Goal: Task Accomplishment & Management: Manage account settings

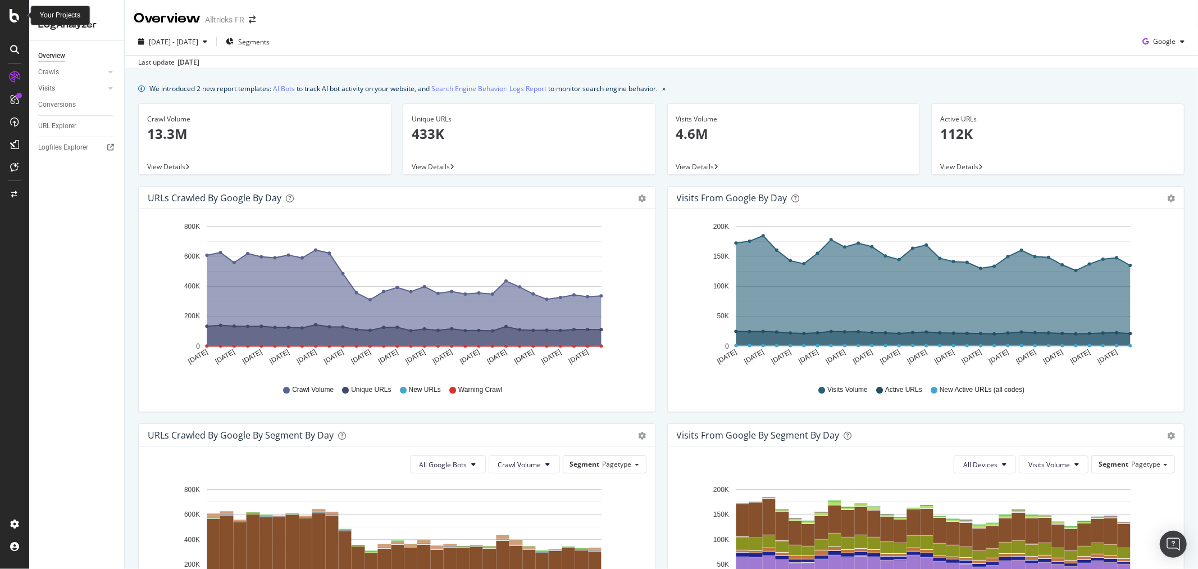
click at [8, 13] on div at bounding box center [14, 15] width 27 height 13
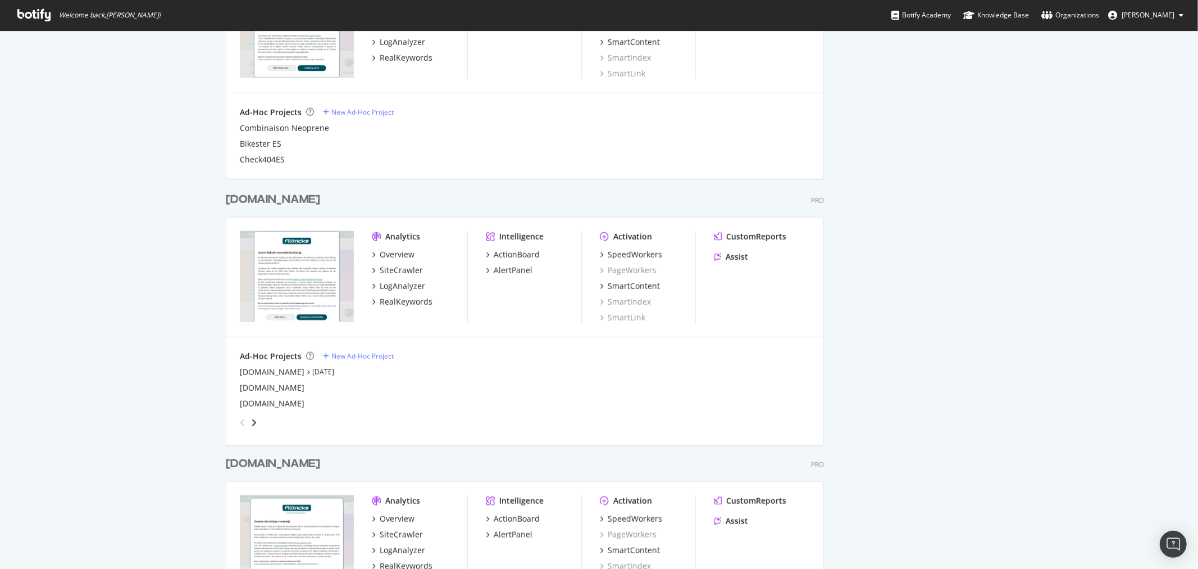
scroll to position [749, 0]
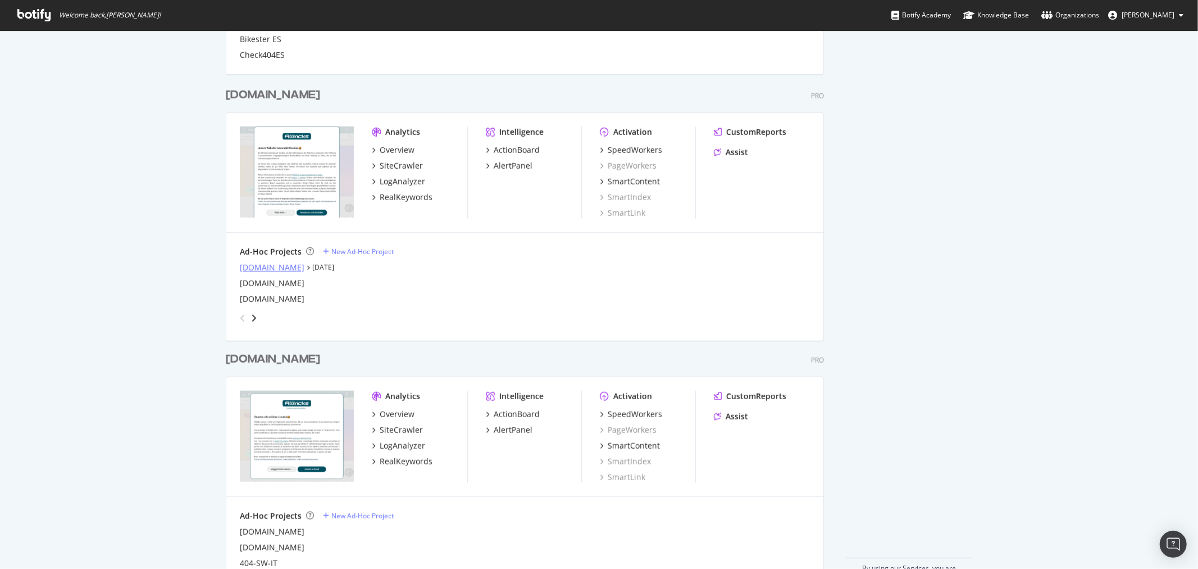
click at [270, 265] on div "alltricks.co.uk" at bounding box center [272, 267] width 65 height 11
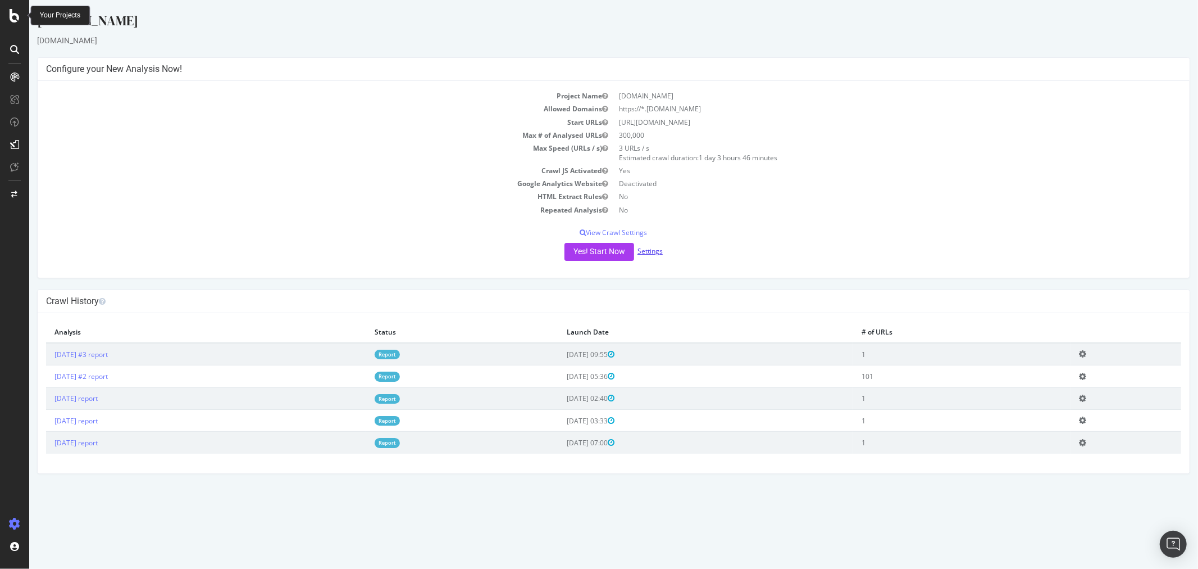
click at [653, 250] on link "Settings" at bounding box center [649, 251] width 25 height 10
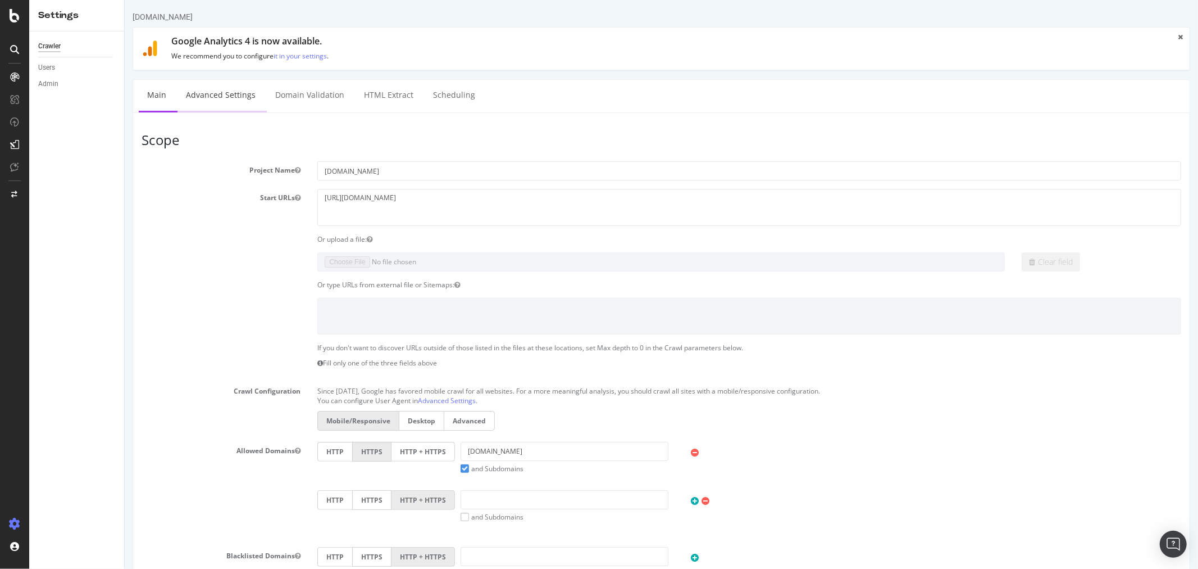
click at [231, 93] on link "Advanced Settings" at bounding box center [220, 95] width 87 height 31
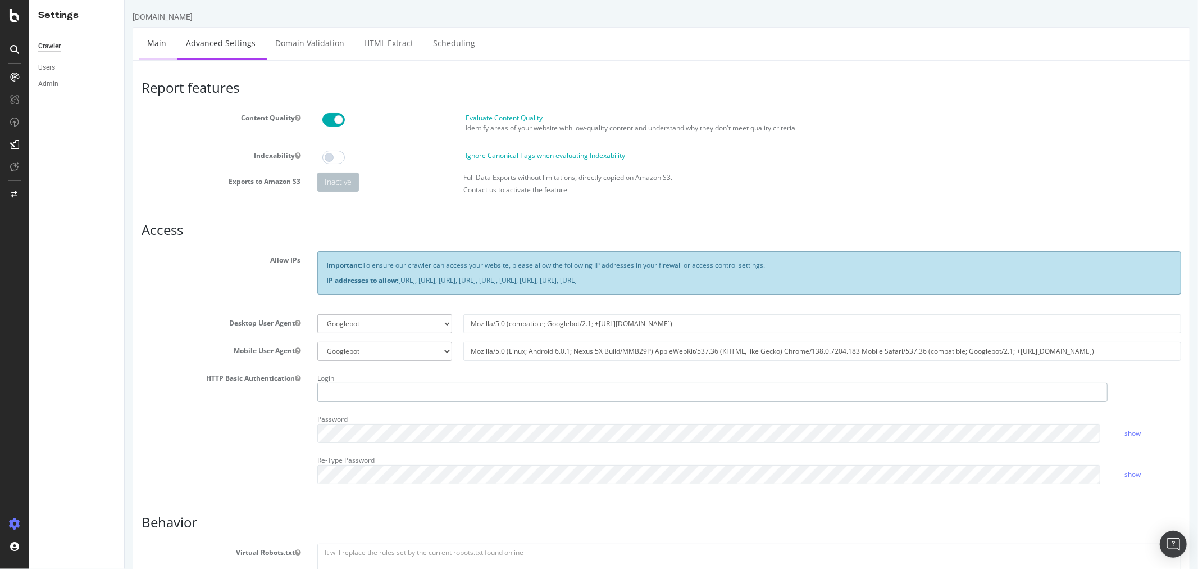
type input "victor_alltricks"
drag, startPoint x: 163, startPoint y: 39, endPoint x: 642, endPoint y: 60, distance: 479.1
click at [163, 39] on link "Main" at bounding box center [156, 43] width 36 height 31
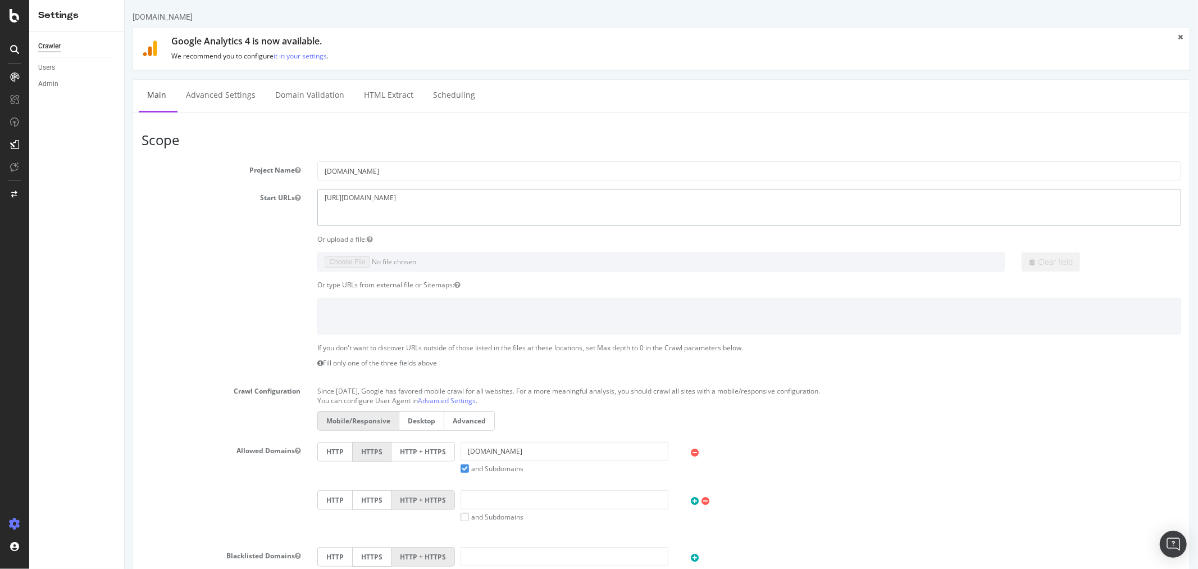
drag, startPoint x: 691, startPoint y: 192, endPoint x: 783, endPoint y: 136, distance: 107.1
click at [783, 136] on article "Scope Project Name alltricks.co.uk Start URLs https://www.alltricks.co.uk/ Or u…" at bounding box center [661, 378] width 1040 height 491
click at [425, 198] on textarea "https://www.alltricks.co.uk/" at bounding box center [749, 207] width 864 height 37
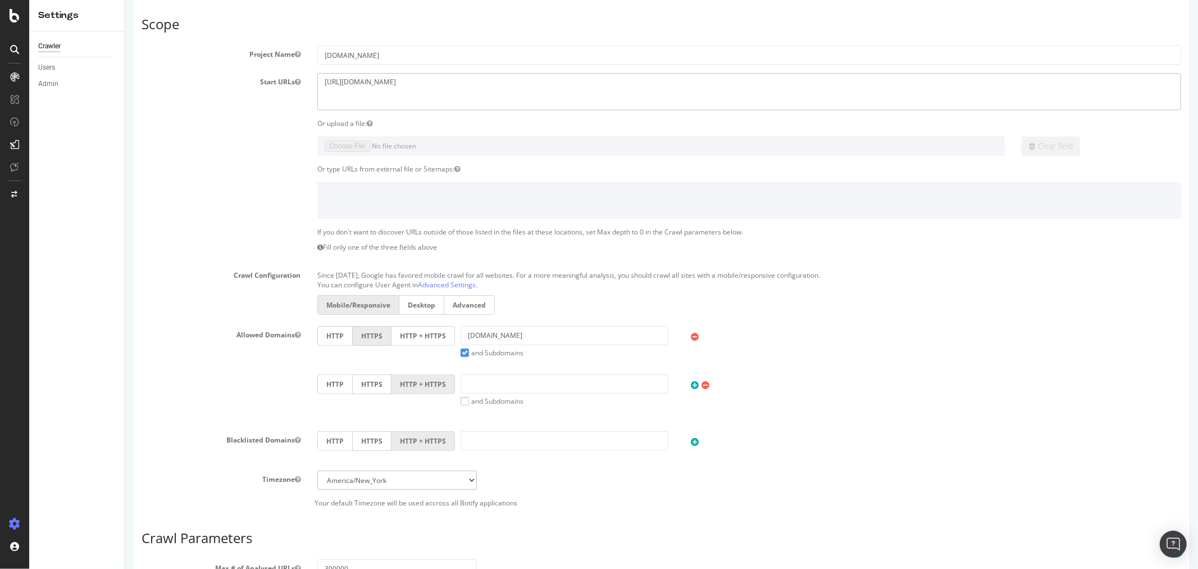
scroll to position [125, 0]
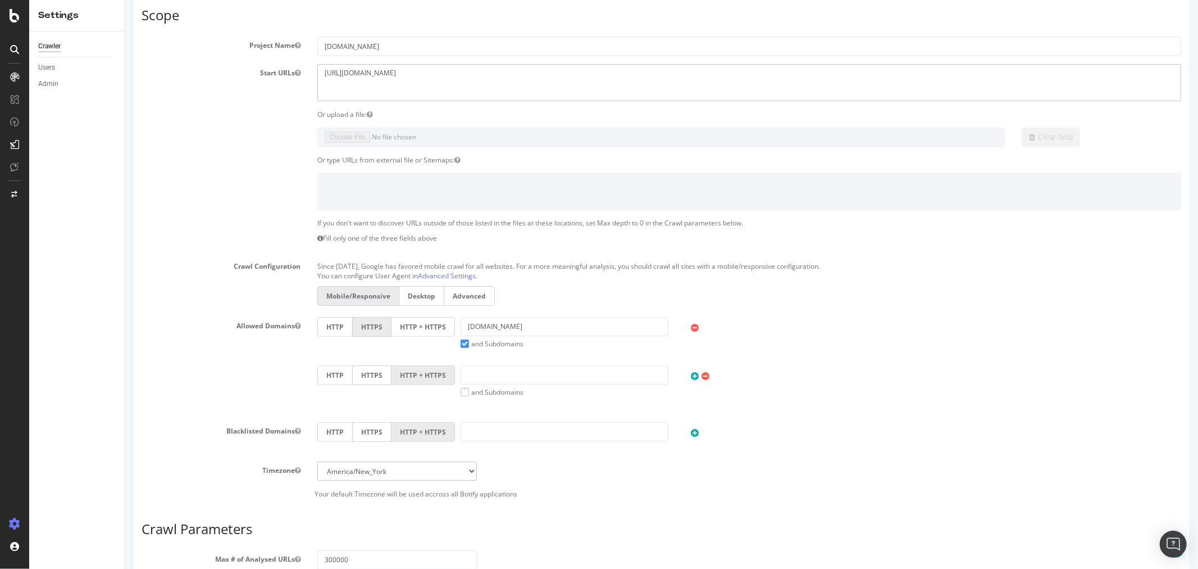
type textarea "https://www.alltricks.co.uk"
click at [410, 325] on label "HTTP + HTTPS" at bounding box center [422, 327] width 63 height 20
click at [124, 0] on input "HTTP + HTTPS" at bounding box center [124, 0] width 0 height 0
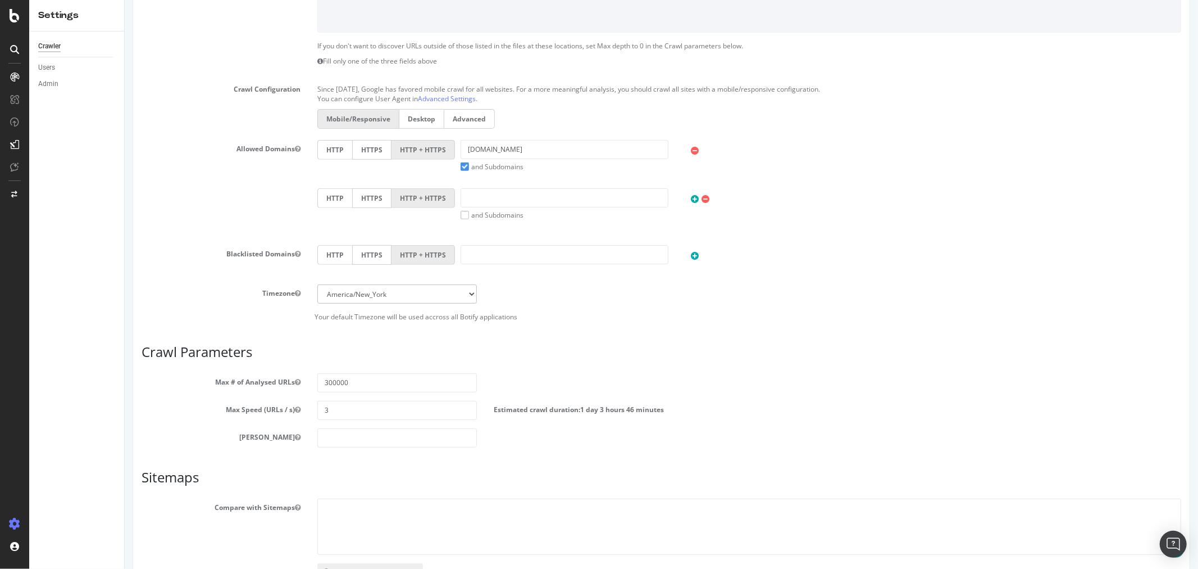
scroll to position [381, 0]
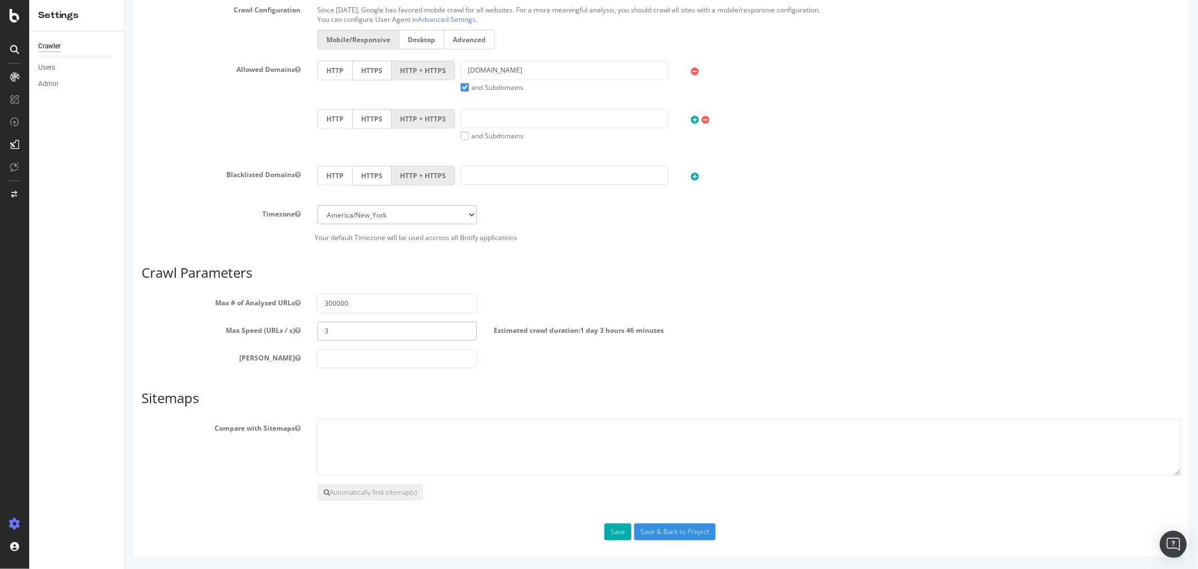
drag, startPoint x: 349, startPoint y: 333, endPoint x: 232, endPoint y: 325, distance: 117.1
click at [232, 325] on div "Max Speed (URLs / s) 3 Estimated crawl duration: 1 day 3 hours 46 minutes" at bounding box center [661, 330] width 1057 height 19
type input "5"
click at [395, 457] on textarea at bounding box center [749, 447] width 864 height 56
paste textarea "https://www.alltricks.co.uk/data/en_GB/sitemap-family-128-en_US.xml"
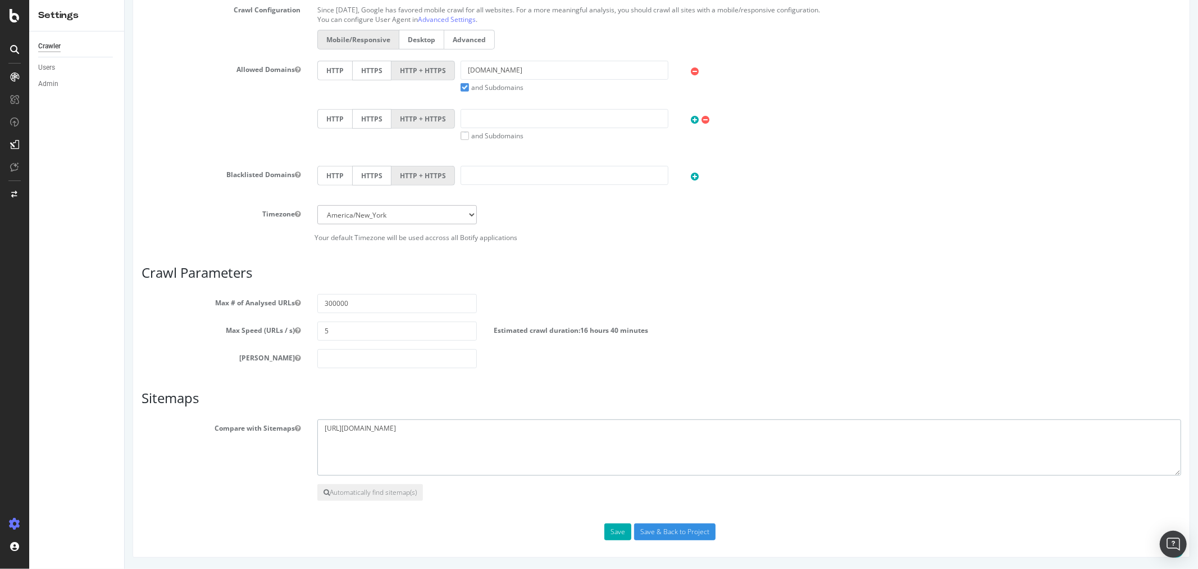
drag, startPoint x: 562, startPoint y: 425, endPoint x: -70, endPoint y: 376, distance: 633.9
click at [124, 376] on html "alltricks.co.uk × × Google Analytics 4 is now available. We recommend you to co…" at bounding box center [661, 93] width 1074 height 949
paste textarea "index"
type textarea "https://www.alltricks.co.uk/data/en_GB/sitemap-index.xml"
click at [620, 535] on button "Save" at bounding box center [617, 531] width 27 height 17
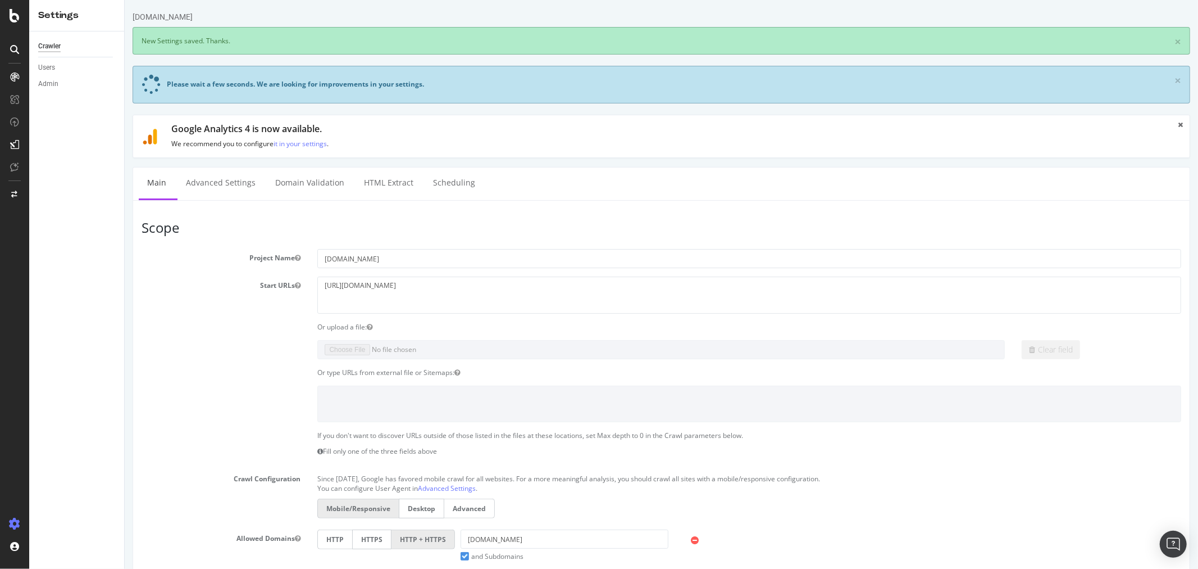
scroll to position [0, 0]
click at [217, 181] on link "Advanced Settings" at bounding box center [220, 182] width 87 height 31
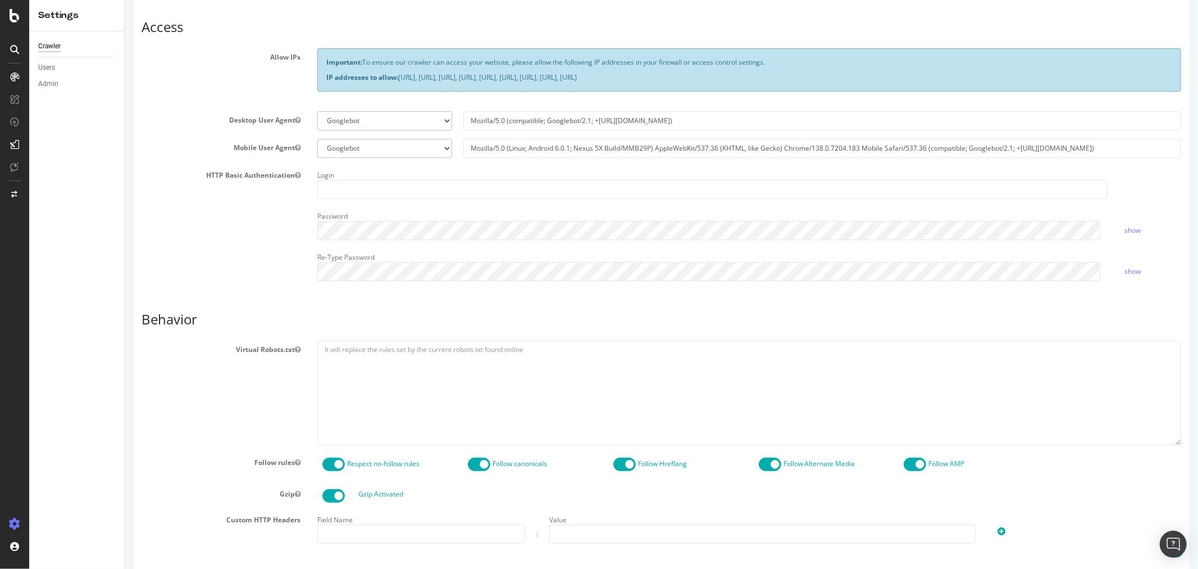
scroll to position [436, 0]
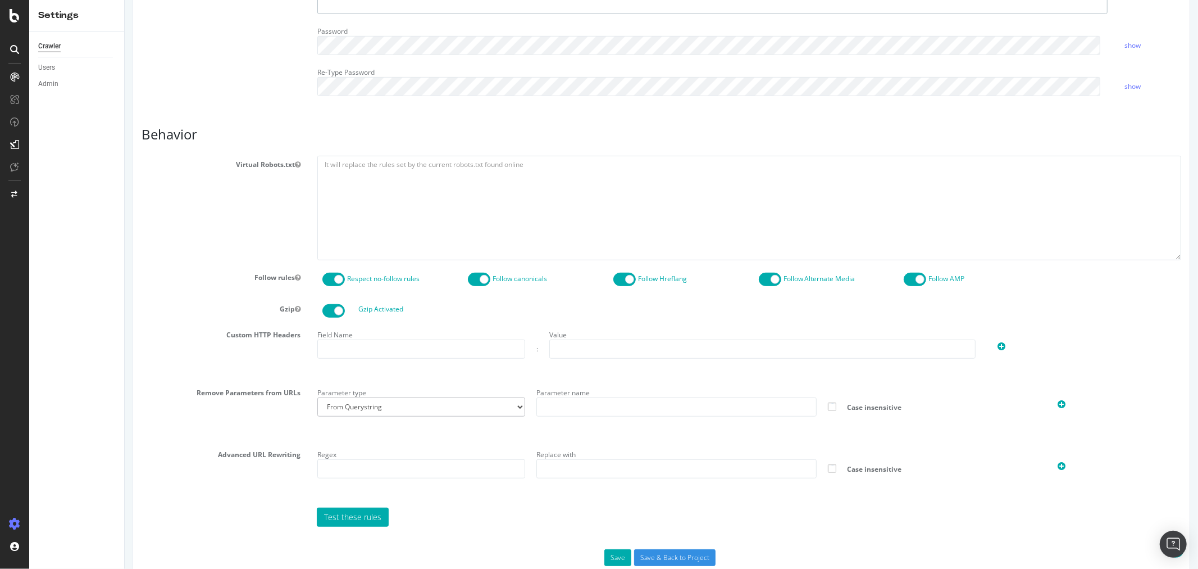
type input "victor_alltricks"
click at [410, 189] on textarea at bounding box center [749, 208] width 864 height 104
paste textarea "User-agent: * Allow: / Allow: /C-*/NW-5136-key-models~*$ Allow: /C-*/NW-7509-ty…"
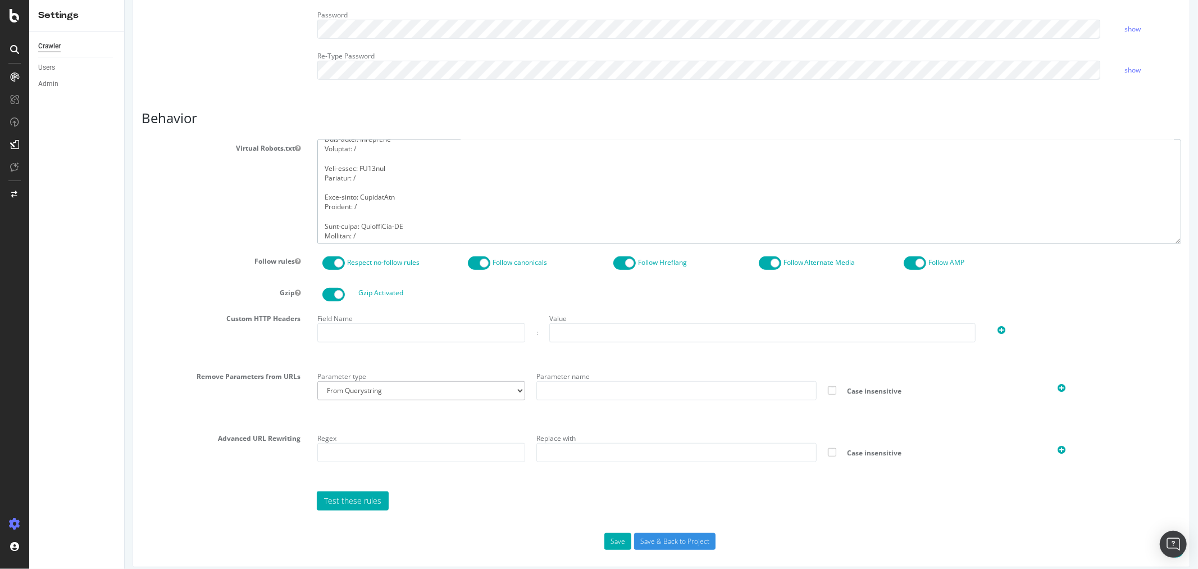
scroll to position [462, 0]
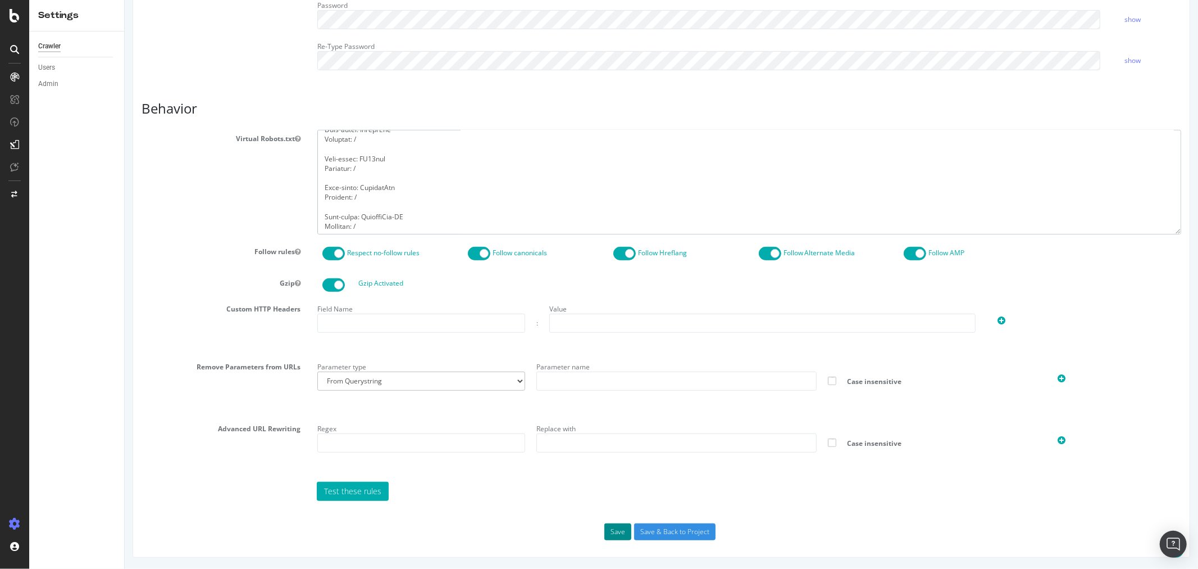
type textarea "User-agent: * Allow: / Allow: /C-*/NW-5136-key-models~*$ Allow: /C-*/NW-7509-ty…"
click at [608, 531] on button "Save" at bounding box center [617, 531] width 27 height 17
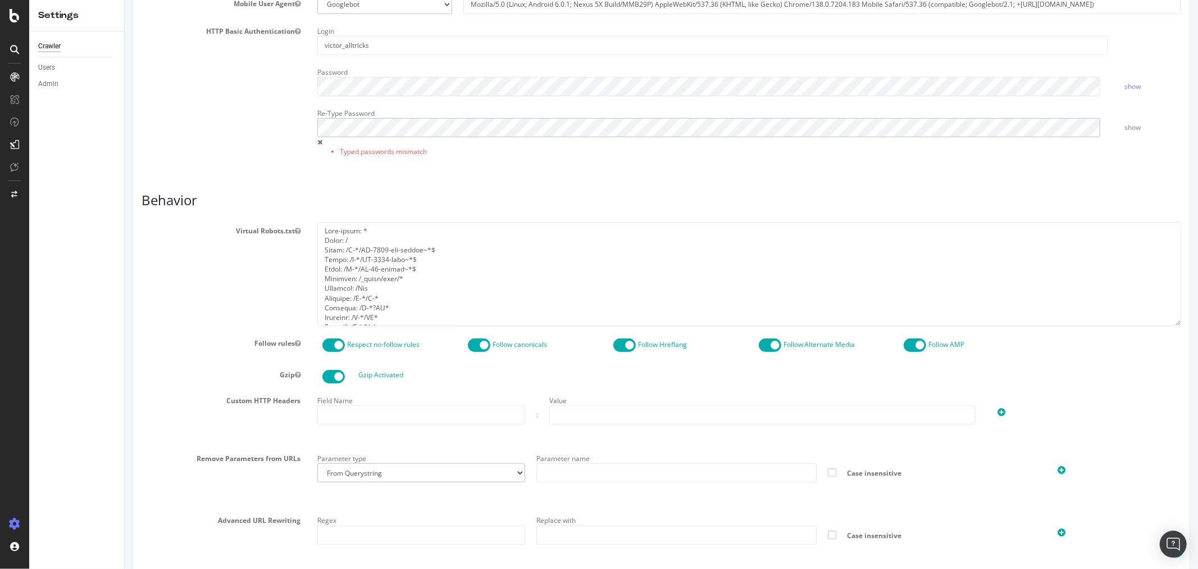
scroll to position [526, 0]
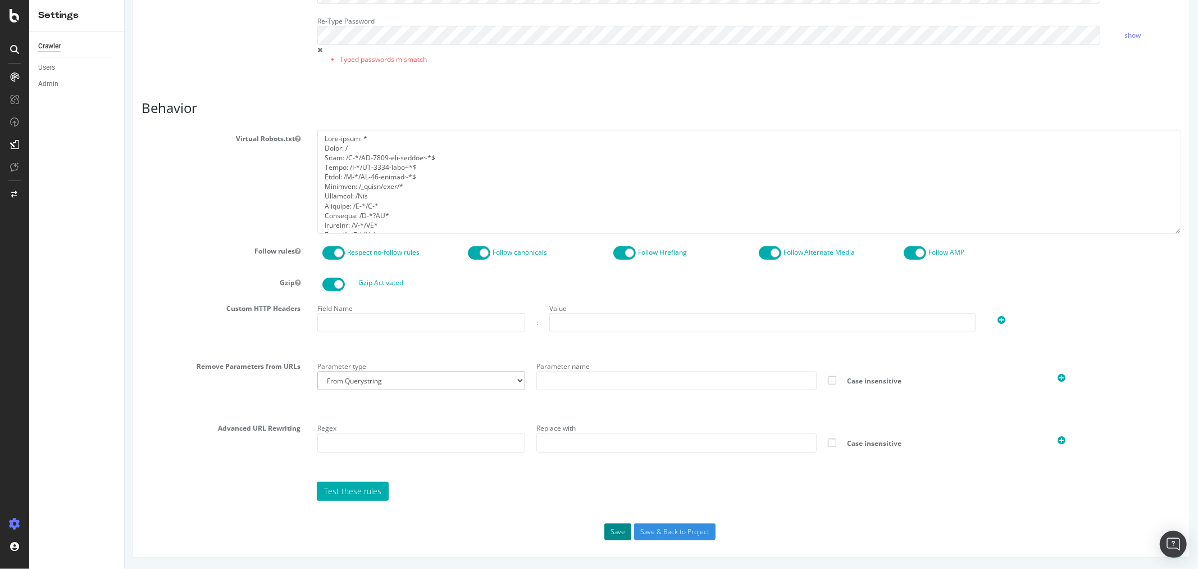
click at [615, 532] on button "Save" at bounding box center [617, 531] width 27 height 17
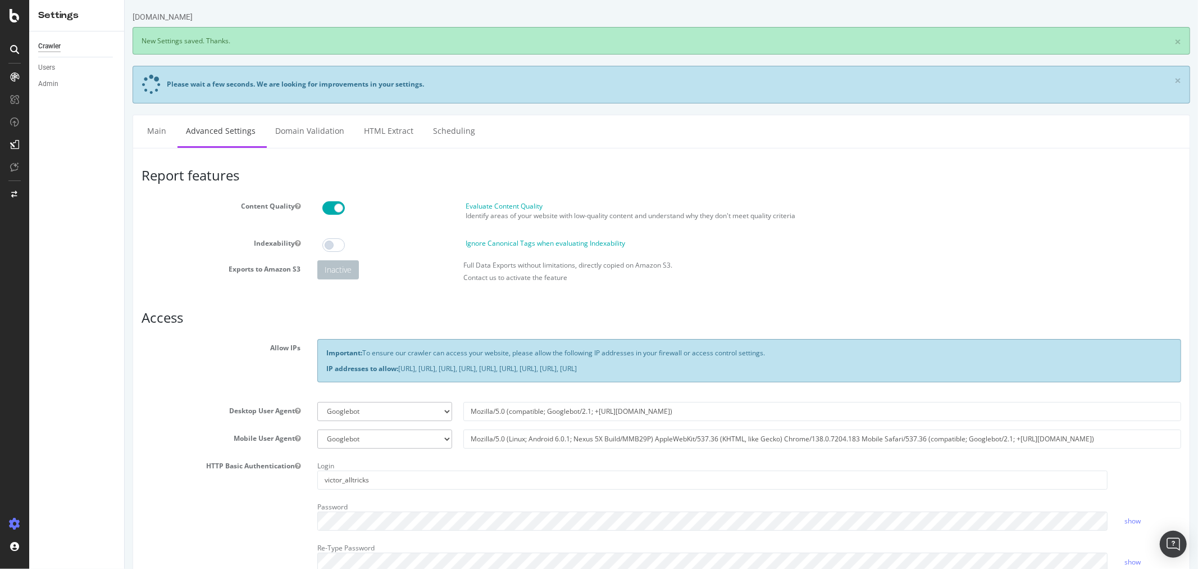
scroll to position [0, 0]
click at [297, 127] on link "Domain Validation" at bounding box center [309, 130] width 86 height 31
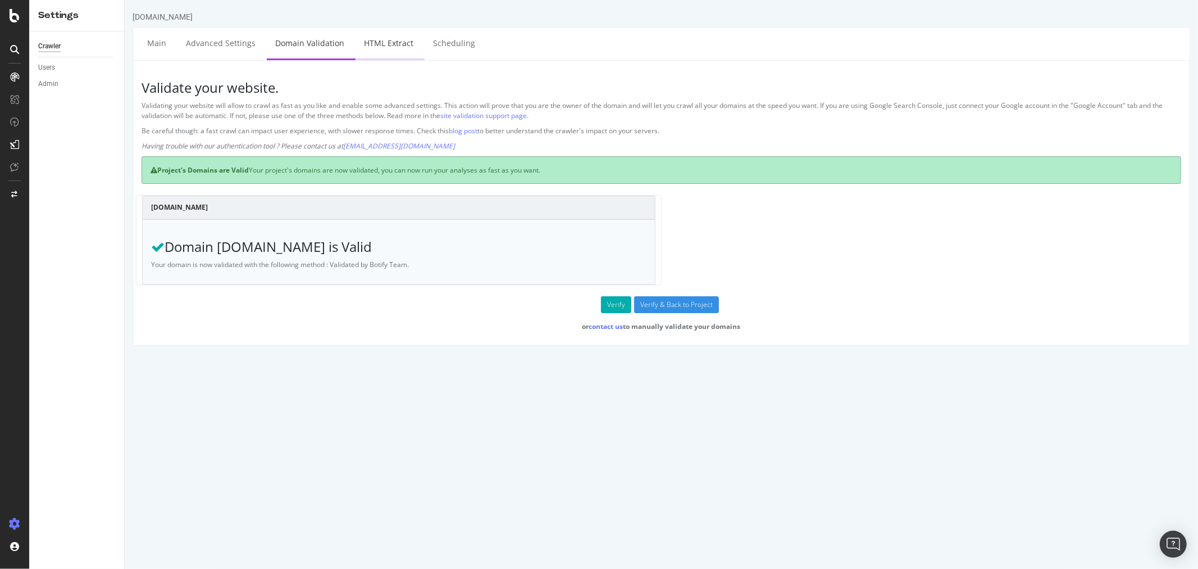
click at [392, 43] on link "HTML Extract" at bounding box center [388, 43] width 66 height 31
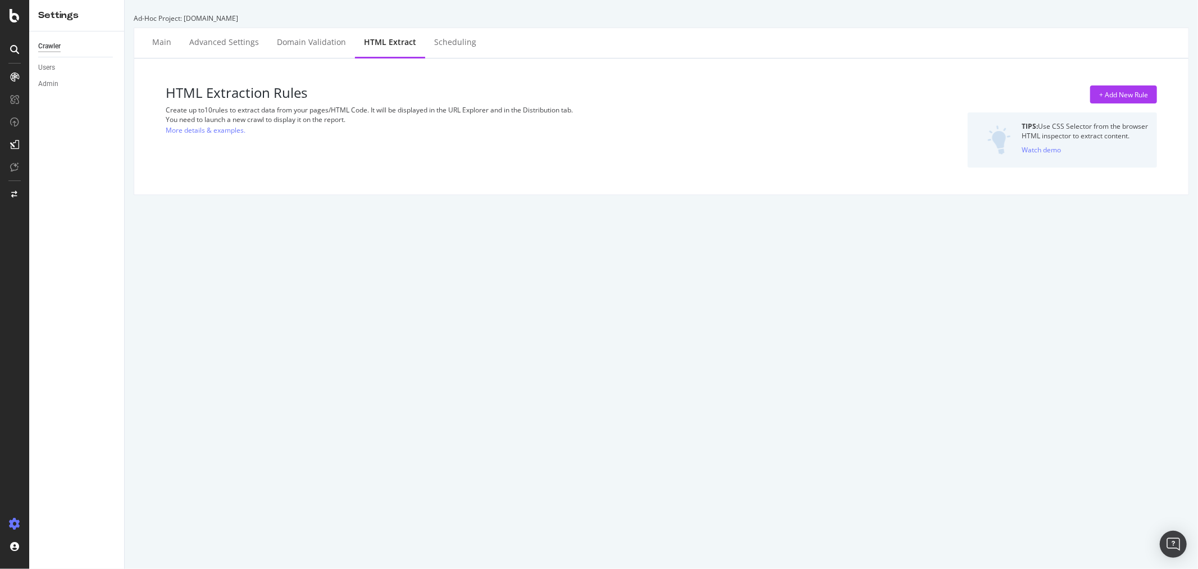
click at [459, 62] on div "HTML Extraction Rules Create up to 10 rules to extract data from your pages/HTM…" at bounding box center [661, 126] width 1054 height 136
click at [462, 30] on div "Scheduling" at bounding box center [455, 43] width 60 height 31
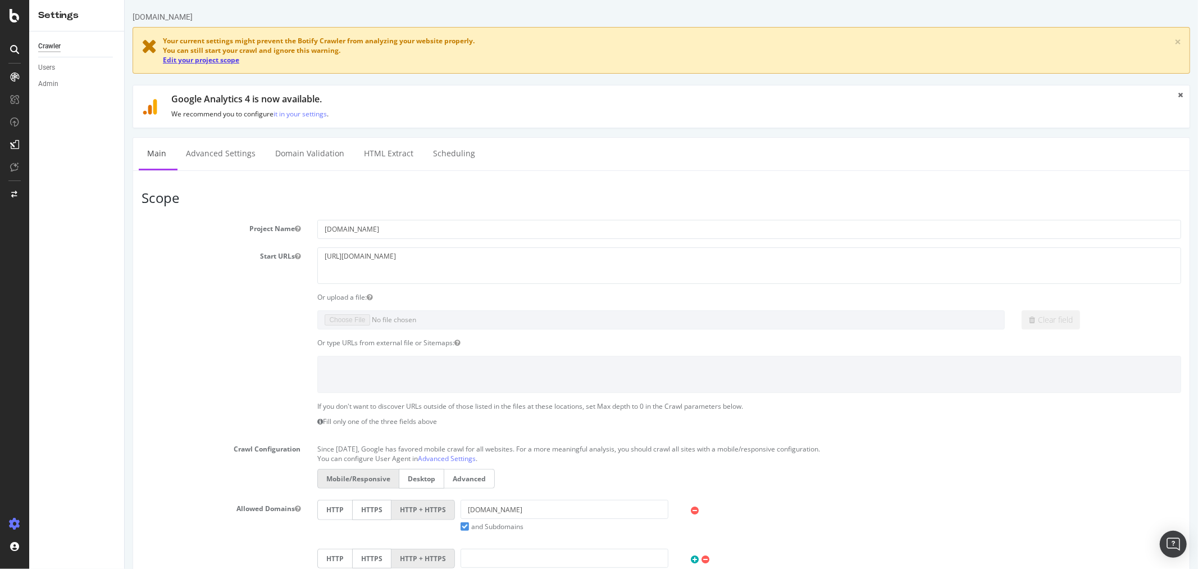
click at [211, 62] on link "Edit your project scope" at bounding box center [200, 60] width 76 height 10
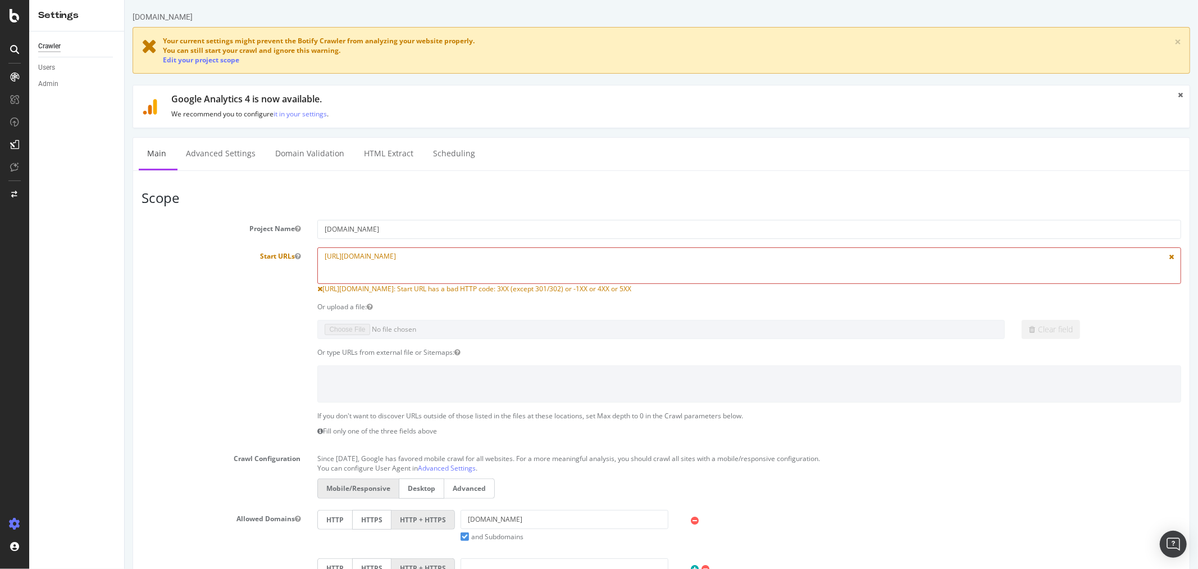
click at [440, 260] on textarea "https://www.alltricks.co.uk" at bounding box center [749, 265] width 864 height 37
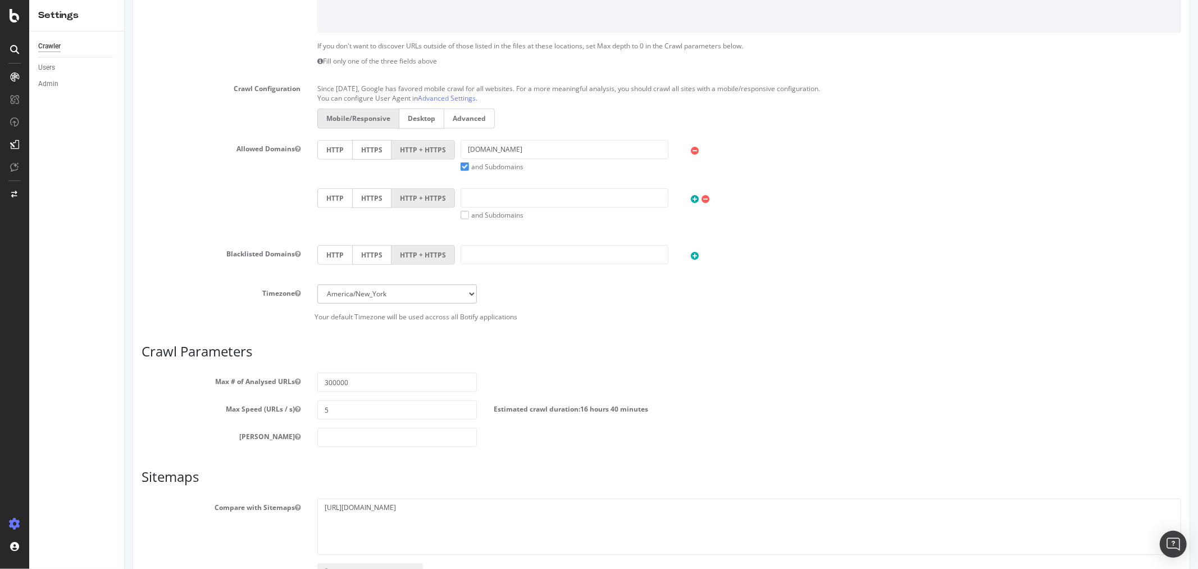
scroll to position [449, 0]
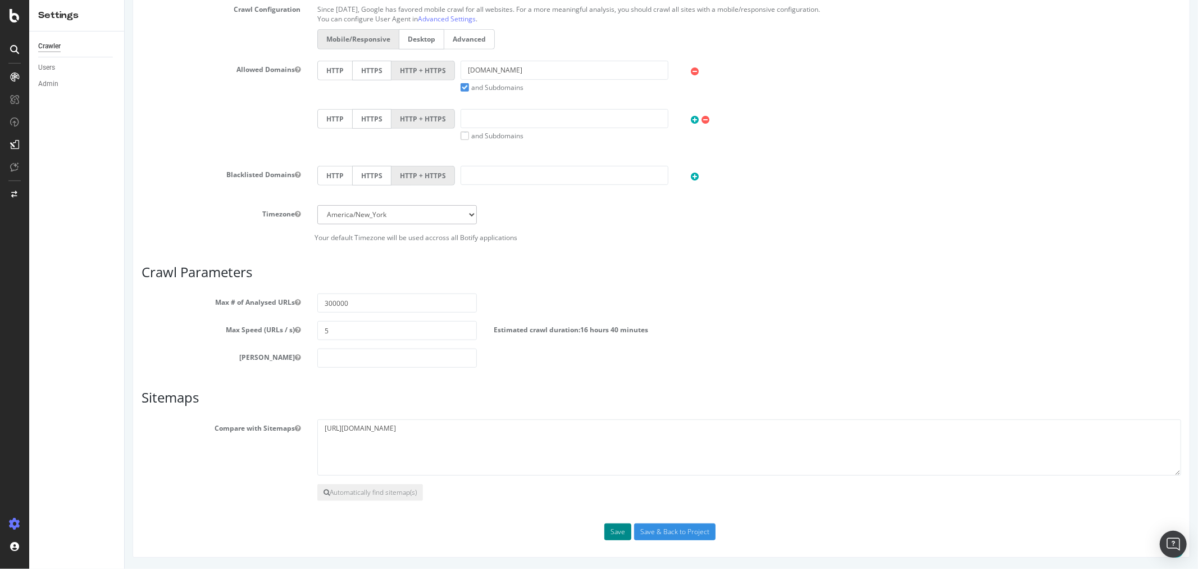
type textarea "https://www.alltricks.co.uk/"
click at [608, 529] on button "Save" at bounding box center [617, 531] width 27 height 17
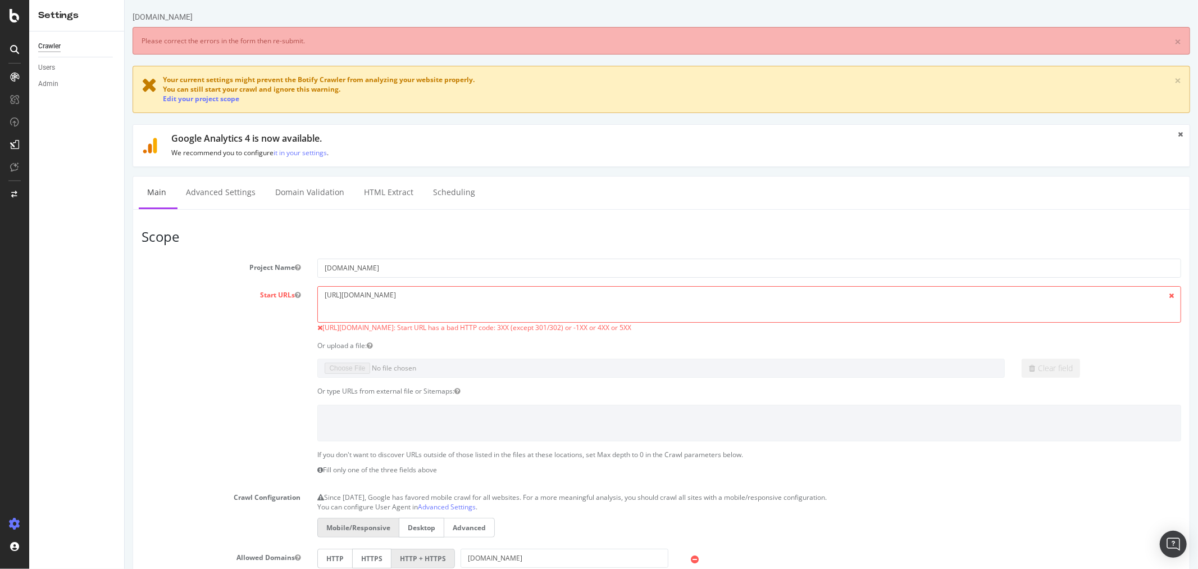
scroll to position [0, 0]
click at [435, 294] on textarea "https://www.alltricks.co.uk/" at bounding box center [749, 304] width 864 height 37
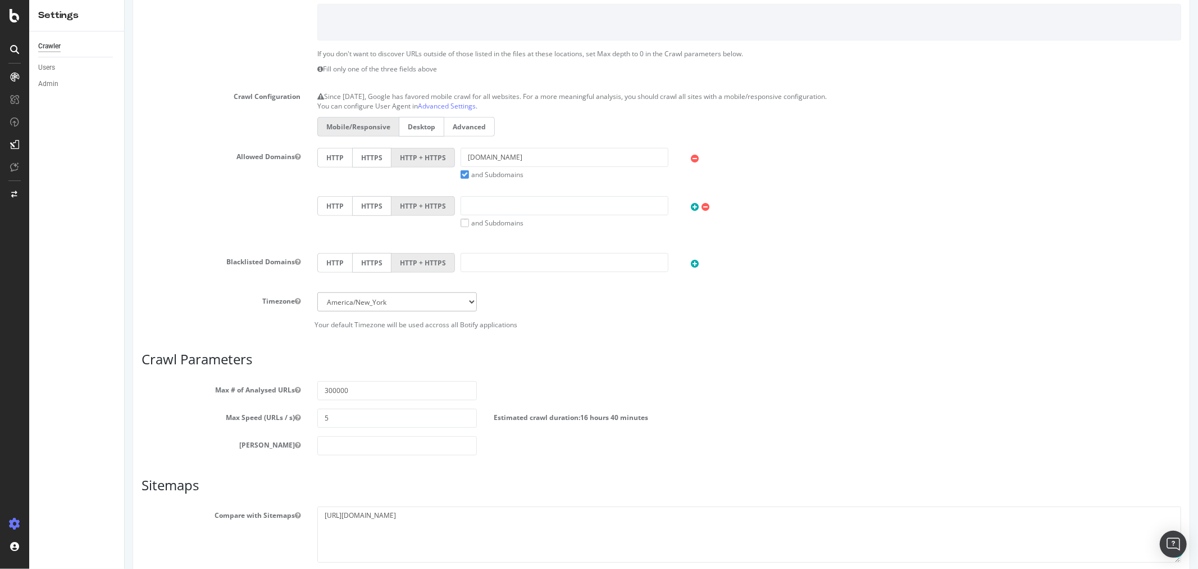
scroll to position [238, 0]
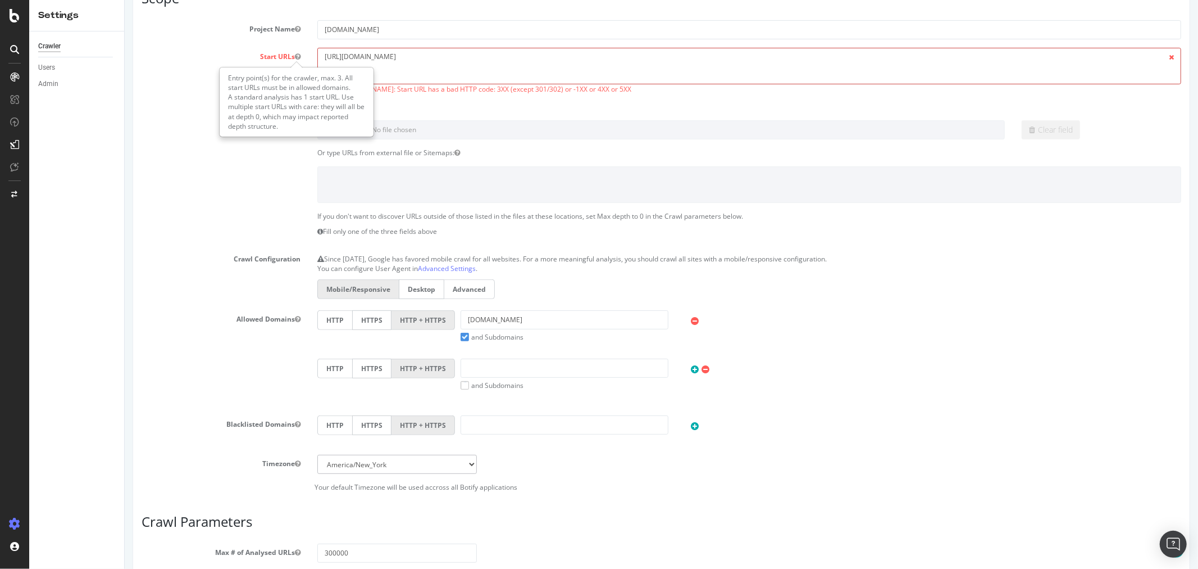
drag, startPoint x: 435, startPoint y: 60, endPoint x: 174, endPoint y: 53, distance: 261.9
click at [174, 53] on div "Start URLs https://www.alltricks.co.uk/ https://www.alltricks.co.uk: Start URL …" at bounding box center [661, 71] width 1057 height 47
paste textarea "/"
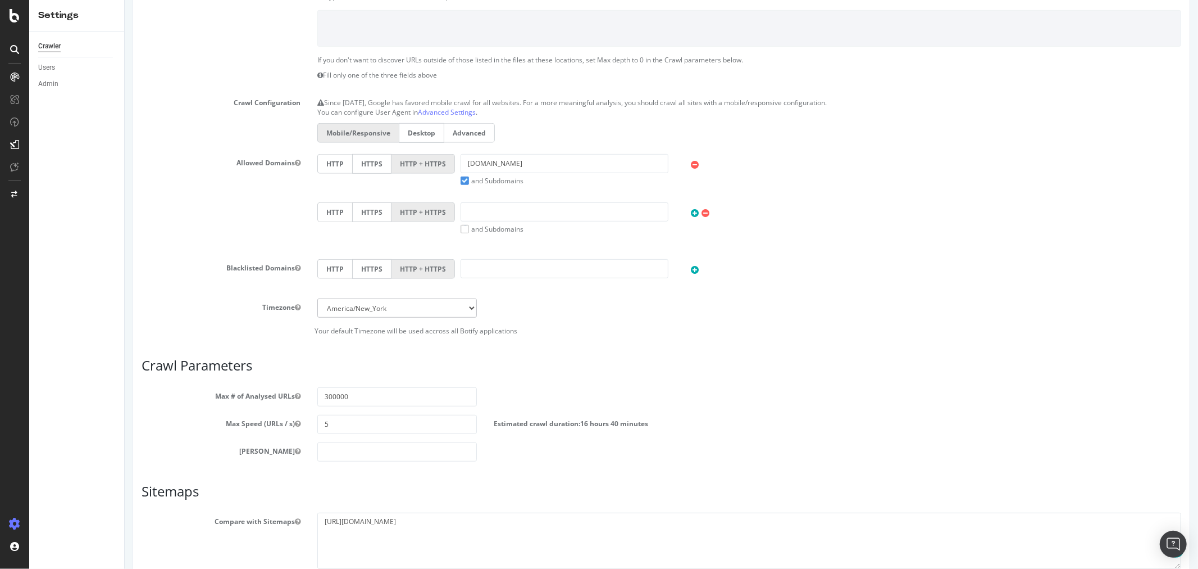
scroll to position [488, 0]
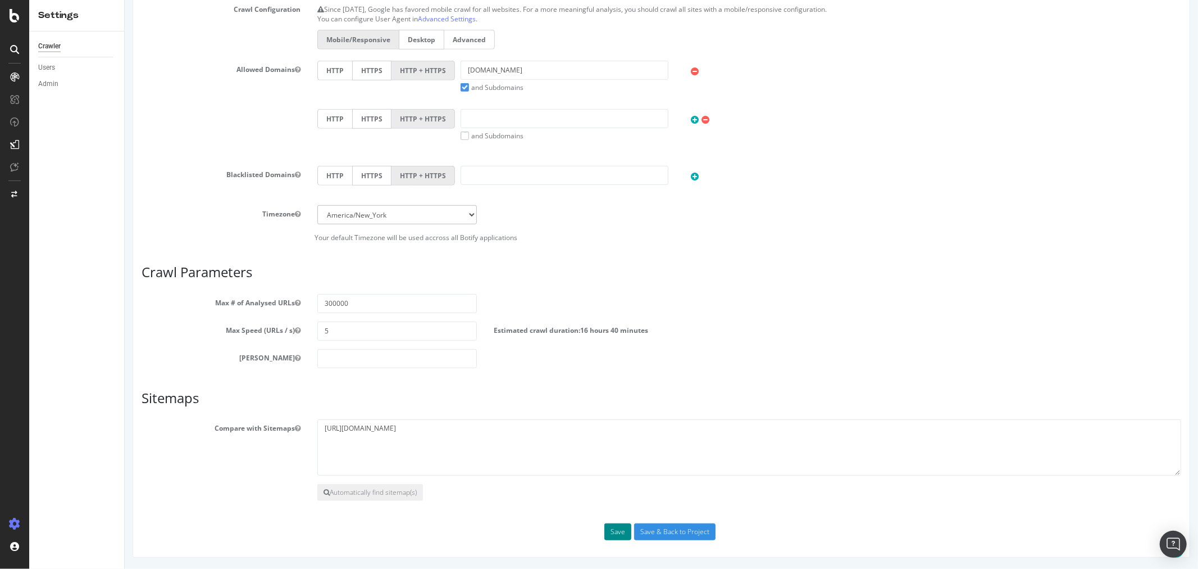
click at [618, 535] on button "Save" at bounding box center [617, 531] width 27 height 17
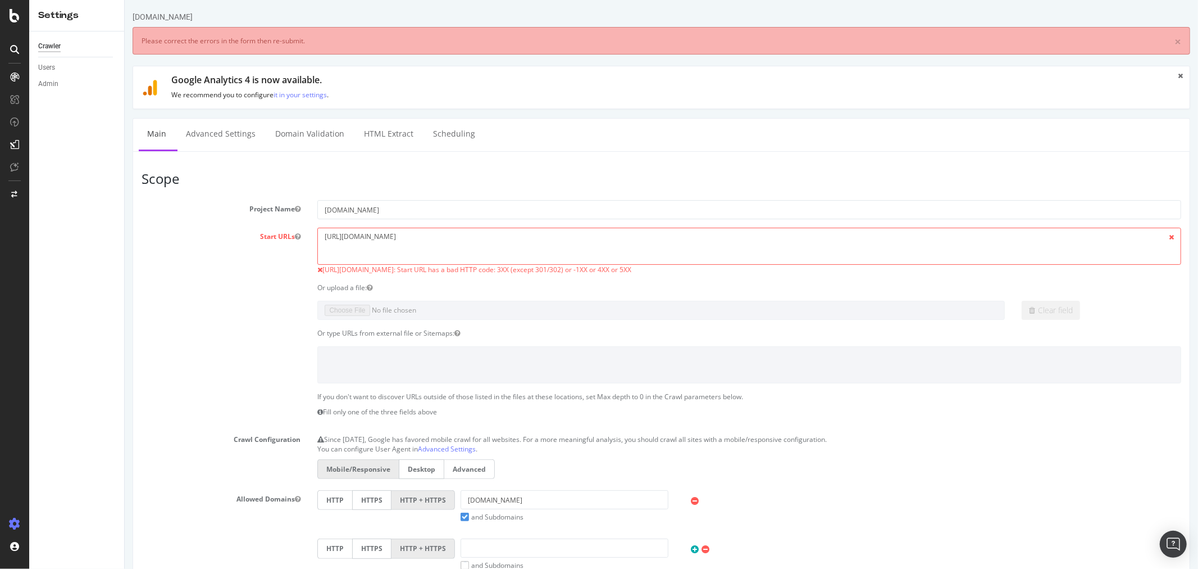
scroll to position [0, 0]
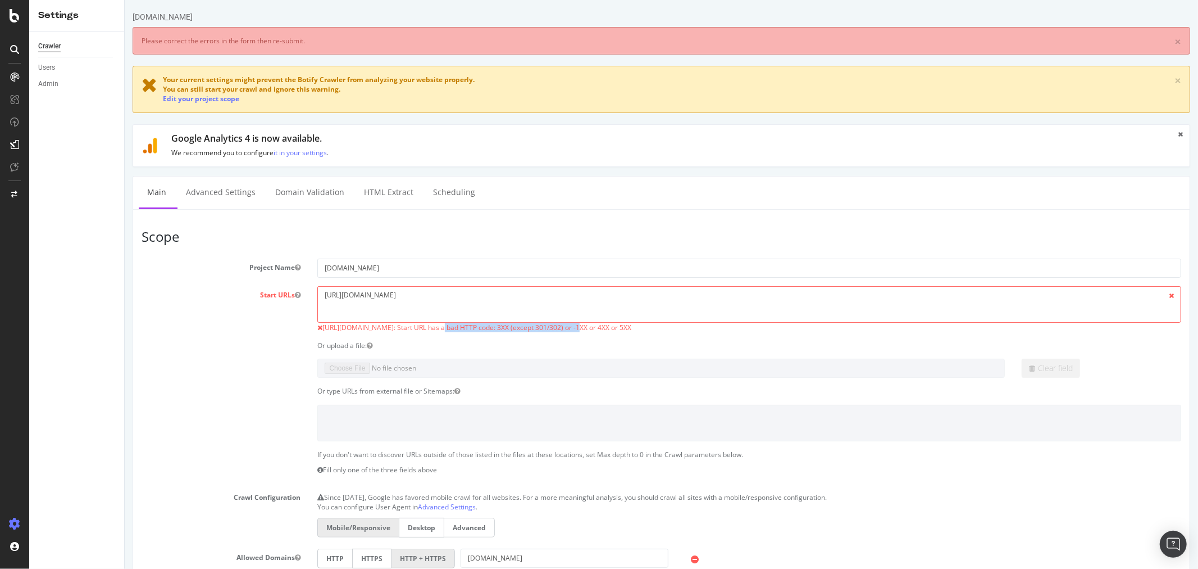
drag, startPoint x: 424, startPoint y: 329, endPoint x: 564, endPoint y: 327, distance: 140.5
click at [564, 327] on span "https://www.alltricks.co.uk: Start URL has a bad HTTP code: 3XX (except 301/302…" at bounding box center [476, 327] width 309 height 10
drag, startPoint x: 650, startPoint y: 330, endPoint x: 449, endPoint y: 325, distance: 200.6
click at [452, 326] on div "https://www.alltricks.co.uk: Start URL has a bad HTTP code: 3XX (except 301/302…" at bounding box center [749, 327] width 864 height 10
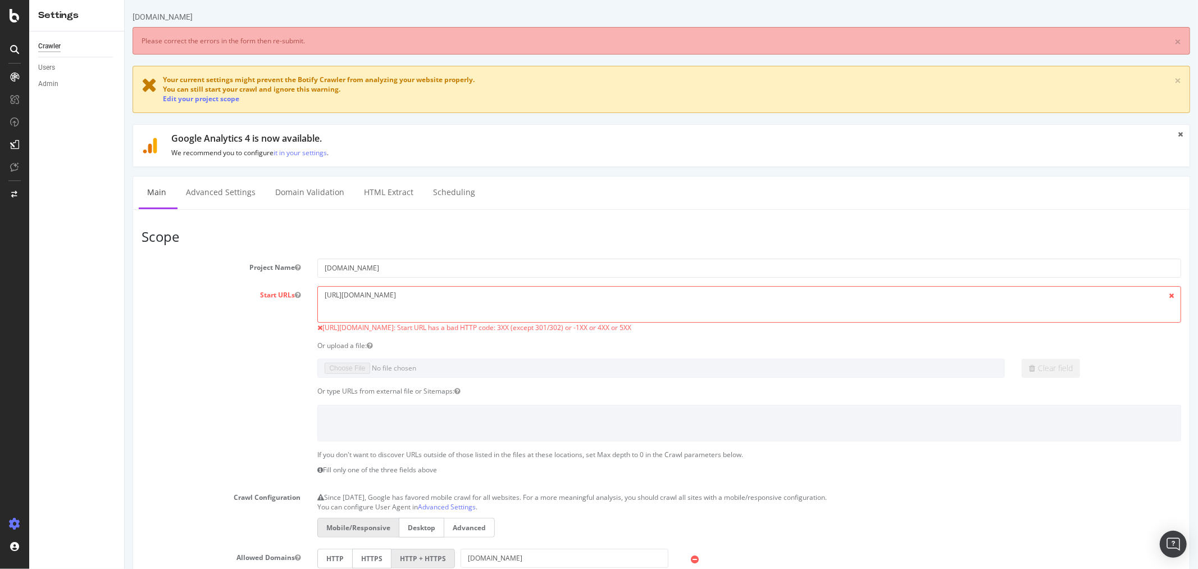
click at [440, 324] on span "https://www.alltricks.co.uk: Start URL has a bad HTTP code: 3XX (except 301/302…" at bounding box center [476, 327] width 309 height 10
click at [299, 299] on label "Start URLs" at bounding box center [221, 292] width 176 height 13
click at [299, 299] on button "Start URLs" at bounding box center [297, 295] width 6 height 10
click at [295, 293] on icon "button" at bounding box center [297, 295] width 6 height 7
click at [429, 303] on textarea "https://www.alltricks.co.uk/" at bounding box center [749, 304] width 864 height 37
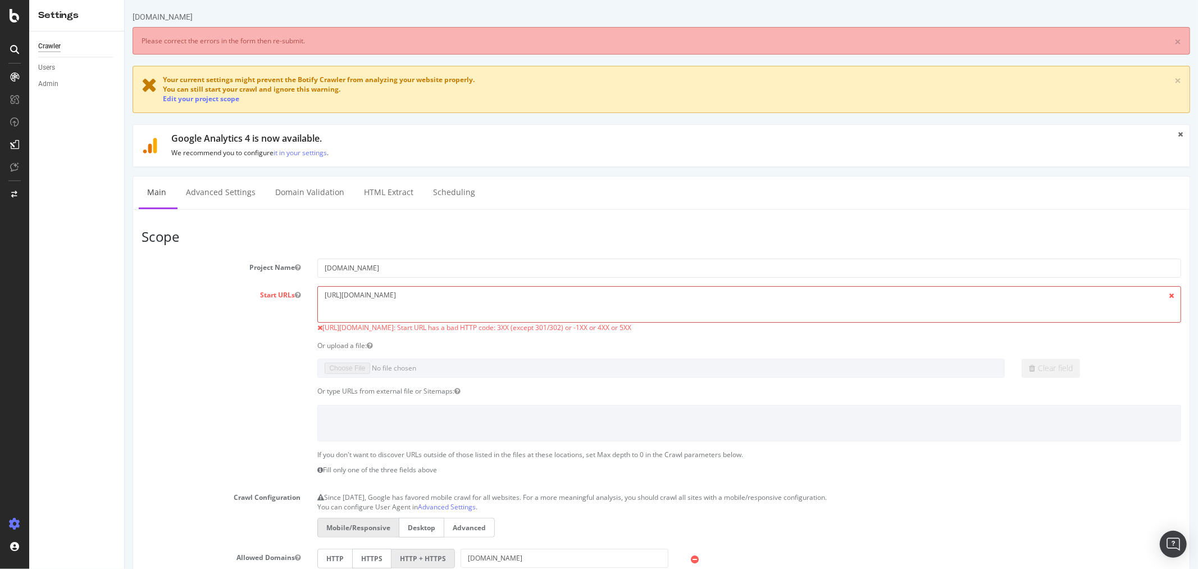
drag, startPoint x: 426, startPoint y: 293, endPoint x: 83, endPoint y: 282, distance: 344.0
click at [124, 282] on html "alltricks.co.uk × Please correct the errors in the form then re-submit. Your cu…" at bounding box center [661, 528] width 1074 height 1056
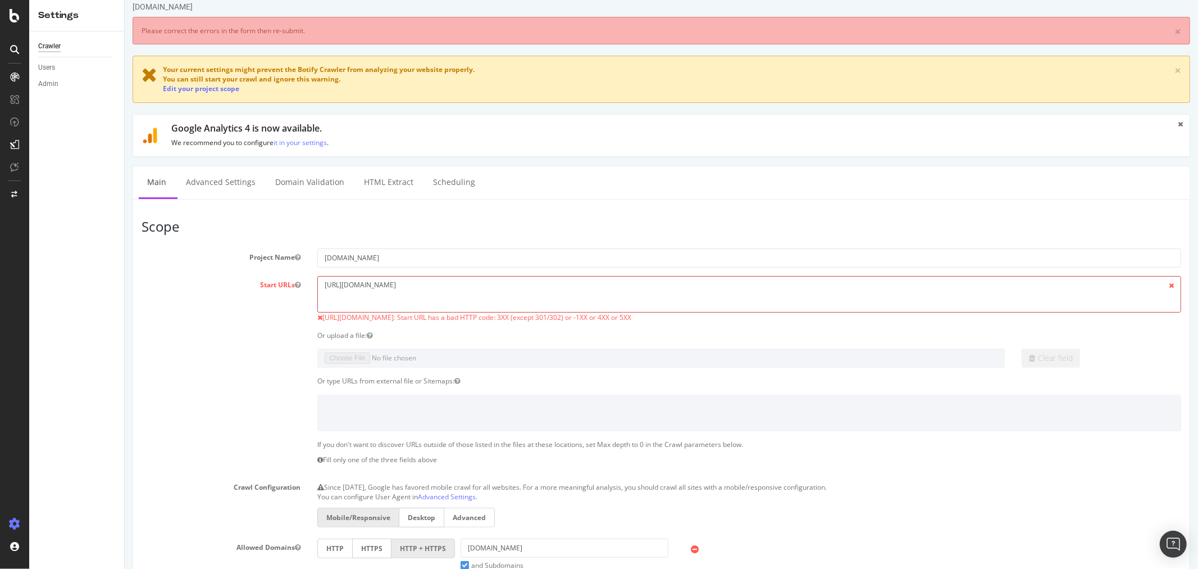
scroll to position [488, 0]
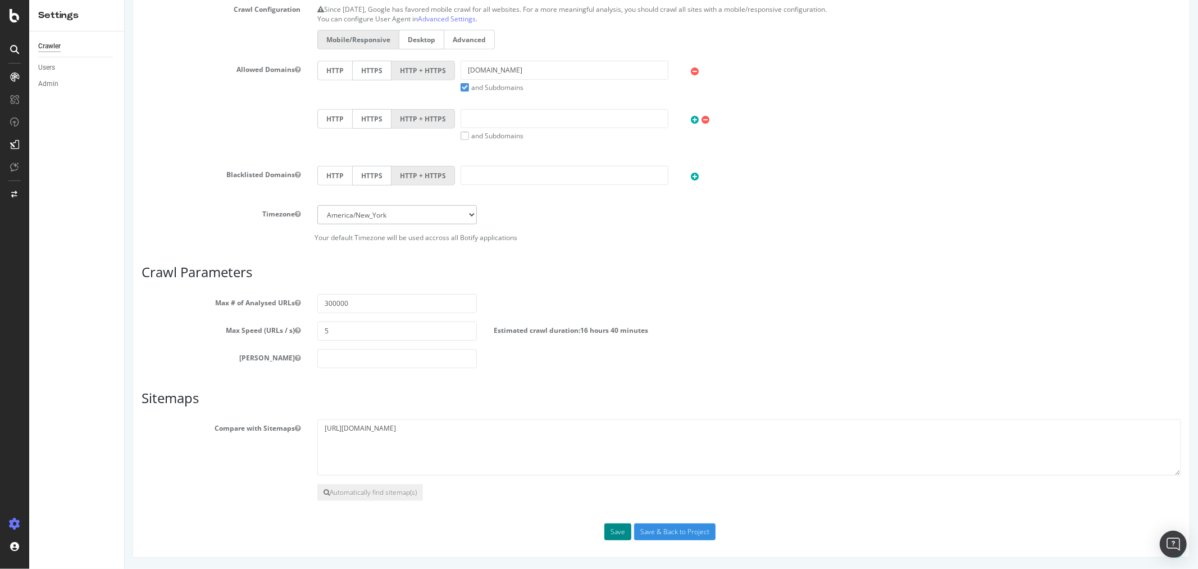
click at [616, 531] on button "Save" at bounding box center [617, 531] width 27 height 17
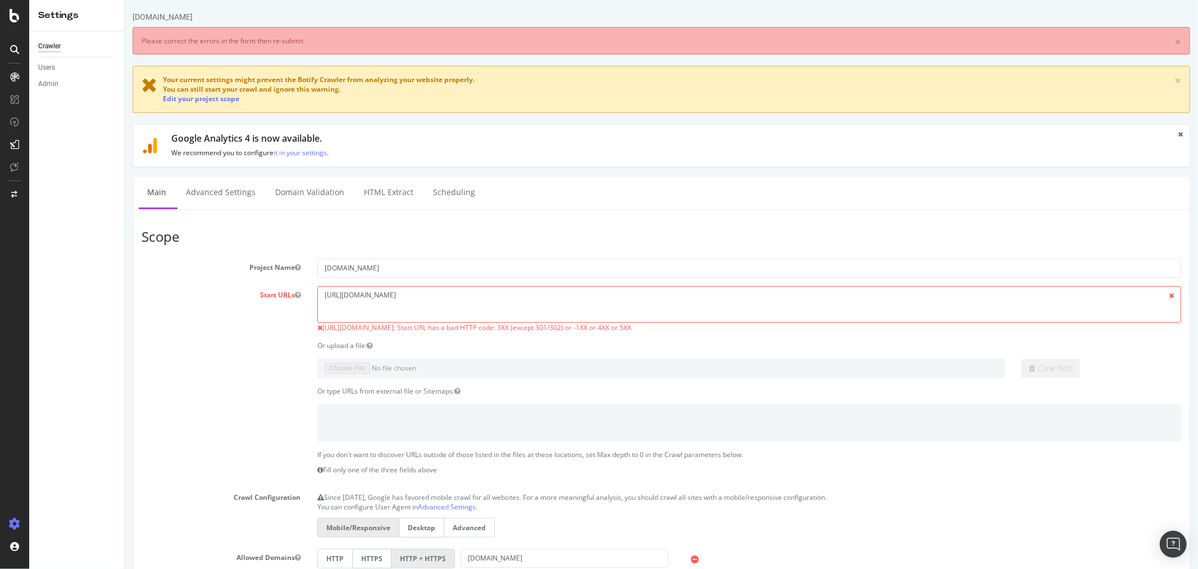
scroll to position [0, 0]
drag, startPoint x: 428, startPoint y: 293, endPoint x: 137, endPoint y: 272, distance: 292.3
click at [141, 272] on section "Project Name alltricks.co.uk Start URLs https://www.alltricks.co.uk/ https://ww…" at bounding box center [661, 494] width 1040 height 472
paste textarea "C-40414-mtb"
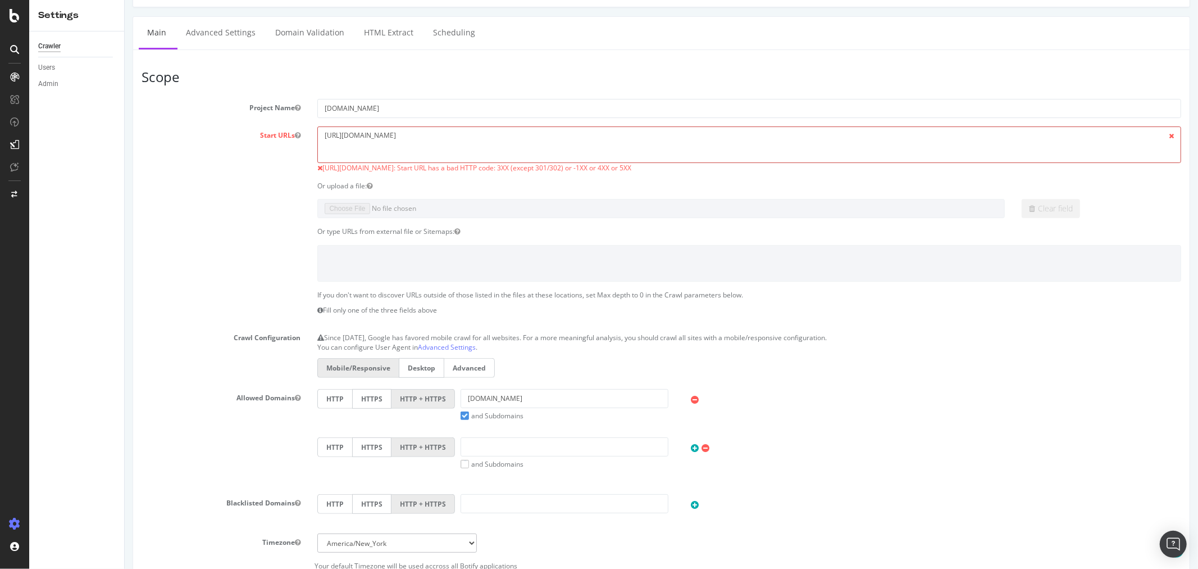
scroll to position [488, 0]
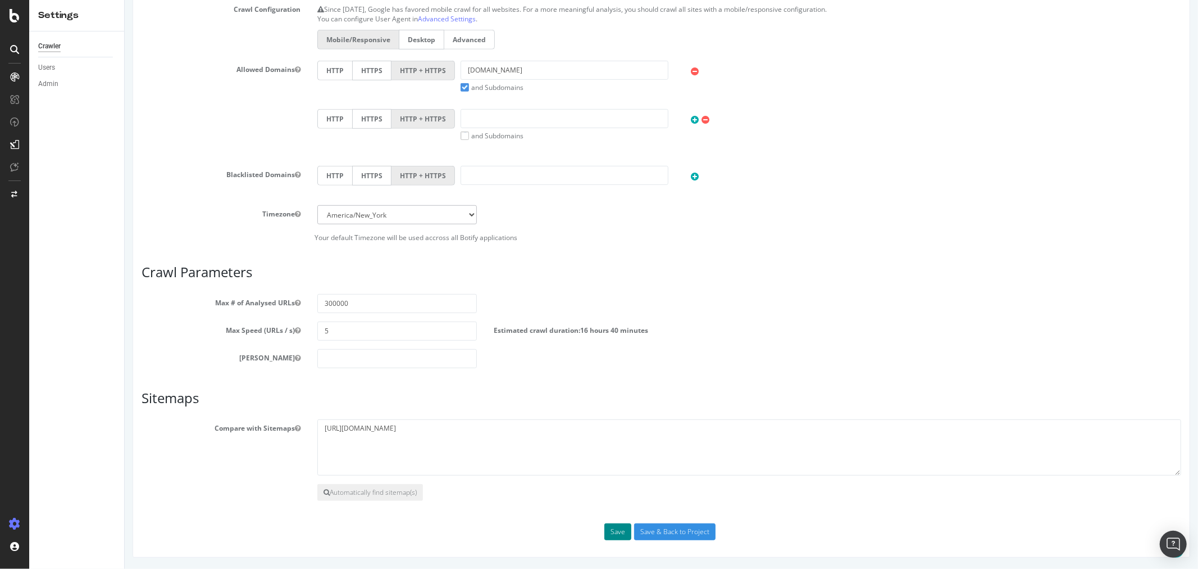
click at [609, 536] on button "Save" at bounding box center [617, 531] width 27 height 17
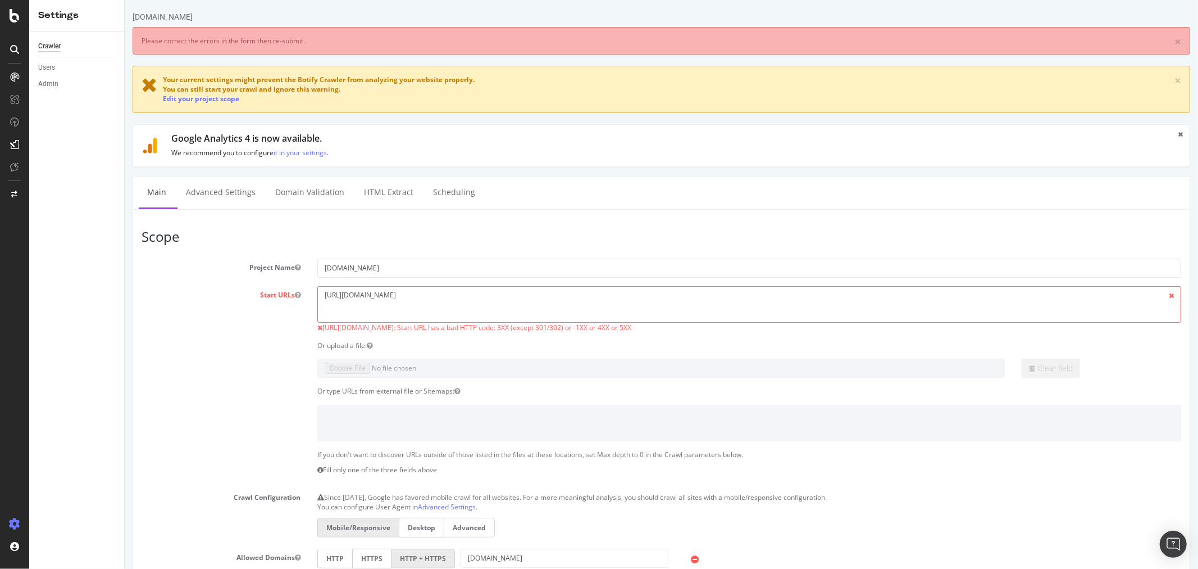
scroll to position [0, 0]
drag, startPoint x: 466, startPoint y: 298, endPoint x: 408, endPoint y: 297, distance: 57.9
click at [408, 297] on textarea "https://www.alltricks.co.uk/C-40414-mtb" at bounding box center [749, 304] width 864 height 37
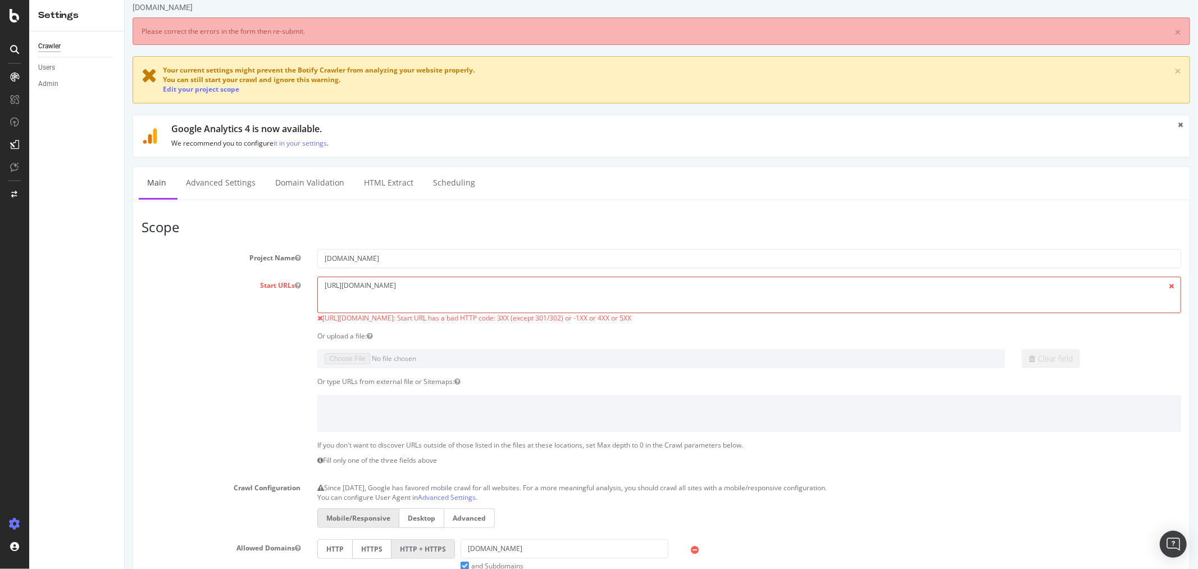
scroll to position [488, 0]
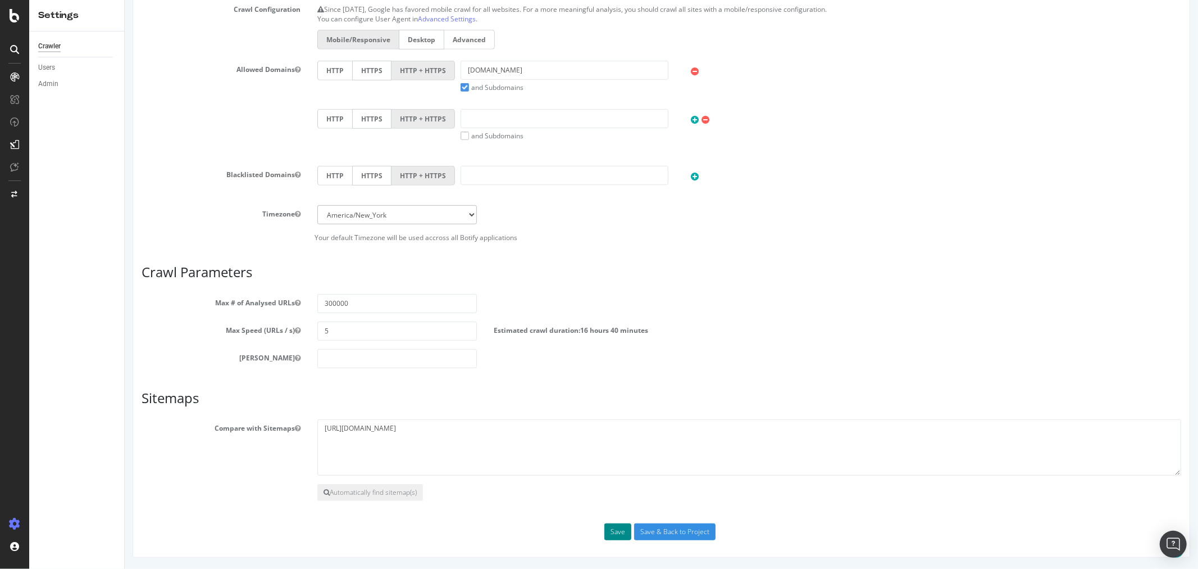
type textarea "https://www.alltricks.co.uk/"
click at [608, 531] on button "Save" at bounding box center [617, 531] width 27 height 17
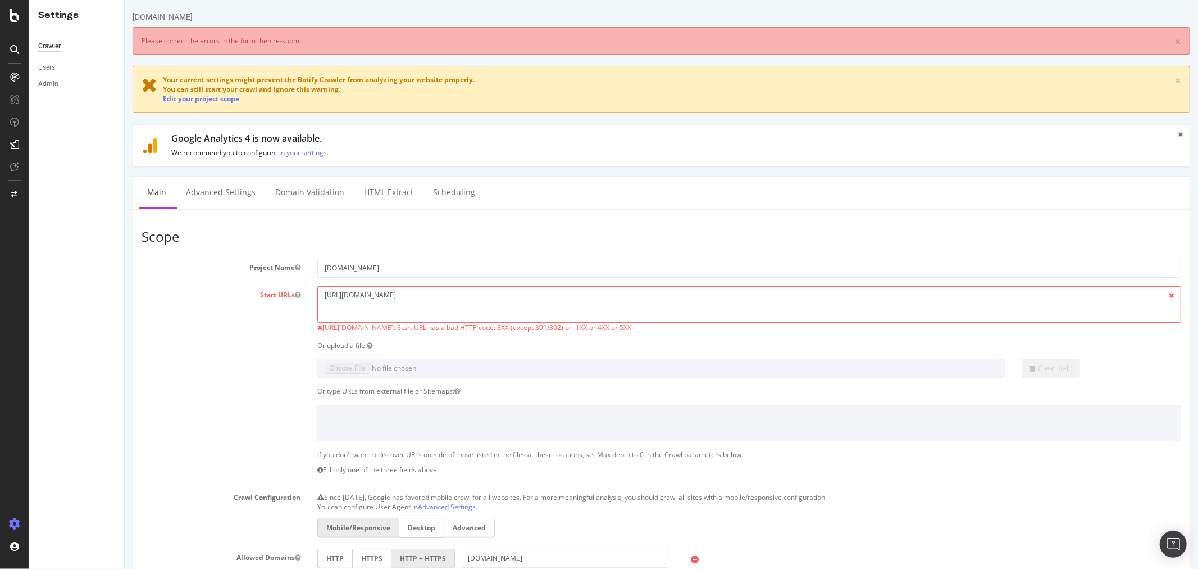
scroll to position [0, 0]
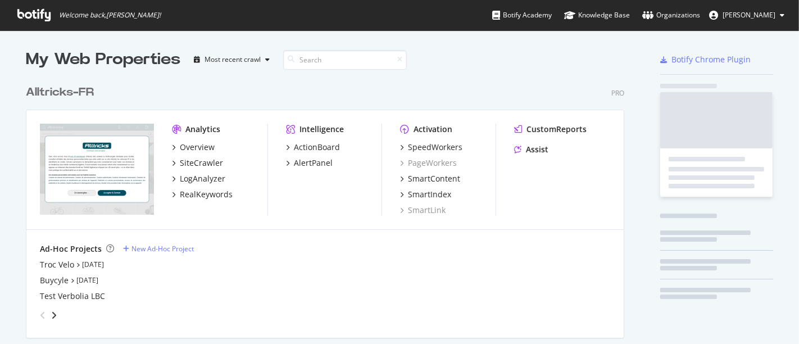
scroll to position [334, 780]
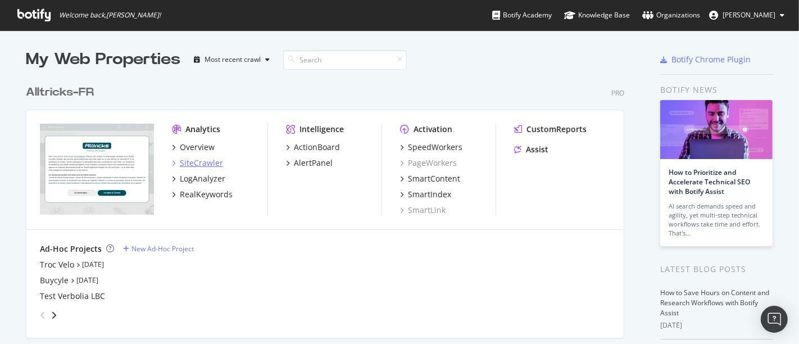
click at [193, 158] on div "SiteCrawler" at bounding box center [201, 162] width 43 height 11
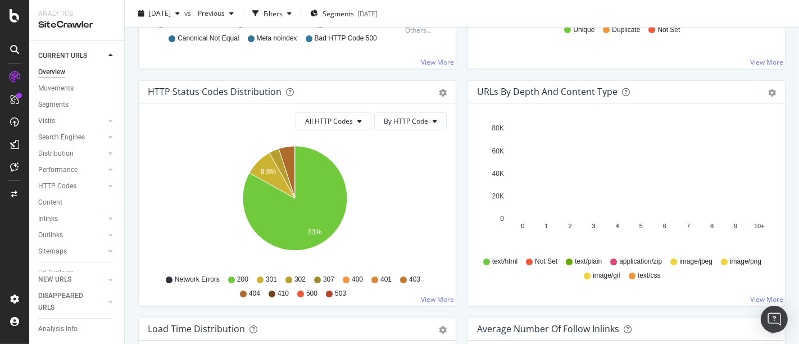
scroll to position [562, 0]
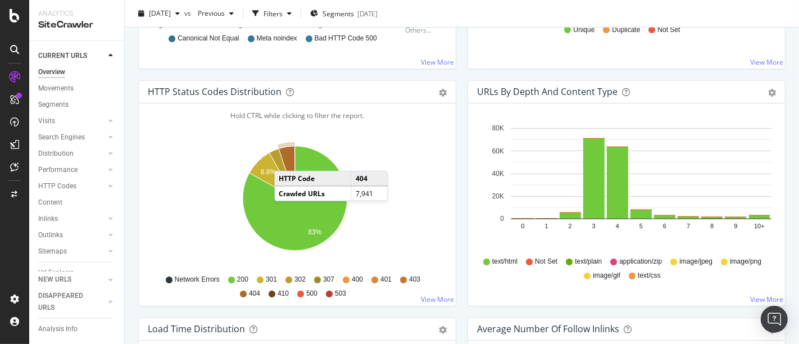
click at [285, 158] on icon "A chart." at bounding box center [287, 172] width 16 height 52
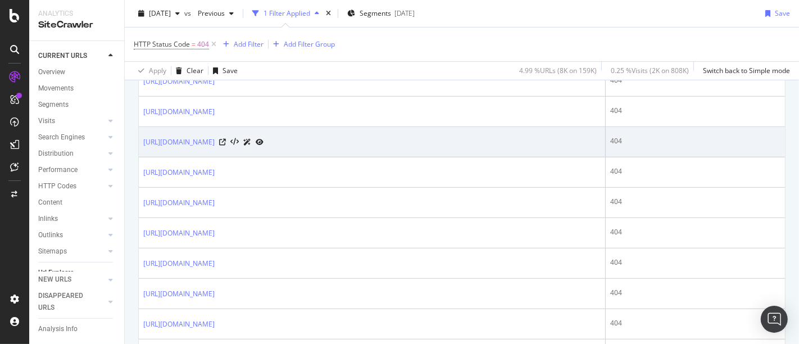
scroll to position [580, 0]
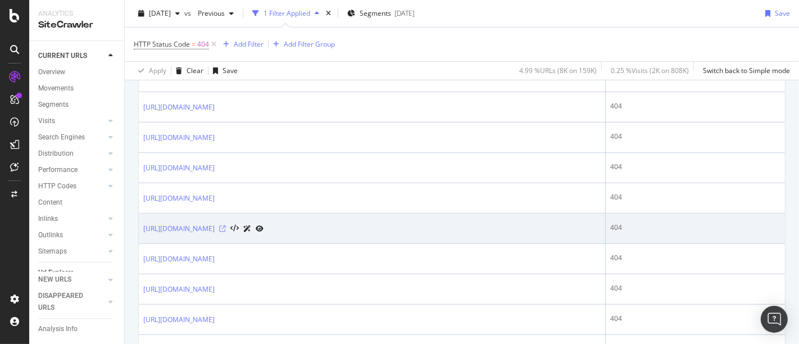
click at [226, 226] on icon at bounding box center [222, 228] width 7 height 7
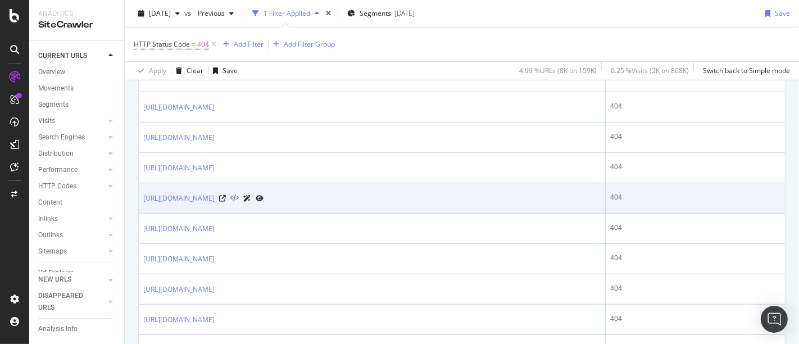
click at [239, 194] on icon at bounding box center [234, 198] width 8 height 8
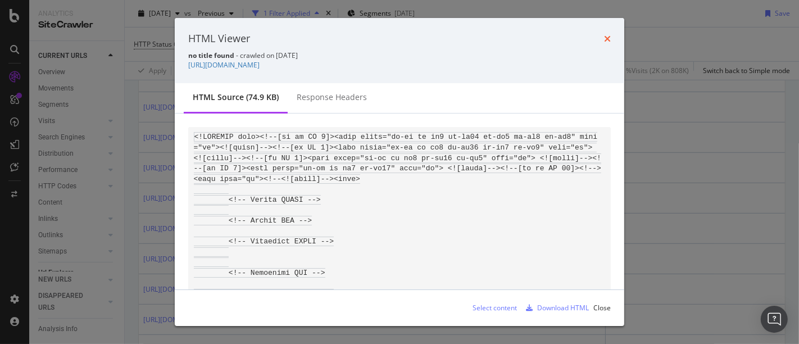
click at [608, 35] on icon "times" at bounding box center [607, 38] width 7 height 9
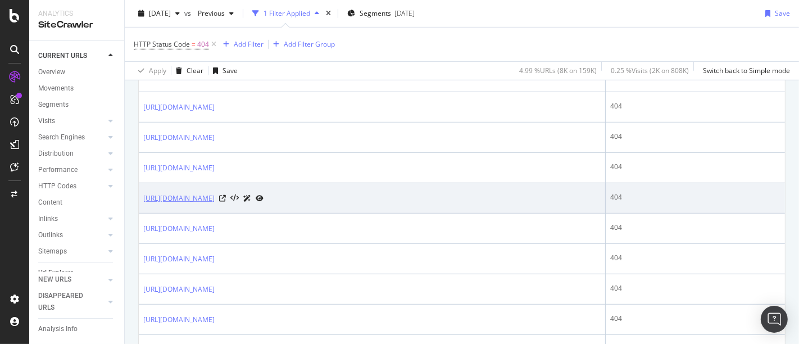
click at [215, 197] on link "https://www.alltricks.fr/F-11938-potences/P-2293108-potence_velo_vtt_urbain_tre…" at bounding box center [178, 198] width 71 height 11
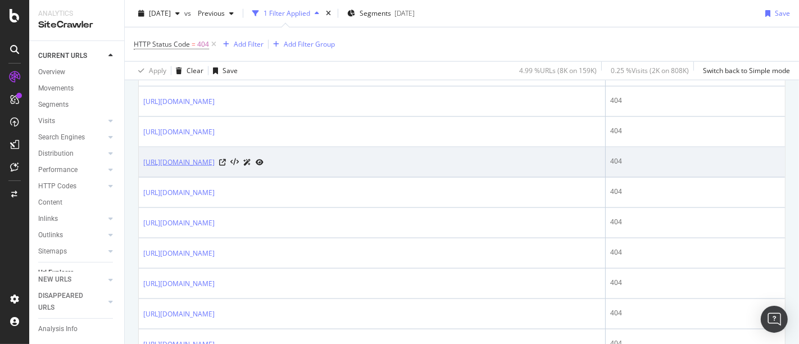
scroll to position [1329, 0]
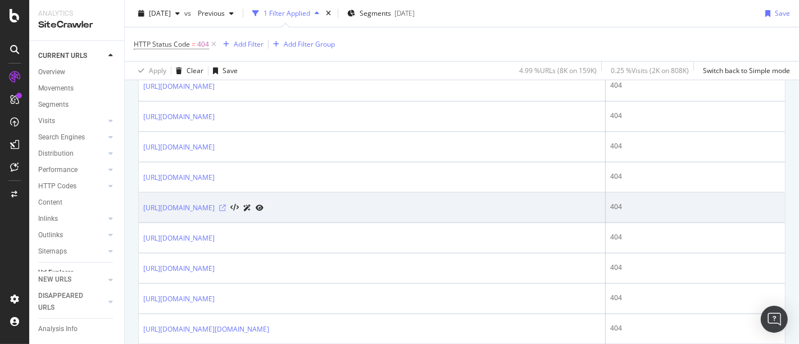
click at [226, 211] on icon at bounding box center [222, 207] width 7 height 7
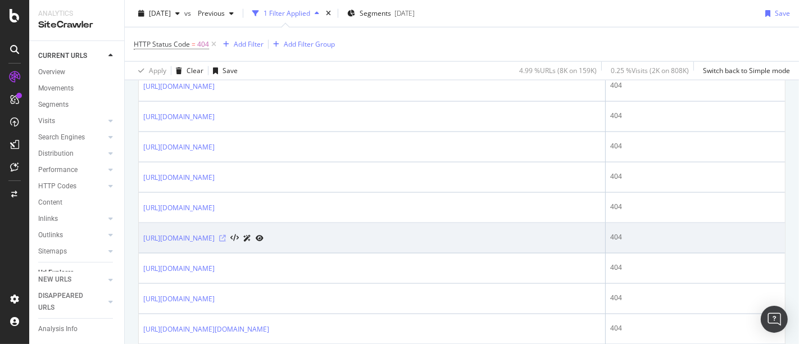
click at [226, 242] on icon at bounding box center [222, 238] width 7 height 7
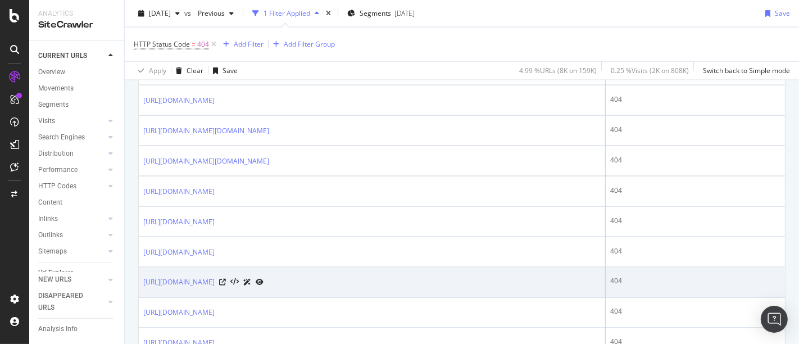
scroll to position [1682, 0]
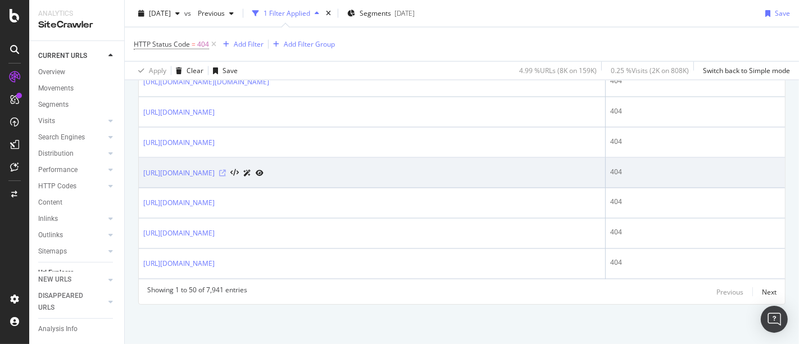
click at [226, 172] on icon at bounding box center [222, 173] width 7 height 7
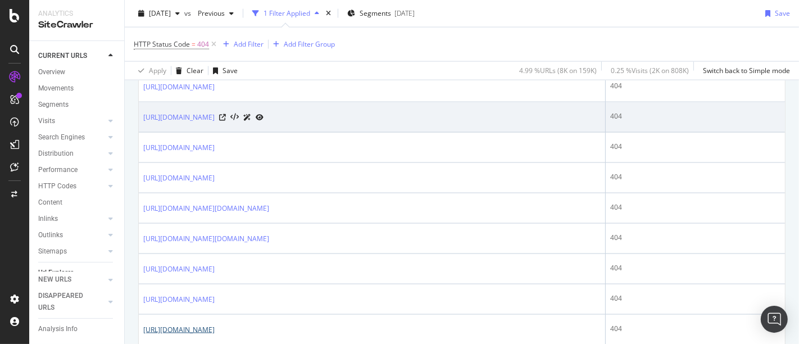
scroll to position [1433, 0]
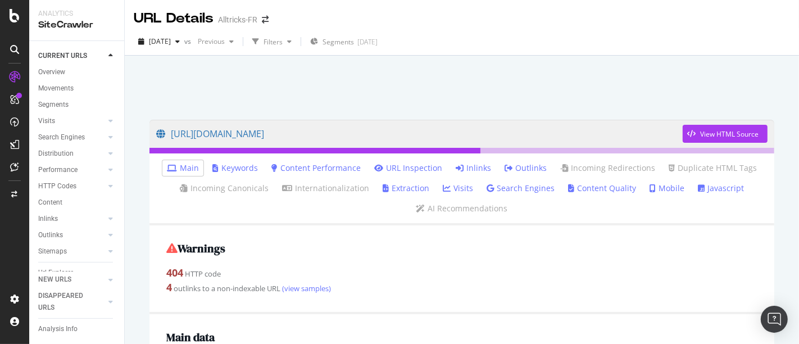
click at [465, 168] on link "Inlinks" at bounding box center [473, 167] width 35 height 11
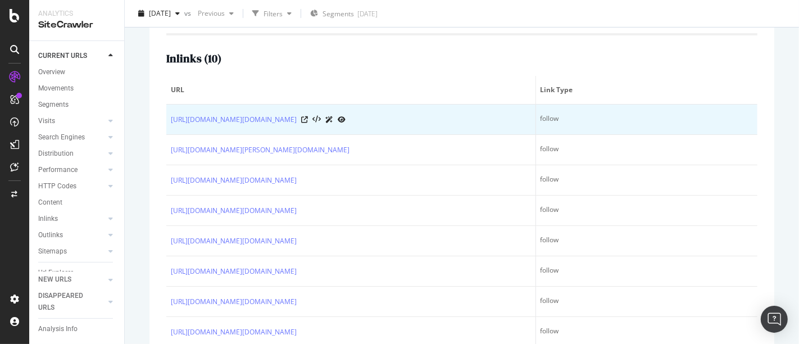
scroll to position [347, 0]
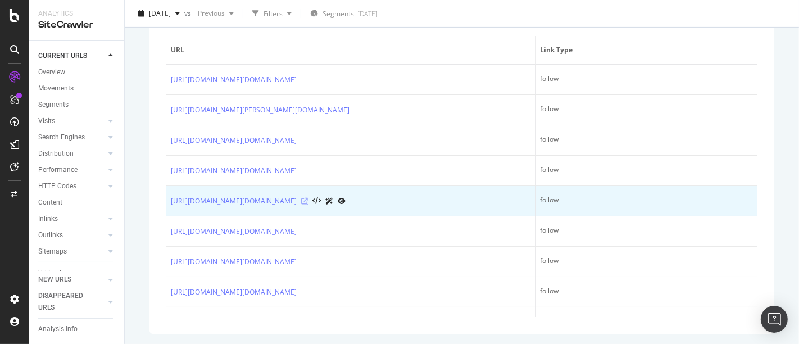
click at [308, 199] on icon at bounding box center [304, 201] width 7 height 7
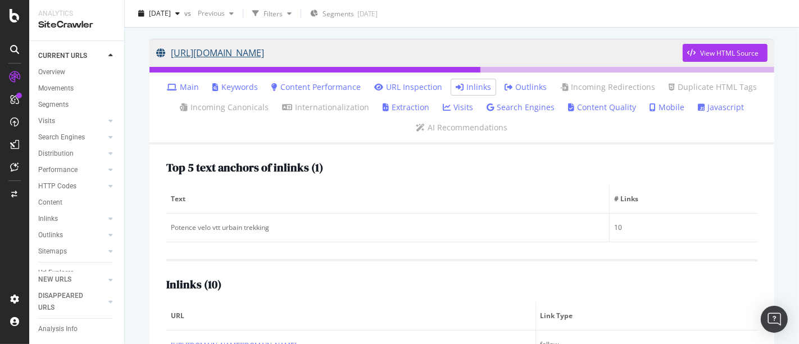
scroll to position [0, 0]
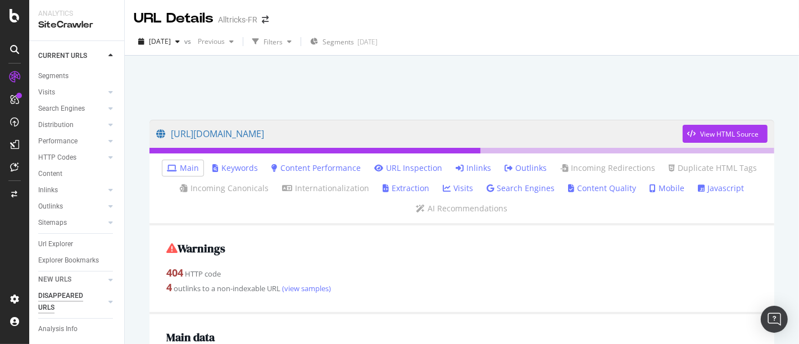
scroll to position [44, 0]
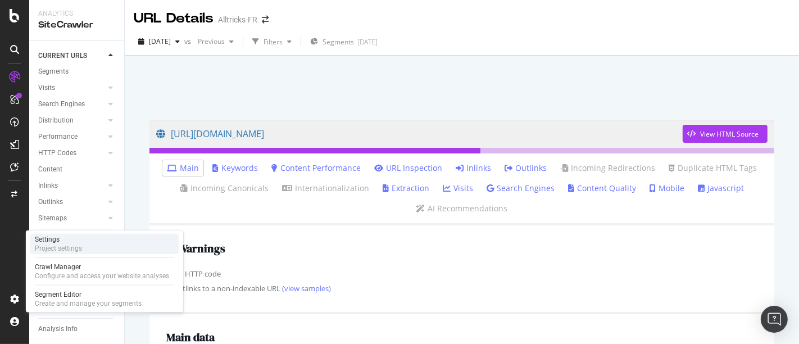
drag, startPoint x: 67, startPoint y: 240, endPoint x: 78, endPoint y: 236, distance: 11.4
click at [67, 240] on div "Settings" at bounding box center [58, 239] width 47 height 9
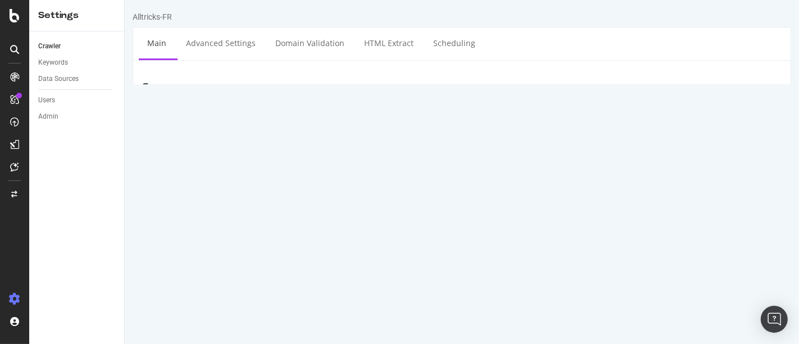
click at [393, 152] on textarea "[URL][DOMAIN_NAME]" at bounding box center [516, 155] width 531 height 37
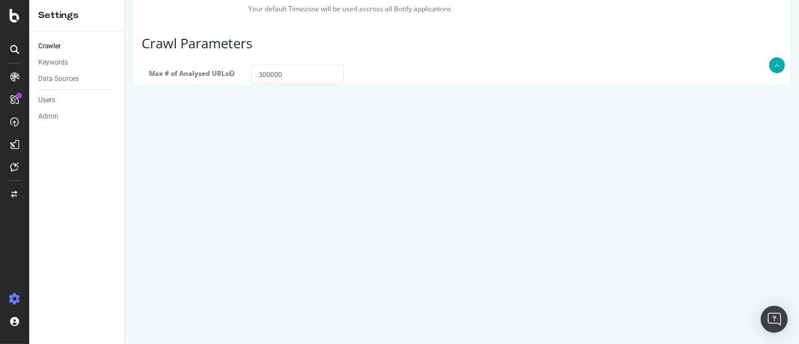
scroll to position [562, 0]
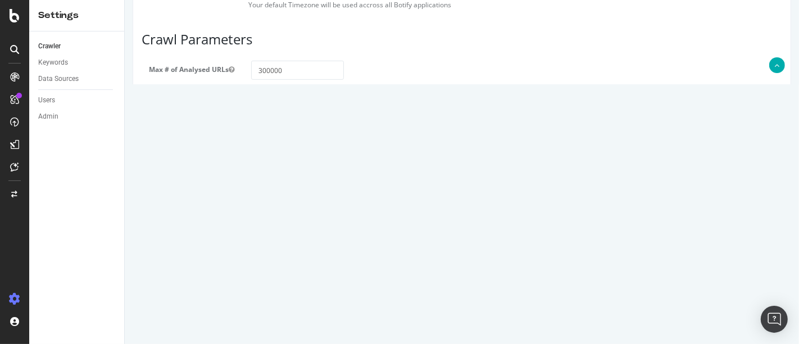
drag, startPoint x: 458, startPoint y: 211, endPoint x: 214, endPoint y: 211, distance: 244.4
click at [214, 211] on div "Compare with Sitemaps https://www.alltricks.fr/data/fr_FR/sitemap-index.xml" at bounding box center [461, 218] width 657 height 56
paste textarea "co.uk/data/en_GB"
click at [418, 306] on button "Save" at bounding box center [417, 302] width 27 height 17
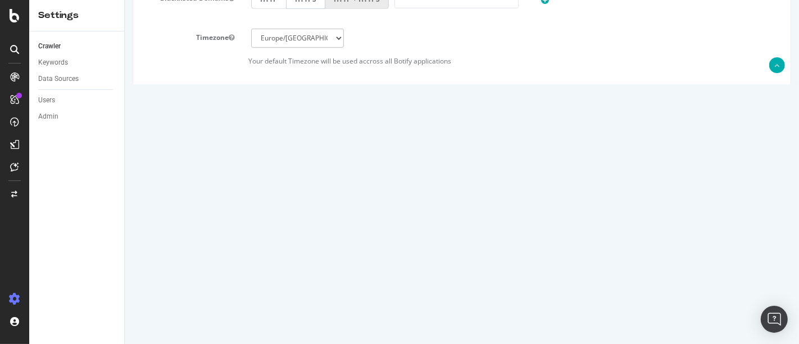
scroll to position [563, 0]
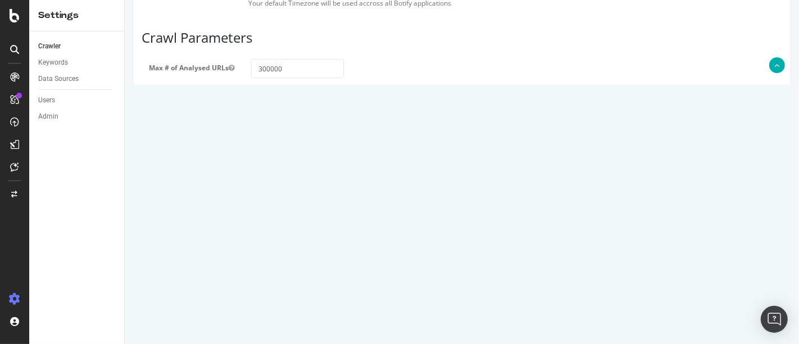
drag, startPoint x: 463, startPoint y: 206, endPoint x: 90, endPoint y: 207, distance: 372.5
paste textarea "fr/data/fr_FR"
type textarea "https://www.alltricks.fr/data/fr_FR/sitemap-index.xml"
click at [413, 305] on button "Save" at bounding box center [417, 301] width 27 height 17
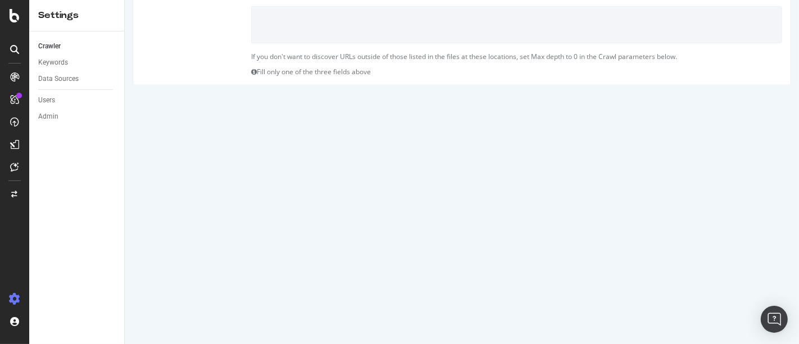
scroll to position [62, 0]
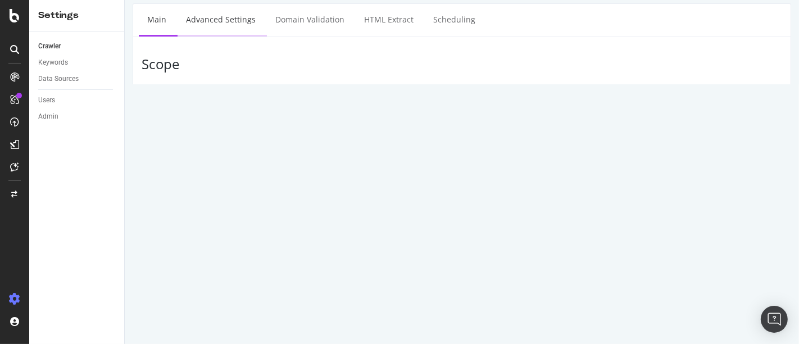
click at [211, 23] on link "Advanced Settings" at bounding box center [220, 19] width 87 height 31
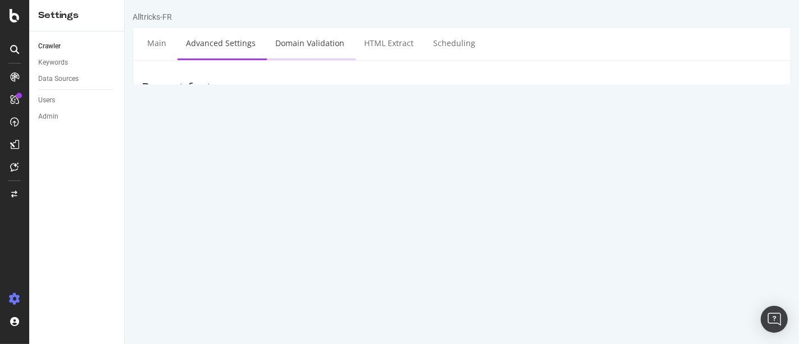
click at [307, 38] on link "Domain Validation" at bounding box center [309, 43] width 86 height 31
click at [374, 31] on link "HTML Extract" at bounding box center [388, 43] width 66 height 31
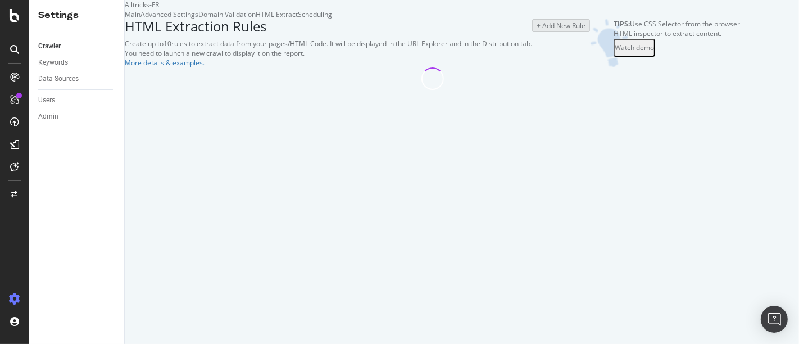
select select "i"
select select "exist"
select select "html.length"
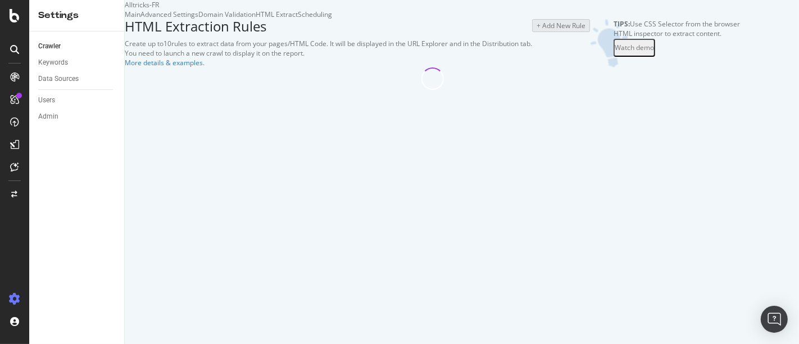
select select "exist"
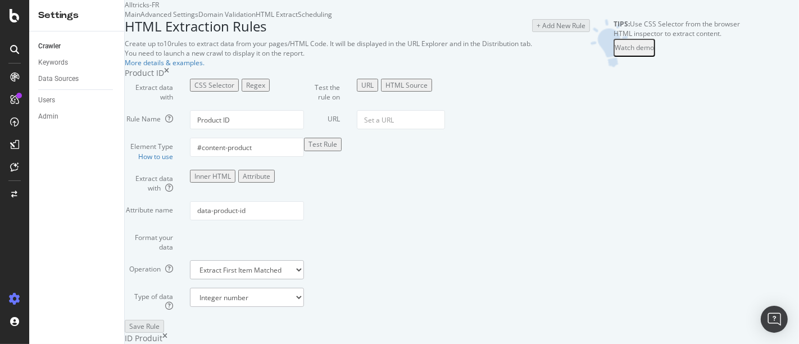
click at [140, 19] on div "Main" at bounding box center [133, 15] width 16 height 10
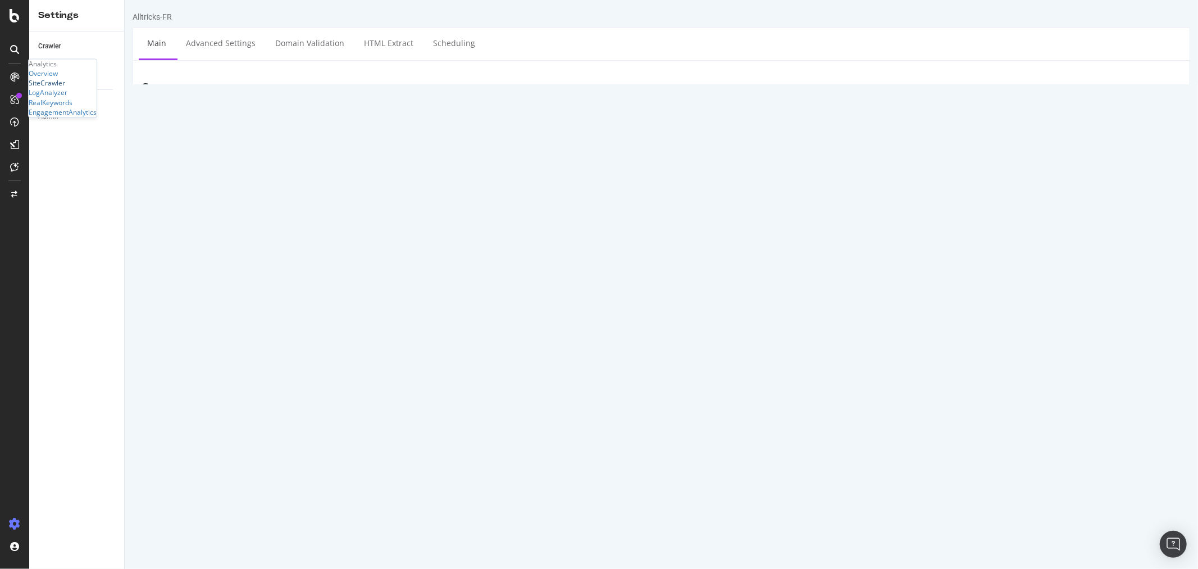
click at [54, 88] on div "SiteCrawler" at bounding box center [47, 84] width 37 height 10
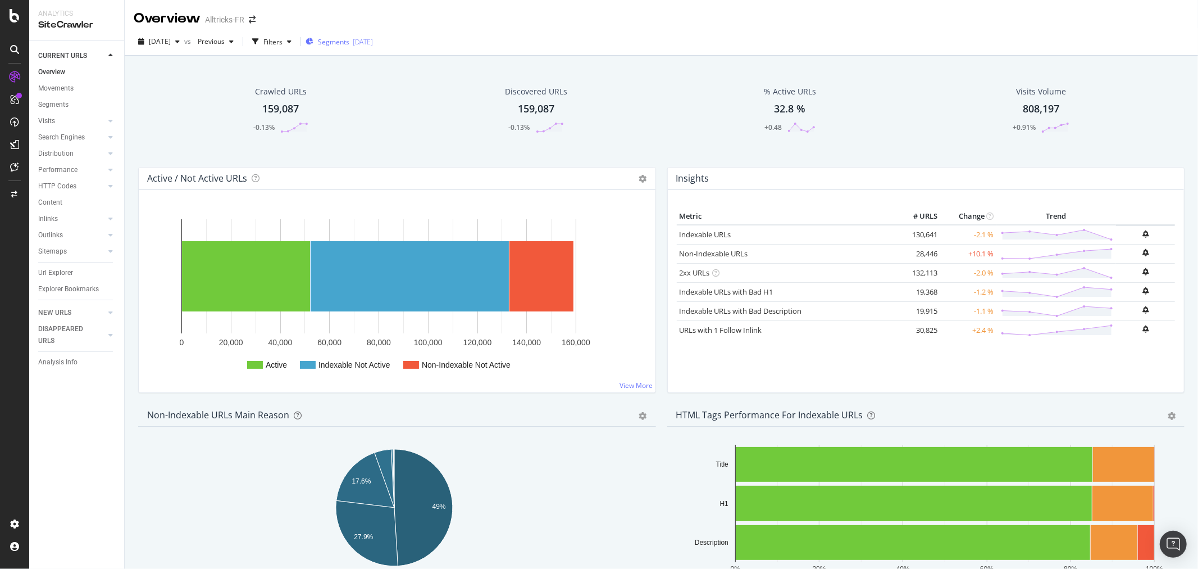
click at [349, 37] on span "Segments" at bounding box center [333, 42] width 31 height 10
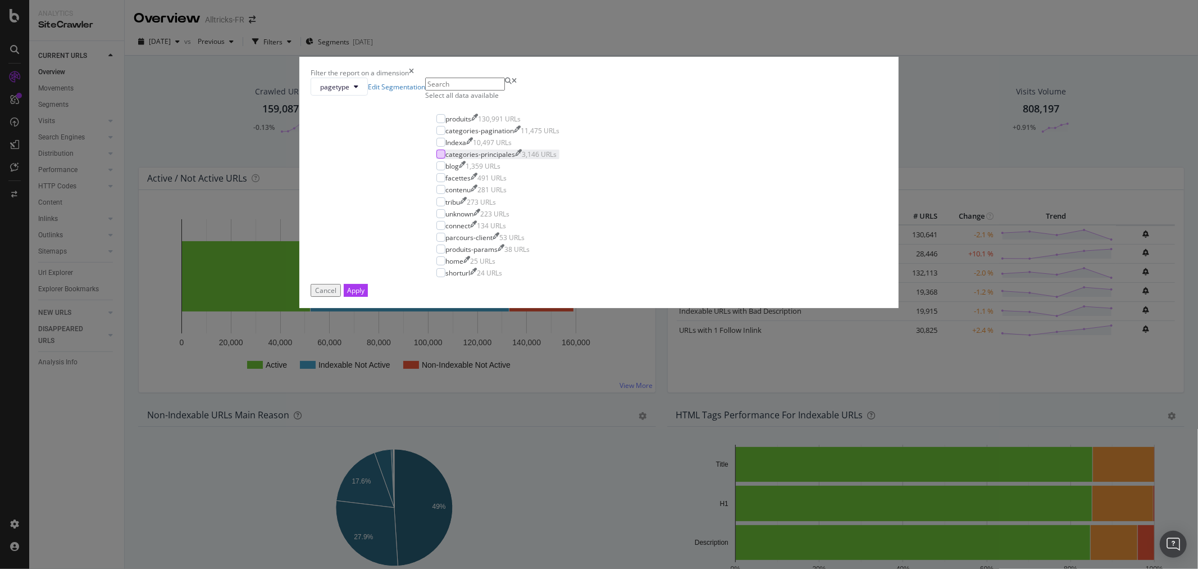
click at [445, 158] on div "modal" at bounding box center [440, 153] width 9 height 9
click at [365, 295] on div "Apply" at bounding box center [355, 290] width 17 height 10
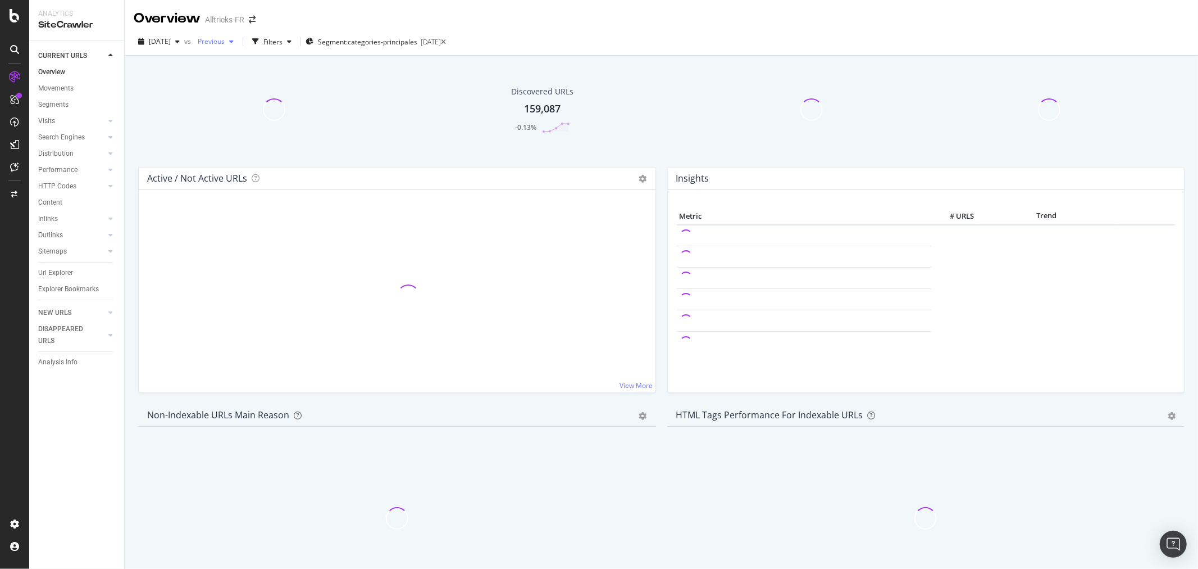
click at [225, 40] on span "Previous" at bounding box center [208, 42] width 31 height 10
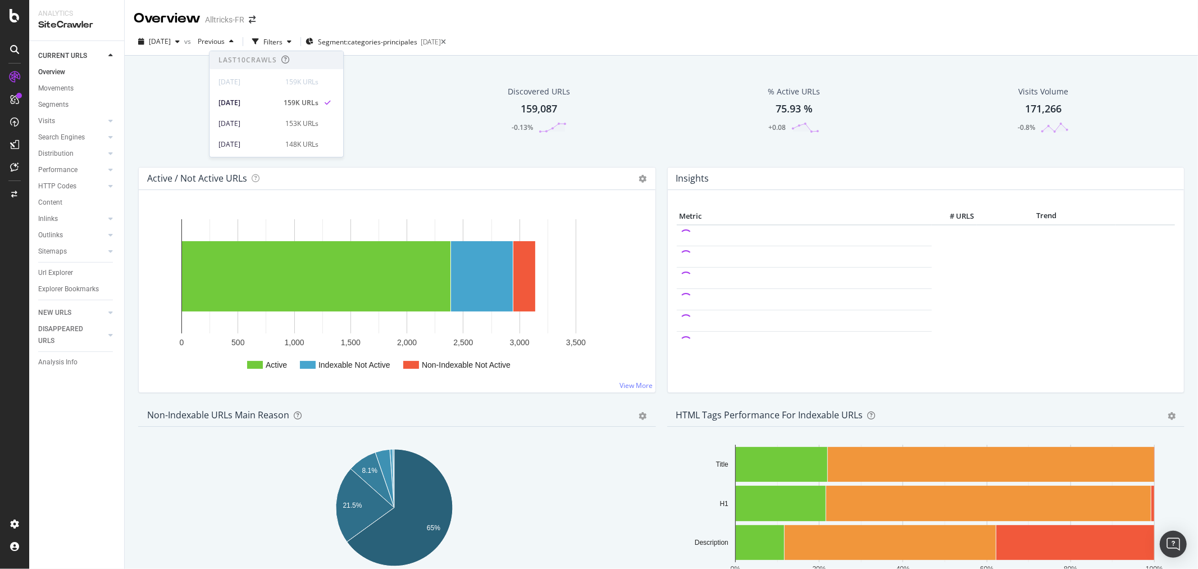
click at [551, 30] on div "2025 Sep. 15th vs Previous Filters Segment: categories-principales 2025-04-15" at bounding box center [662, 42] width 1074 height 28
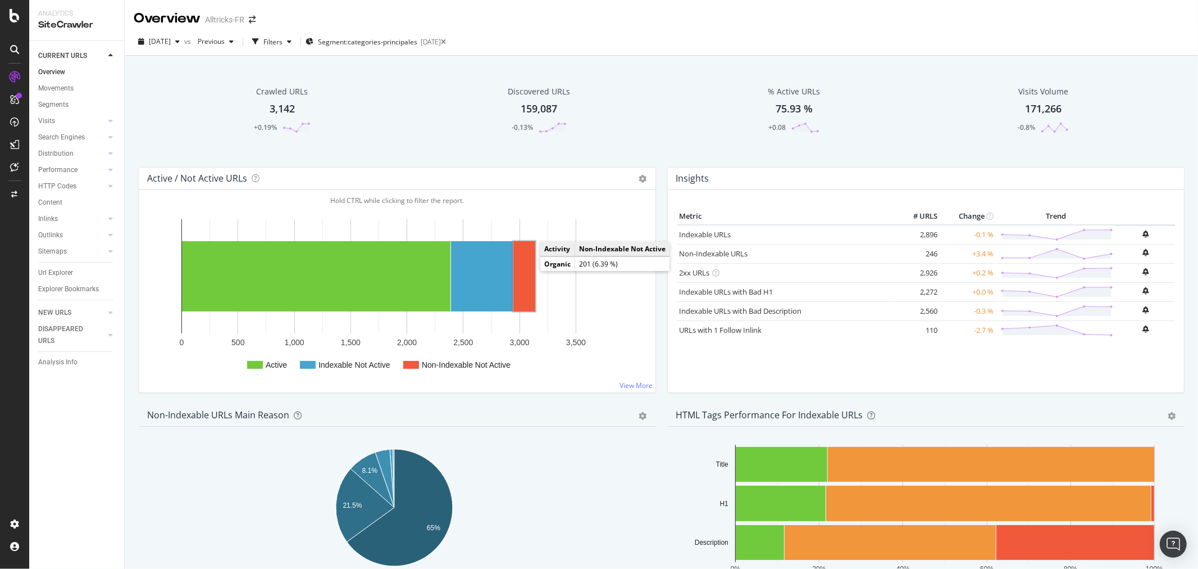
click at [529, 270] on rect "A chart." at bounding box center [524, 276] width 22 height 70
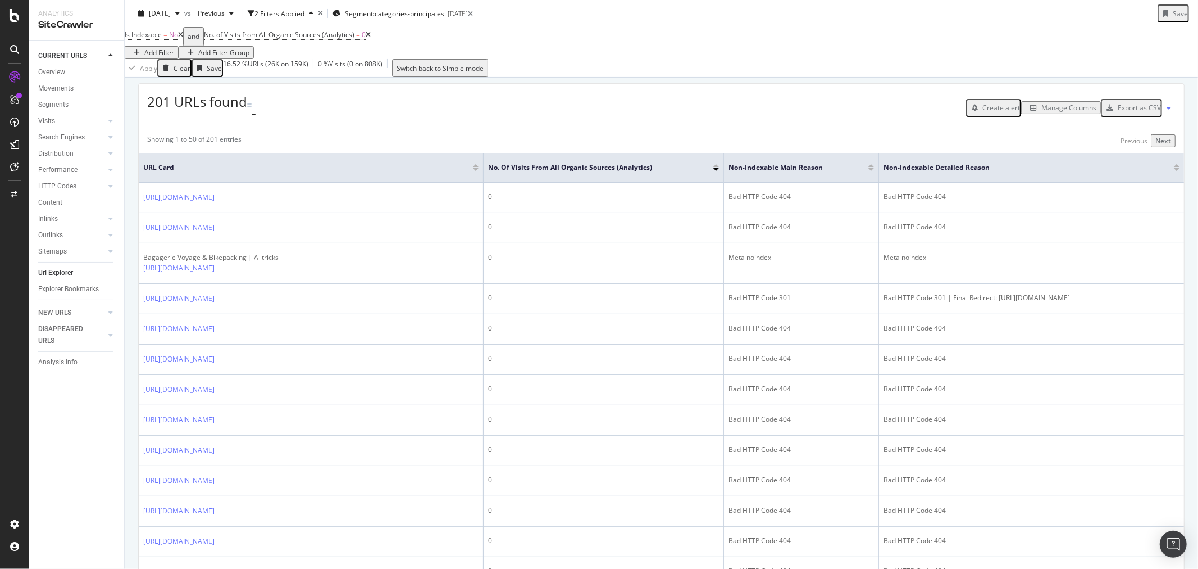
scroll to position [187, 0]
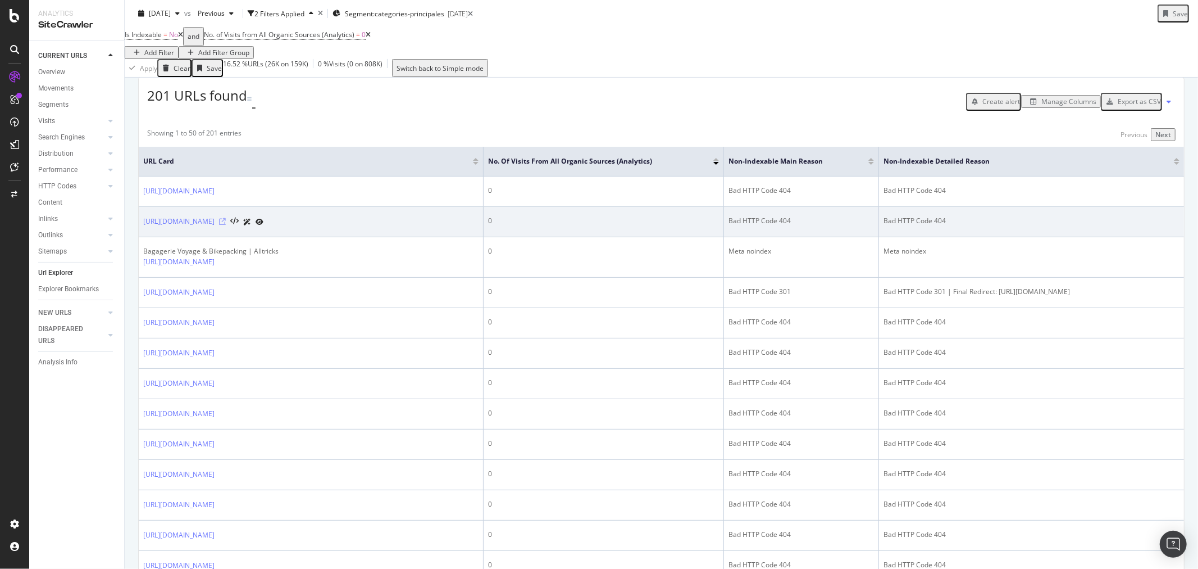
click at [226, 225] on icon at bounding box center [222, 221] width 7 height 7
click at [215, 227] on link "https://www.alltricks.fr/C-1111567-goodyear" at bounding box center [178, 221] width 71 height 11
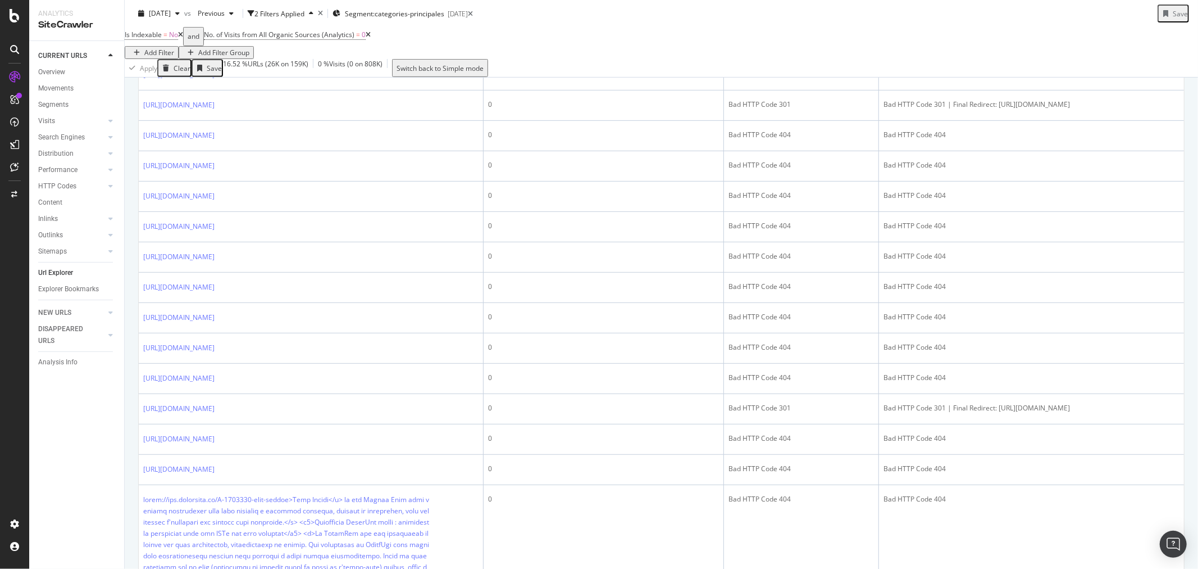
scroll to position [0, 0]
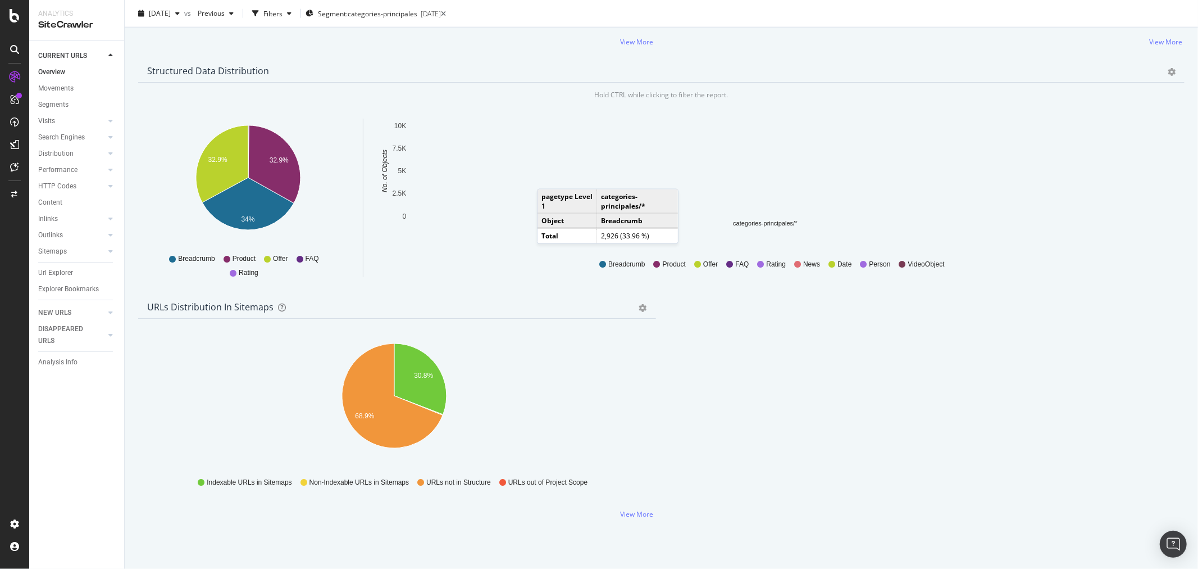
scroll to position [1062, 0]
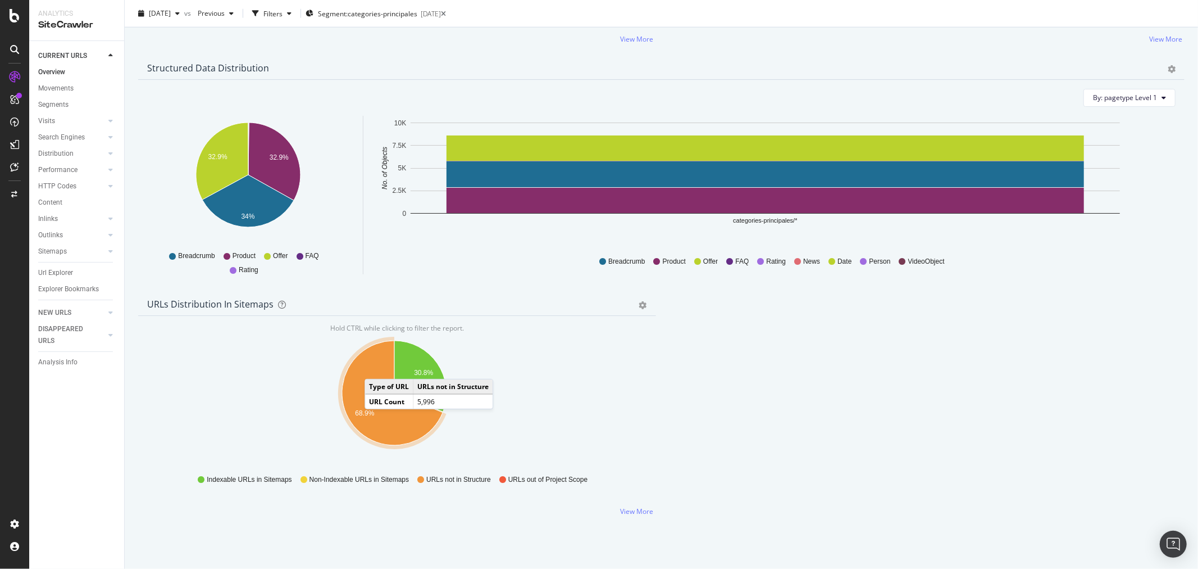
click at [376, 343] on icon "A chart." at bounding box center [392, 392] width 101 height 104
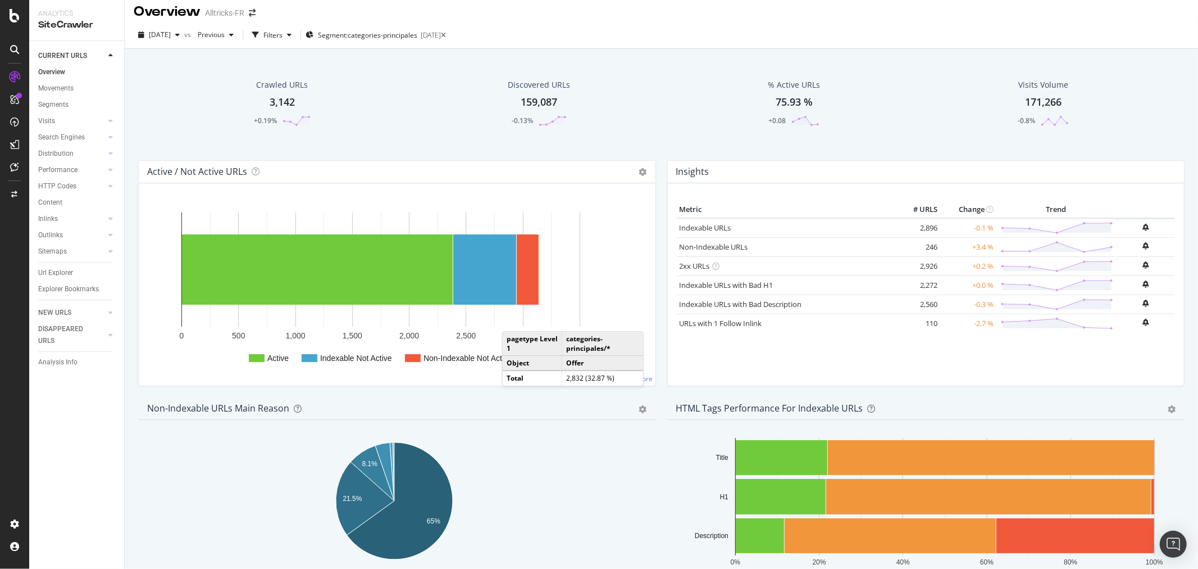
scroll to position [0, 0]
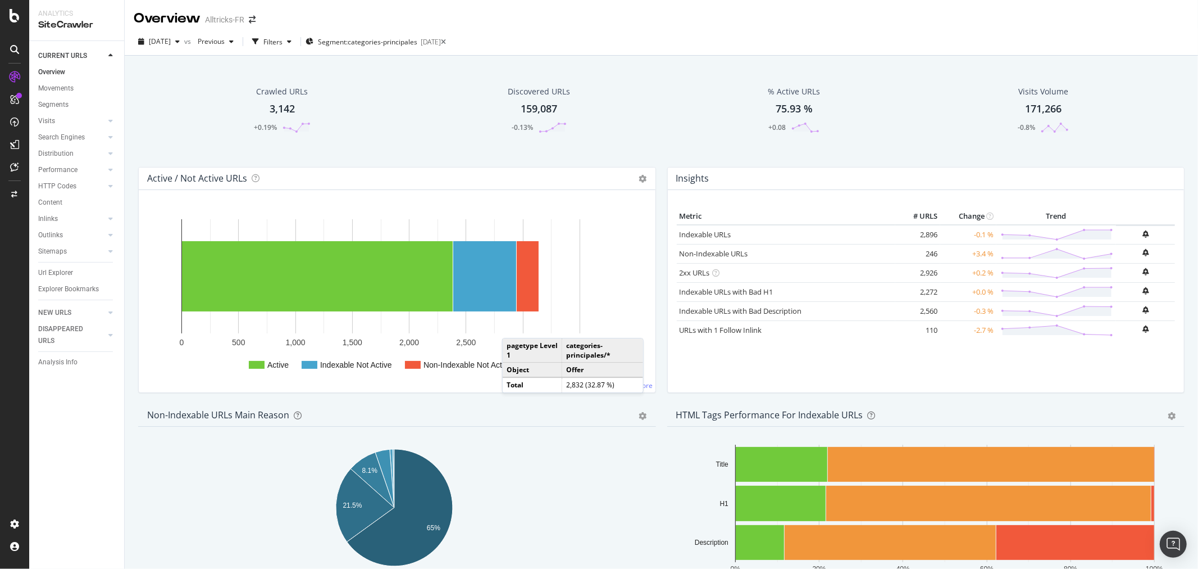
click at [70, 83] on div "Movements" at bounding box center [55, 89] width 35 height 12
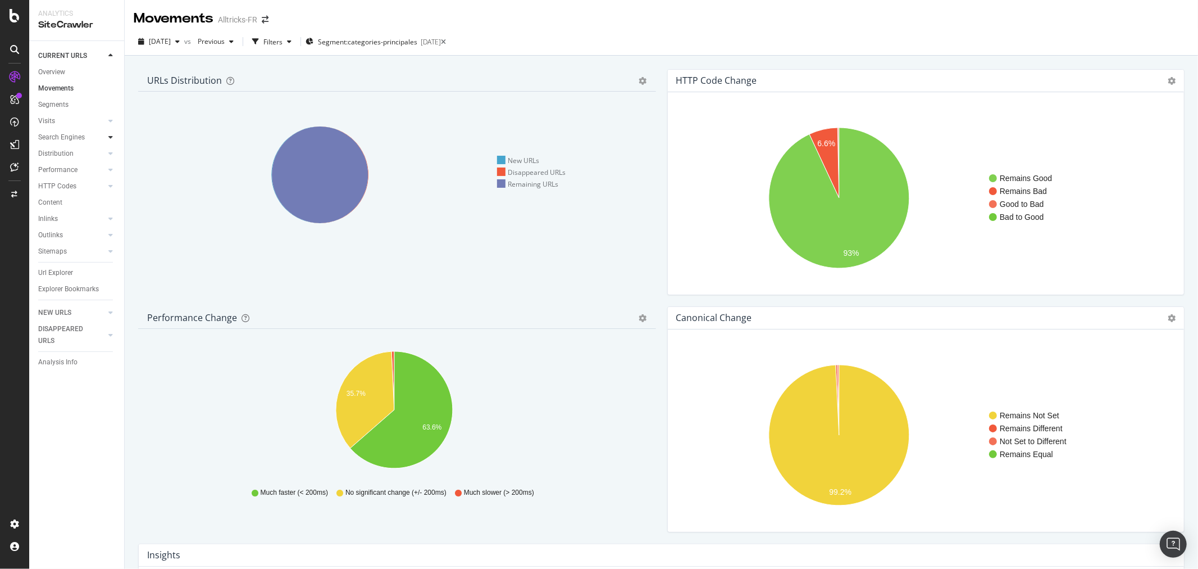
click at [110, 135] on icon at bounding box center [110, 137] width 4 height 7
click at [77, 135] on div "Search Engines" at bounding box center [61, 137] width 47 height 12
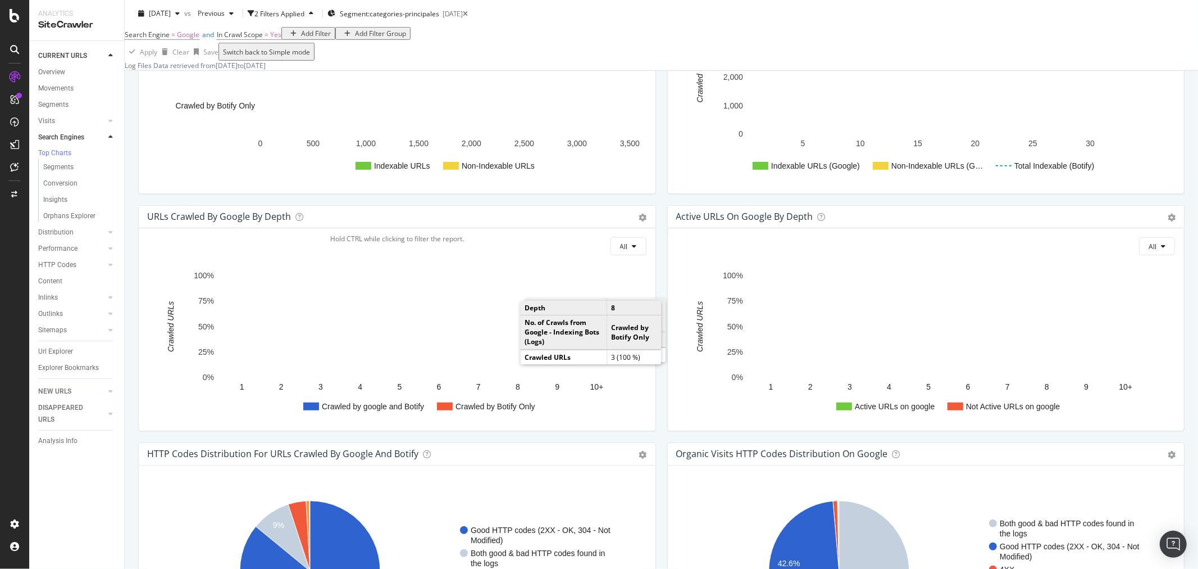
scroll to position [562, 0]
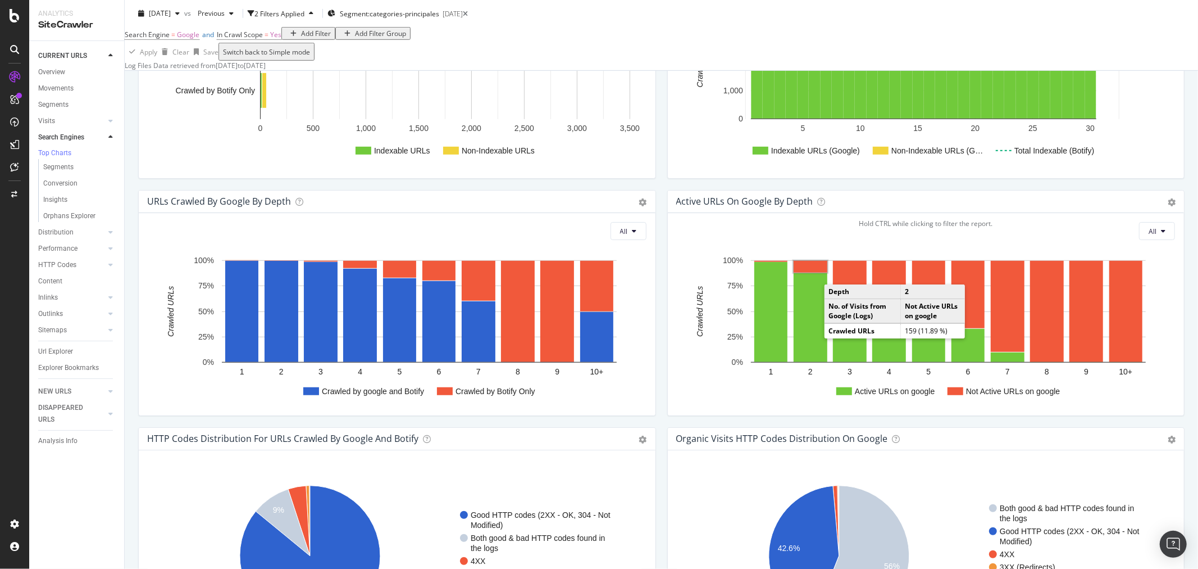
click at [798, 272] on rect "A chart." at bounding box center [811, 267] width 34 height 12
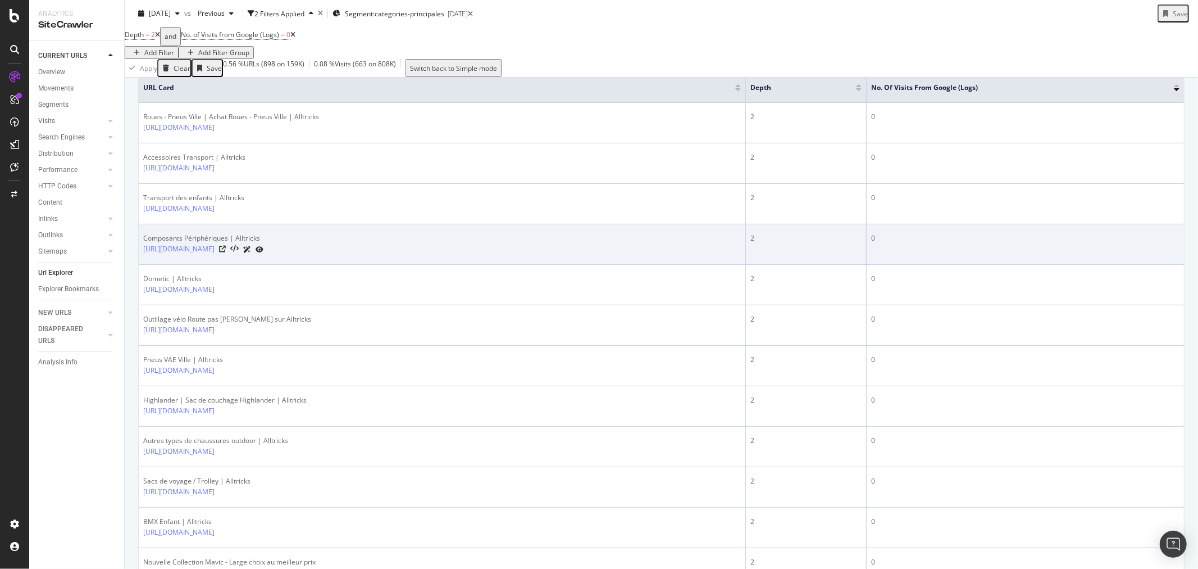
scroll to position [562, 0]
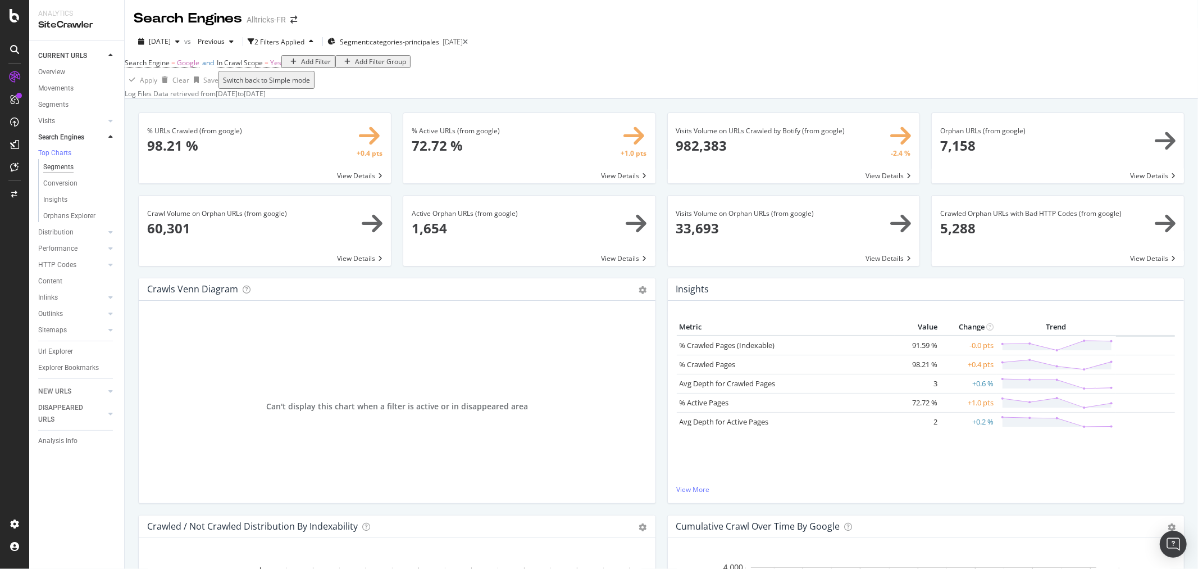
click at [60, 172] on div "Segments" at bounding box center [58, 167] width 30 height 12
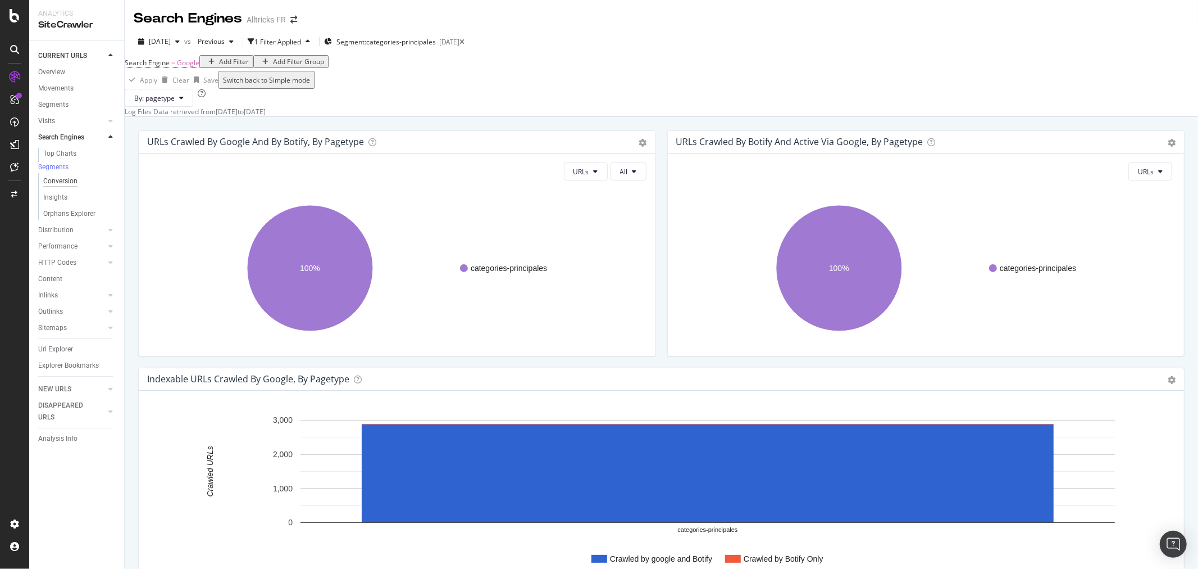
click at [65, 181] on div "Conversion" at bounding box center [60, 181] width 34 height 12
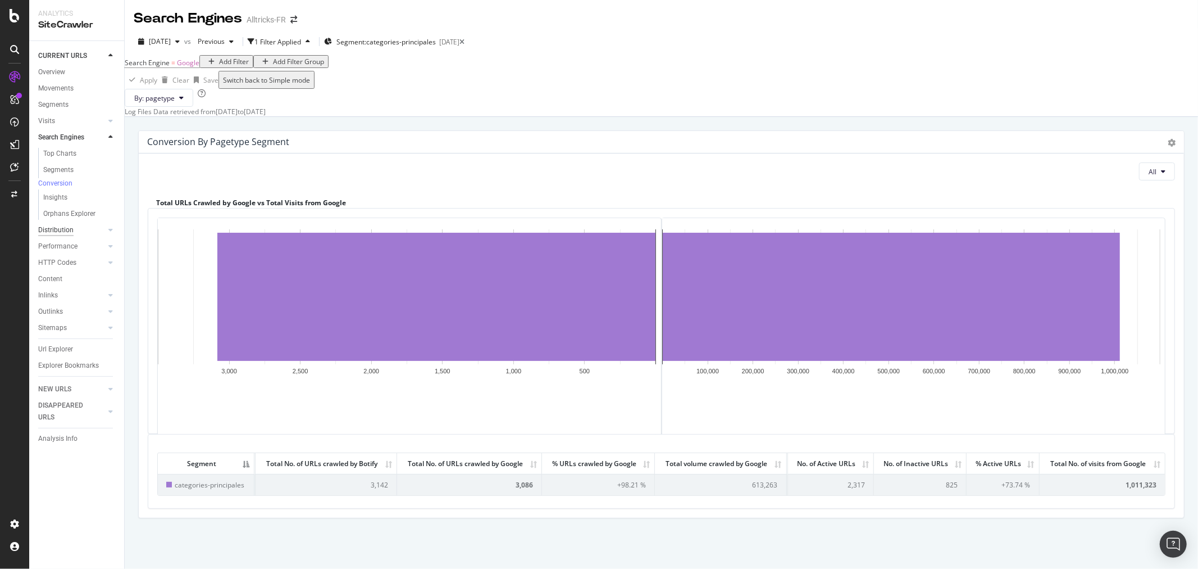
click at [62, 233] on div "Distribution" at bounding box center [55, 230] width 35 height 12
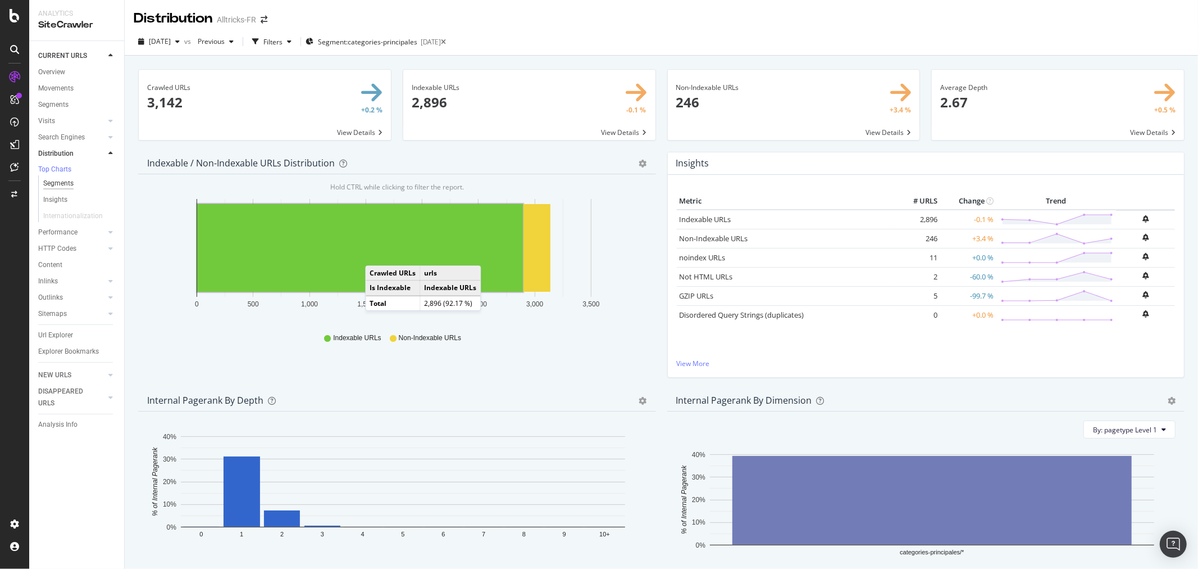
click at [47, 186] on div "Segments" at bounding box center [58, 184] width 30 height 12
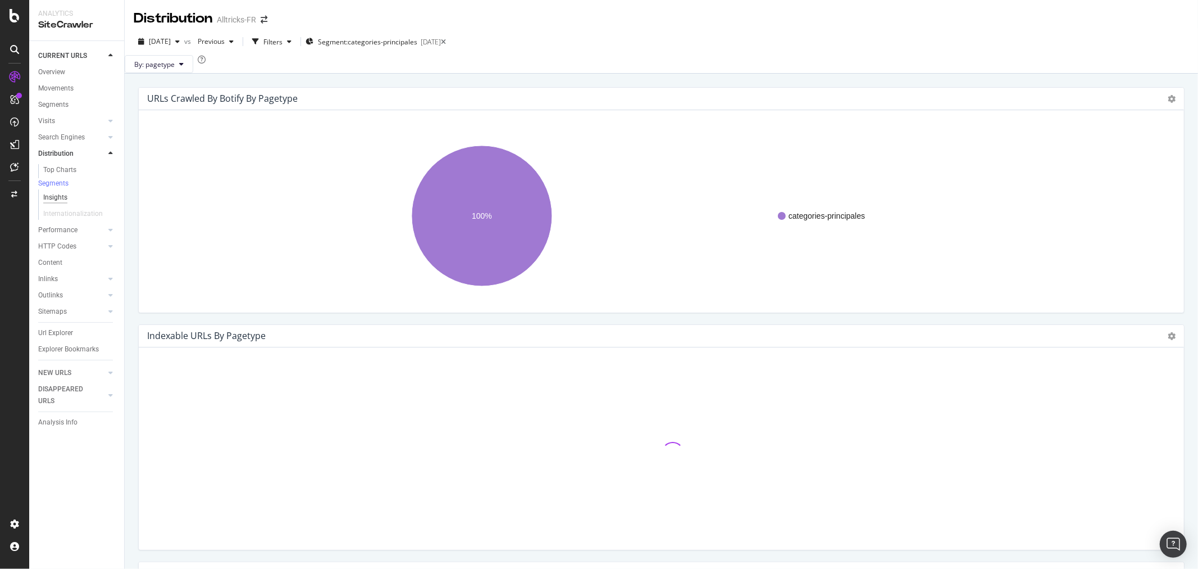
click at [57, 198] on div "Insights" at bounding box center [55, 198] width 24 height 12
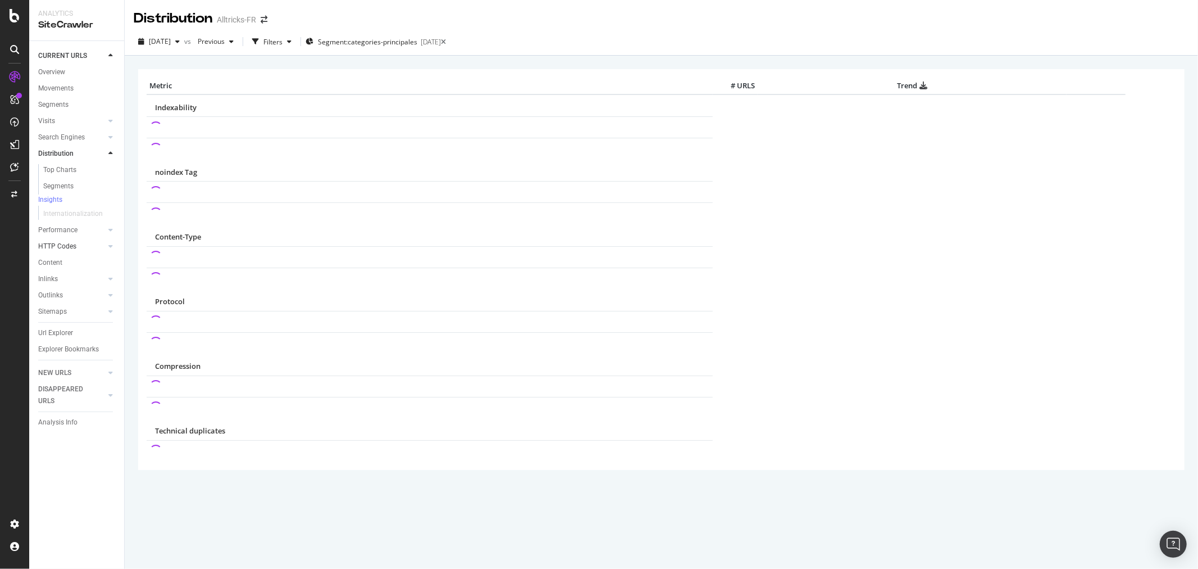
drag, startPoint x: 63, startPoint y: 232, endPoint x: 92, endPoint y: 231, distance: 28.7
click at [63, 232] on div "Performance" at bounding box center [57, 230] width 39 height 12
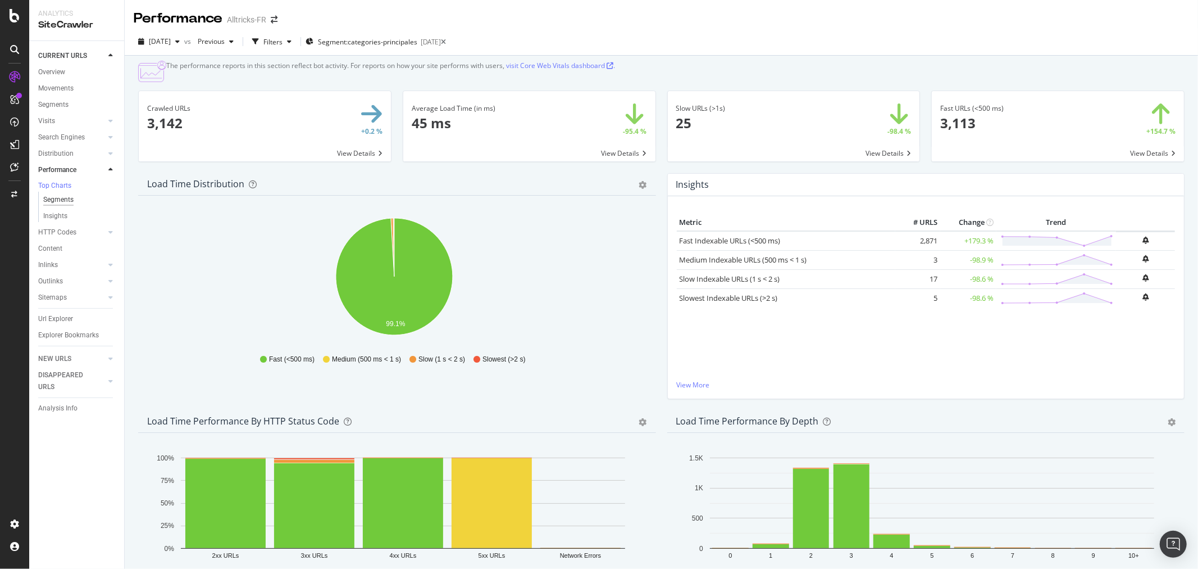
click at [65, 203] on div "Segments" at bounding box center [58, 200] width 30 height 12
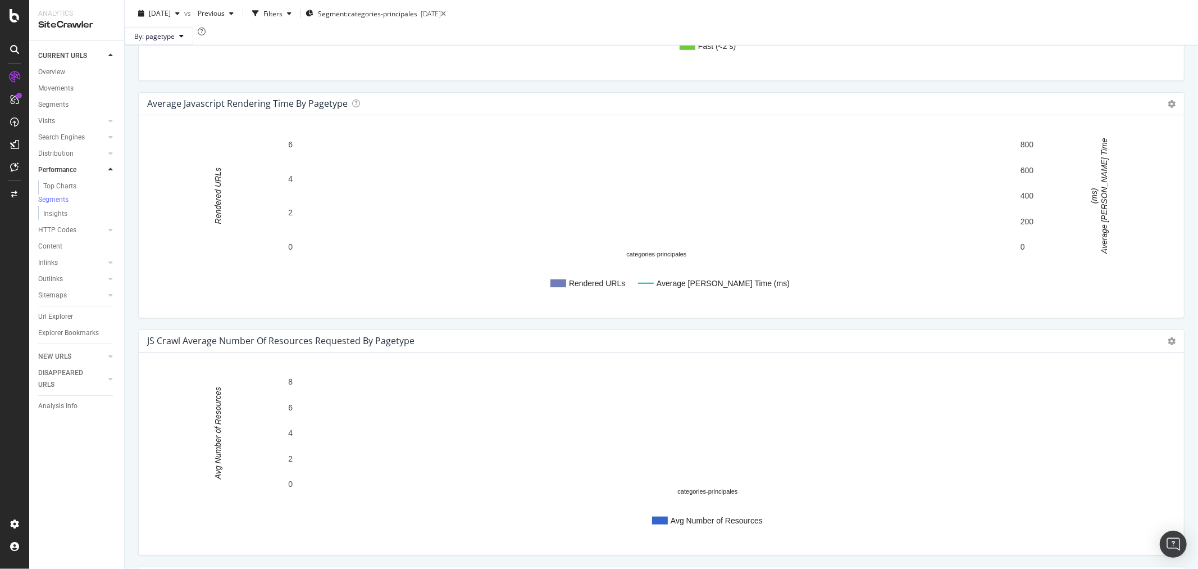
scroll to position [562, 0]
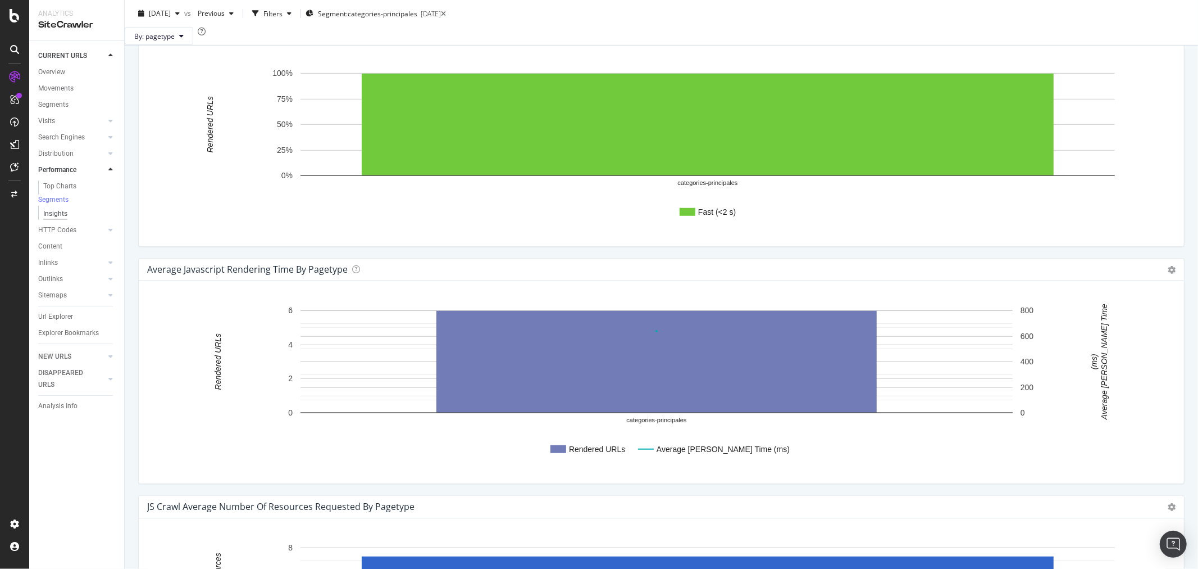
click at [60, 220] on div "Insights" at bounding box center [55, 214] width 24 height 12
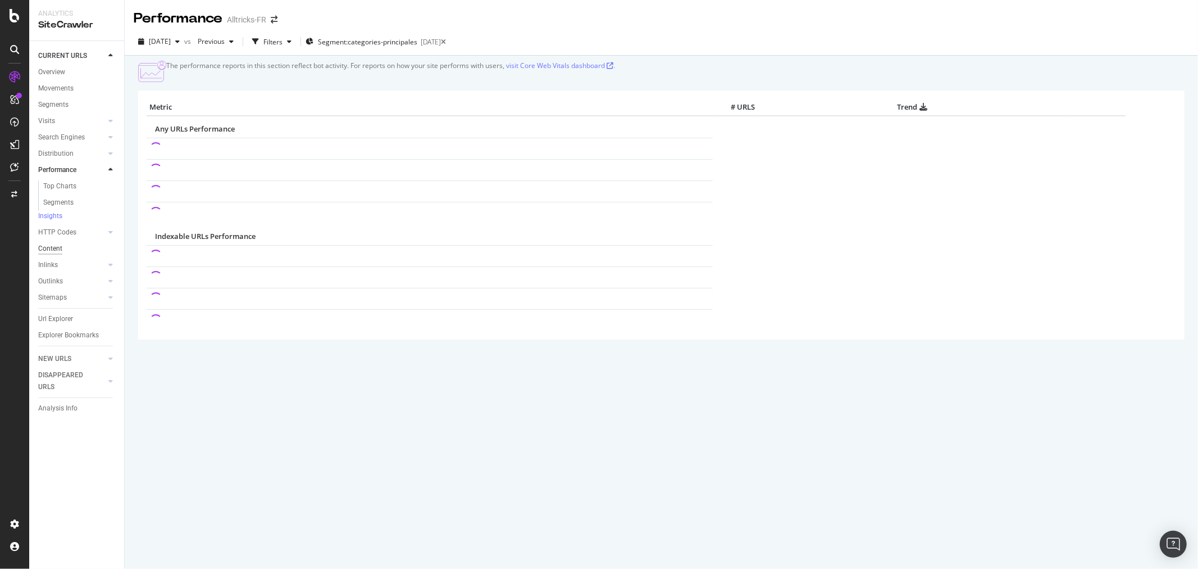
click at [52, 250] on div "Content" at bounding box center [50, 249] width 24 height 12
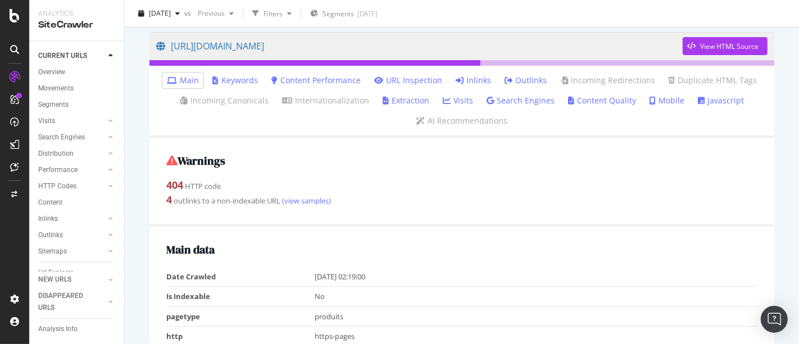
scroll to position [62, 0]
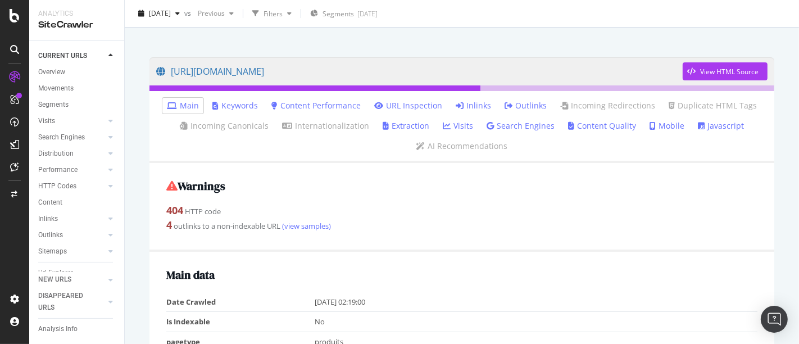
click at [462, 100] on link "Inlinks" at bounding box center [473, 105] width 35 height 11
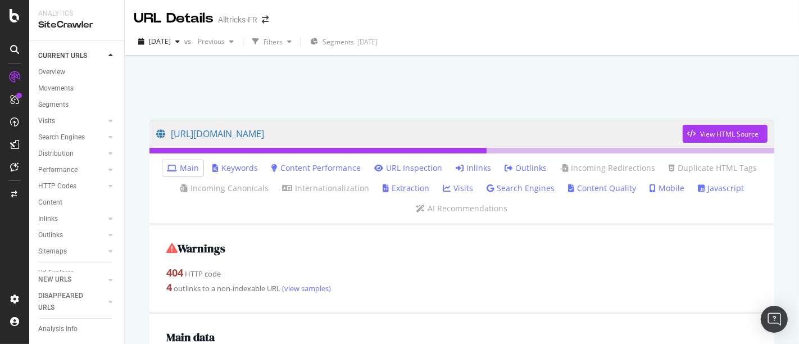
click at [465, 164] on link "Inlinks" at bounding box center [473, 167] width 35 height 11
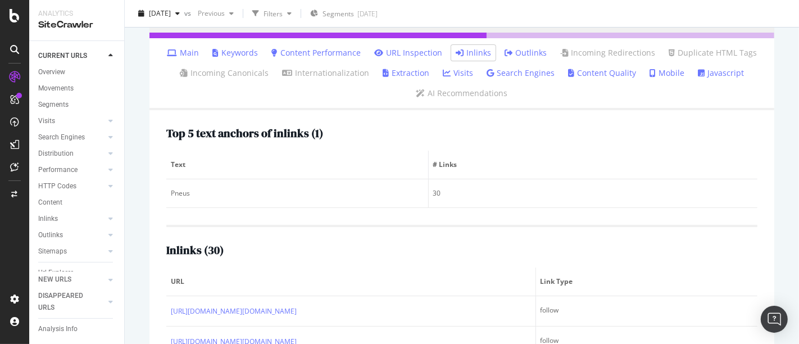
scroll to position [249, 0]
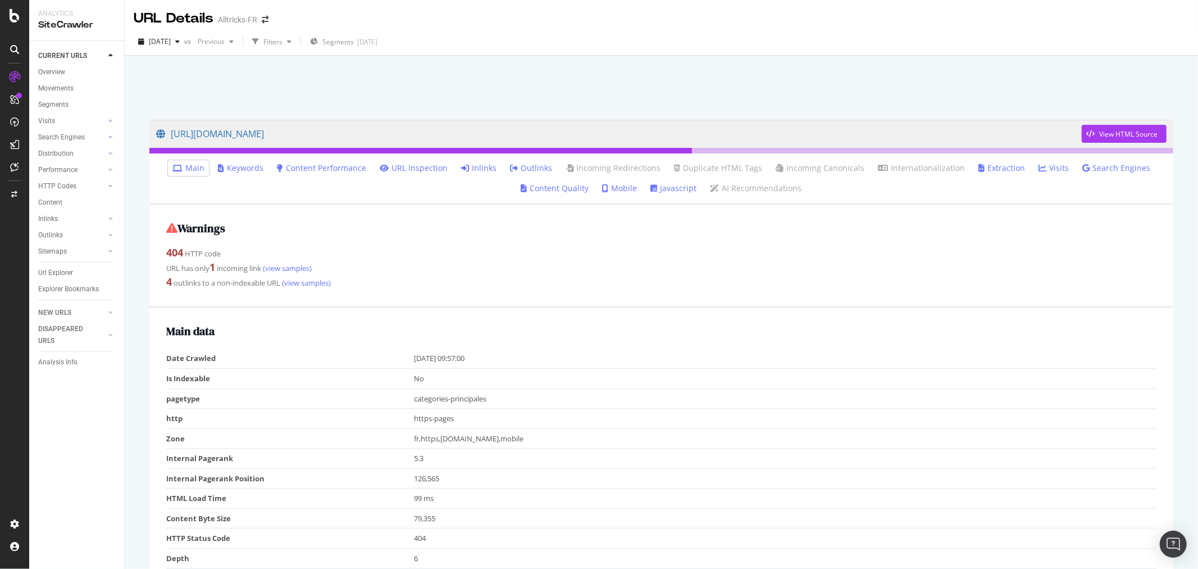
click at [474, 165] on link "Inlinks" at bounding box center [478, 167] width 35 height 11
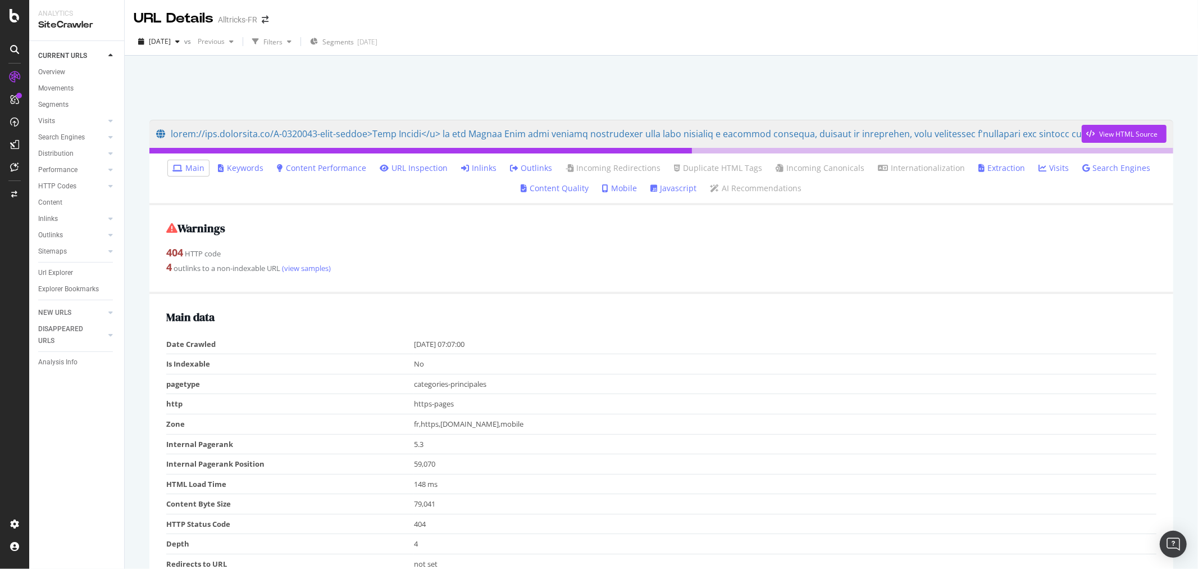
click at [481, 165] on link "Inlinks" at bounding box center [478, 167] width 35 height 11
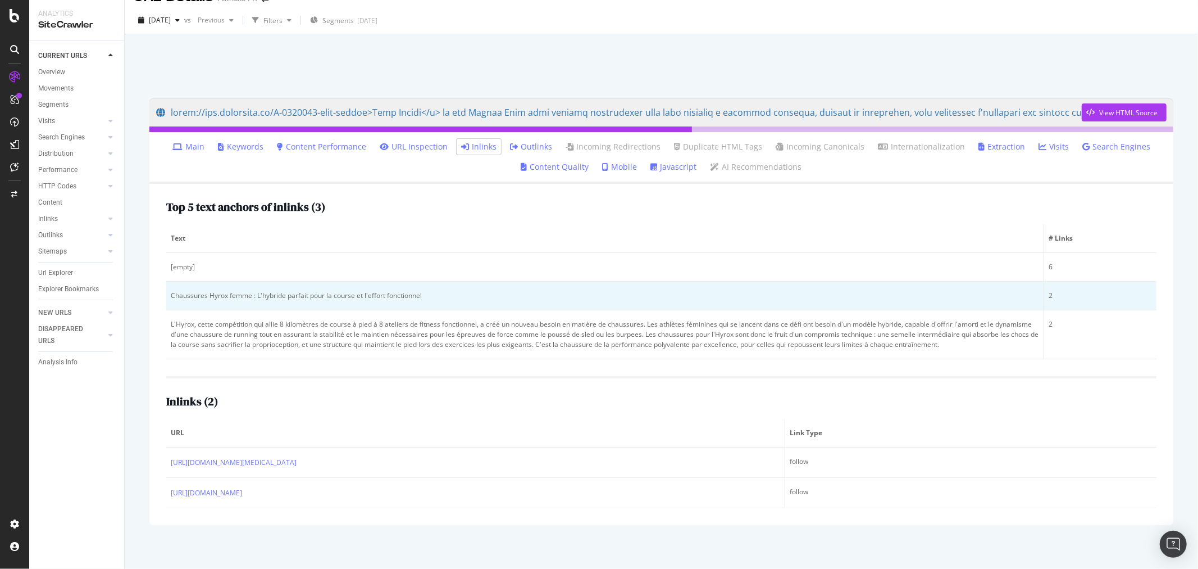
scroll to position [28, 0]
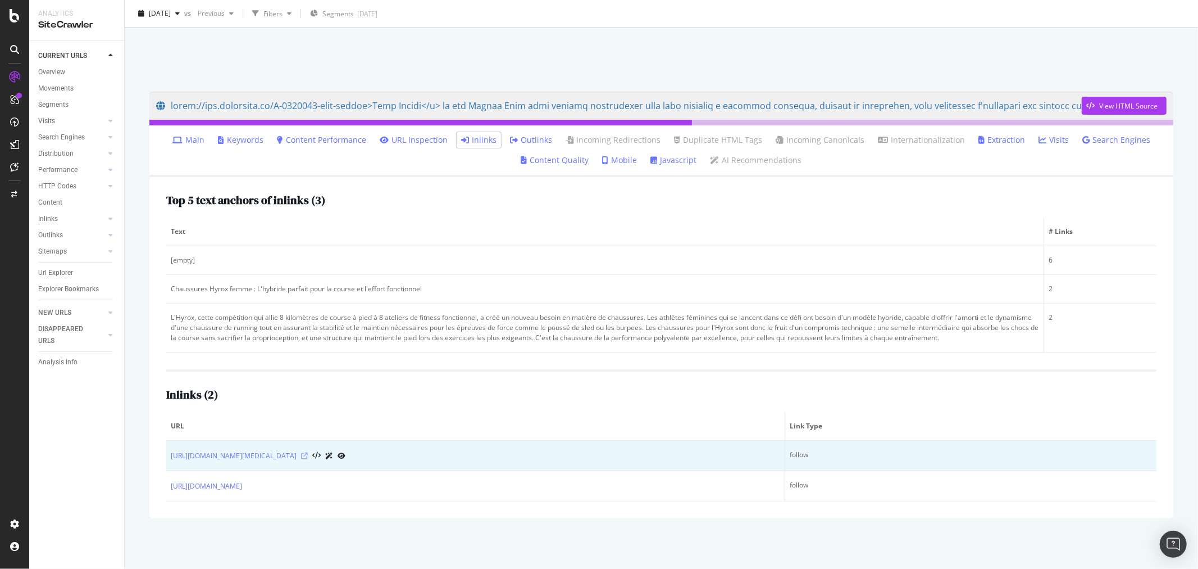
click at [308, 453] on icon at bounding box center [304, 455] width 7 height 7
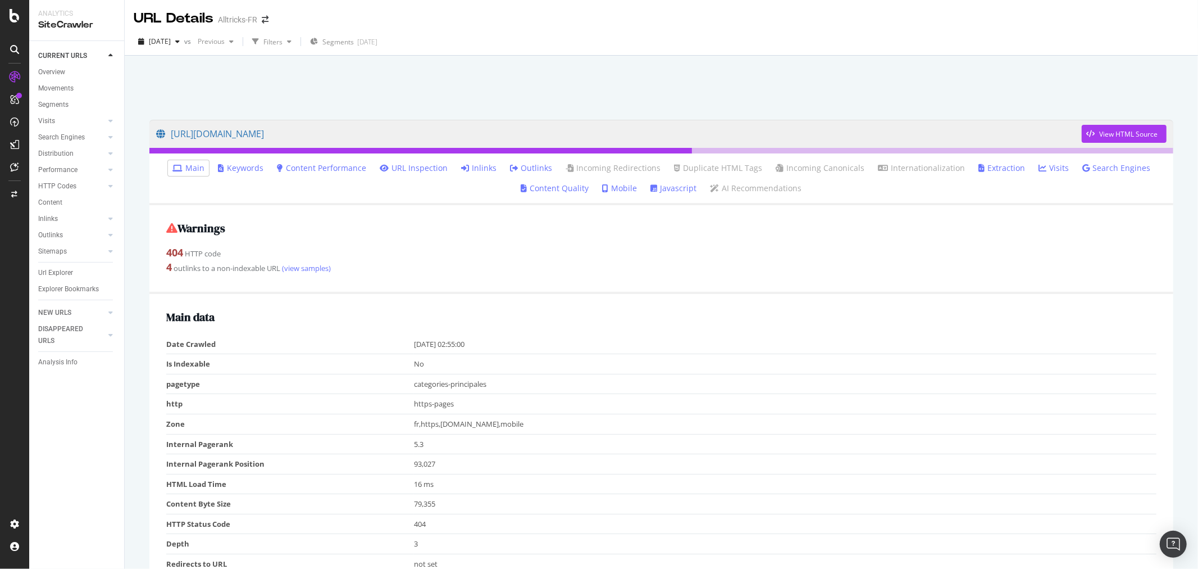
click at [473, 166] on link "Inlinks" at bounding box center [478, 167] width 35 height 11
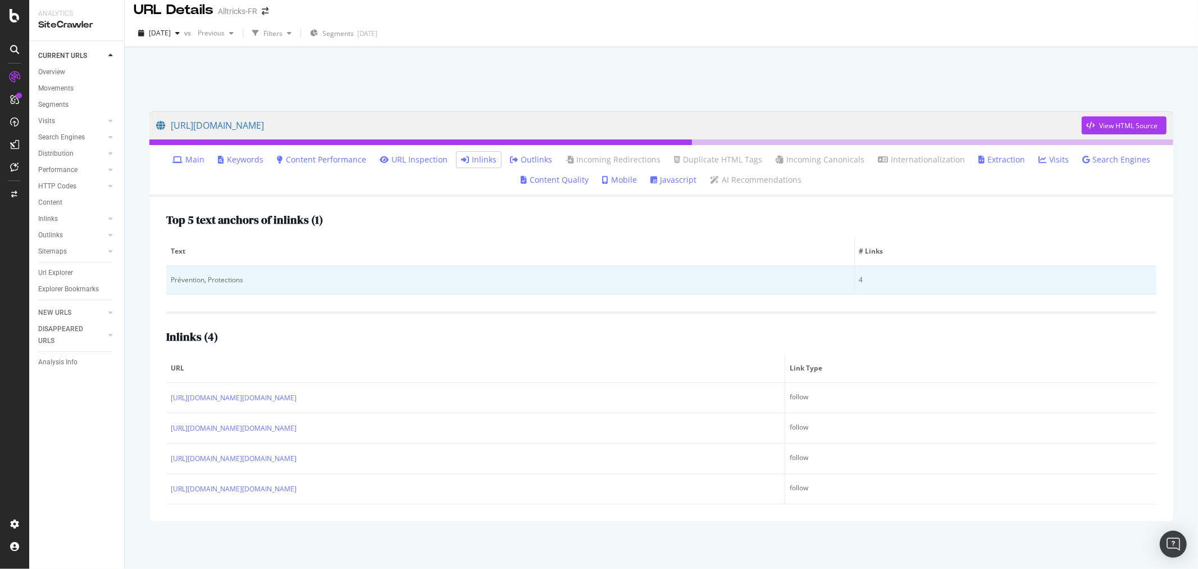
scroll to position [11, 0]
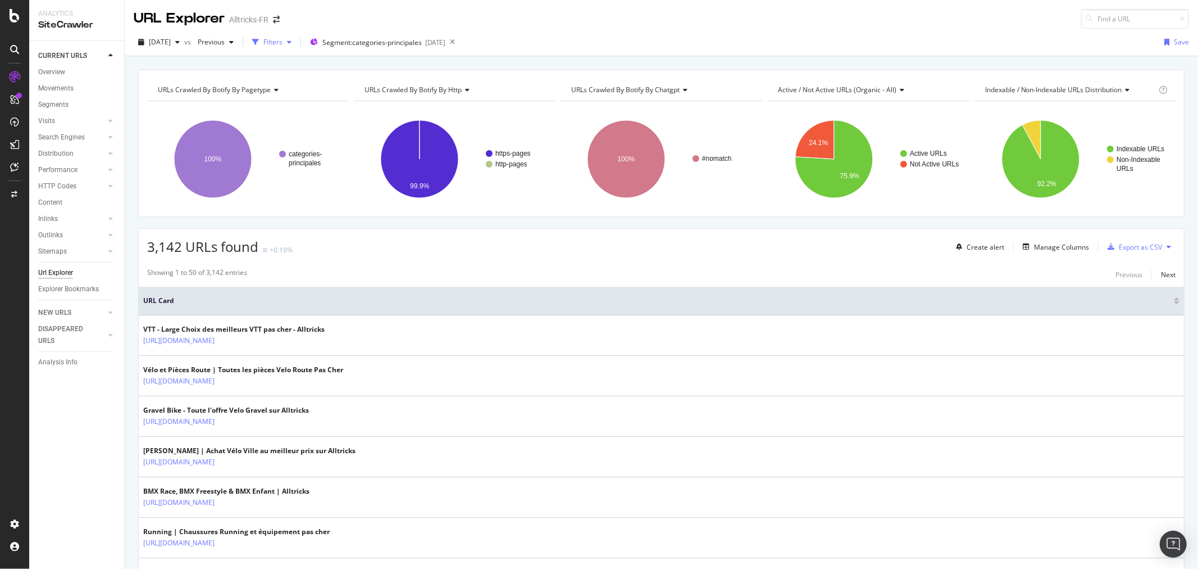
drag, startPoint x: 293, startPoint y: 43, endPoint x: 298, endPoint y: 48, distance: 6.8
click at [283, 44] on div "Filters" at bounding box center [272, 42] width 19 height 10
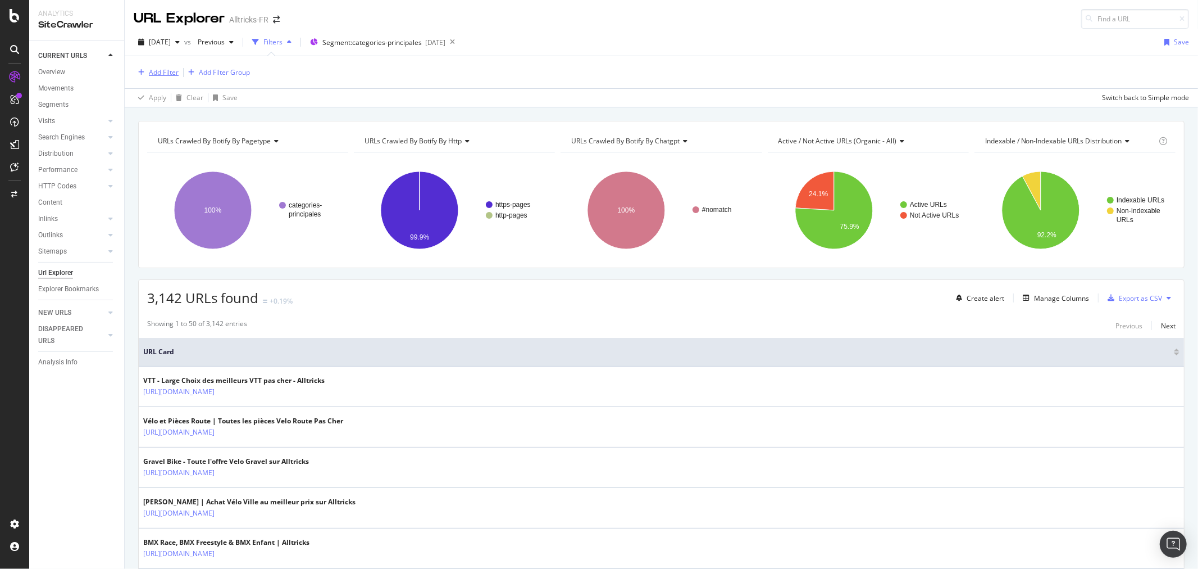
click at [161, 70] on div "Add Filter" at bounding box center [164, 72] width 30 height 10
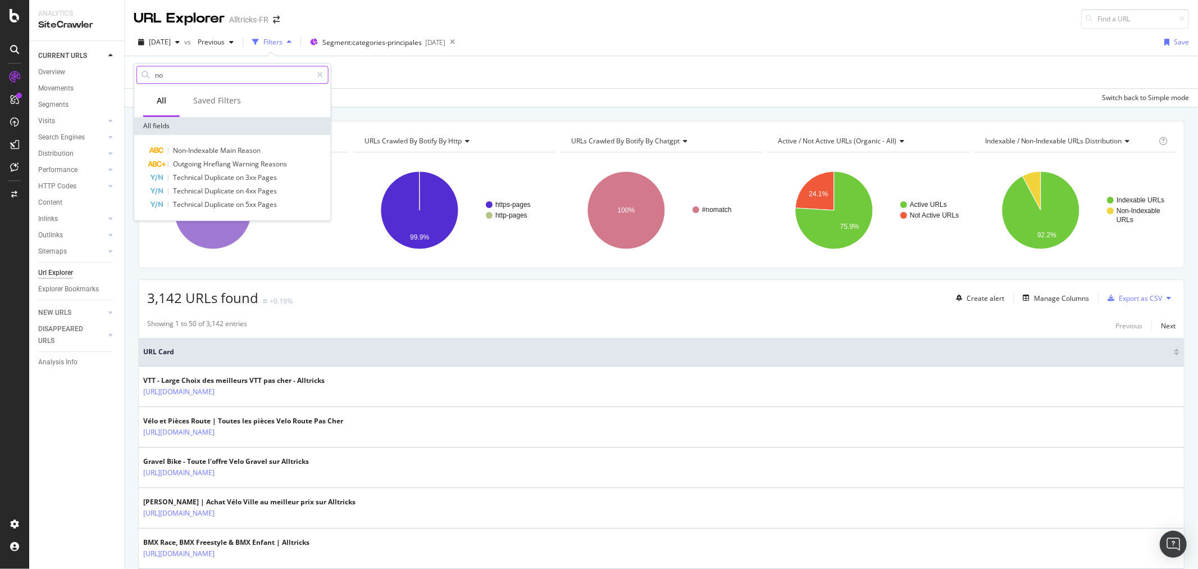
type input "n"
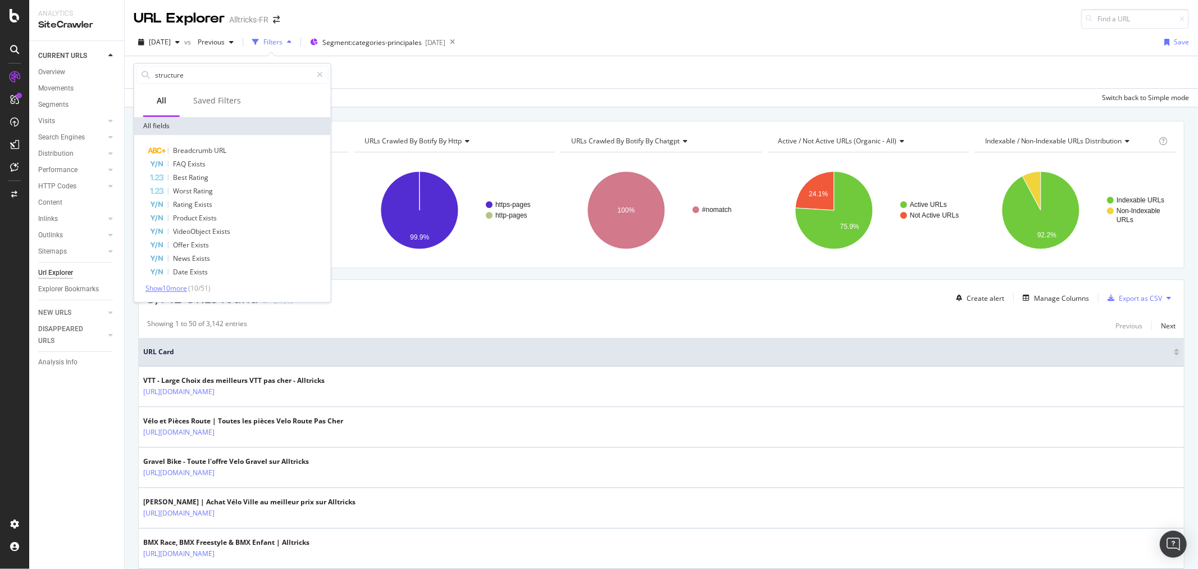
type input "structure"
click at [175, 292] on span "Show 10 more" at bounding box center [166, 288] width 42 height 10
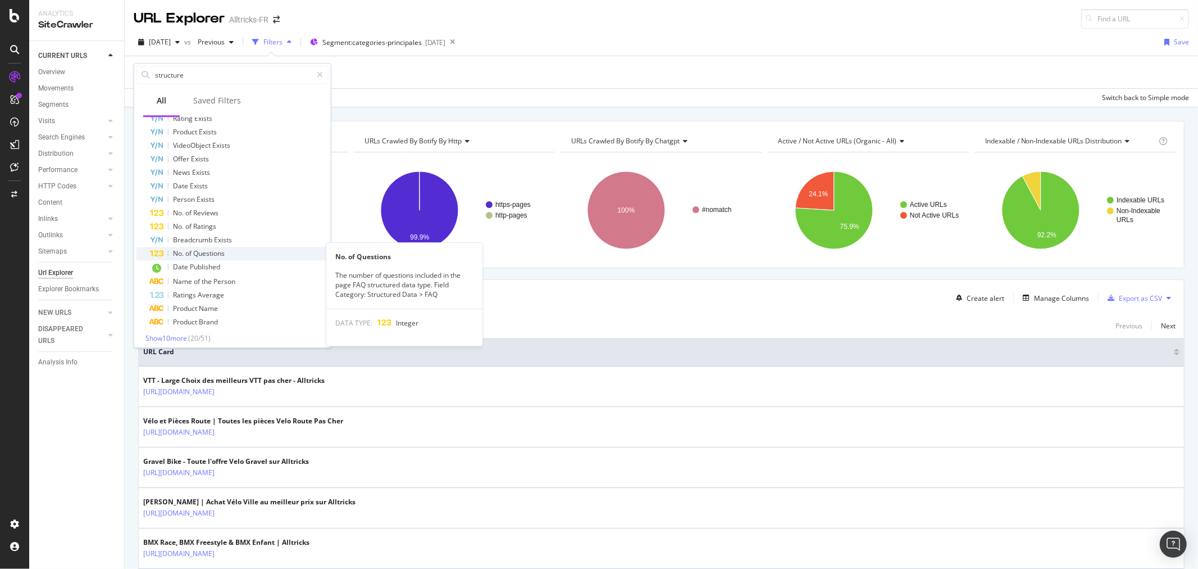
scroll to position [90, 0]
click at [187, 335] on span "Show 10 more" at bounding box center [166, 334] width 42 height 10
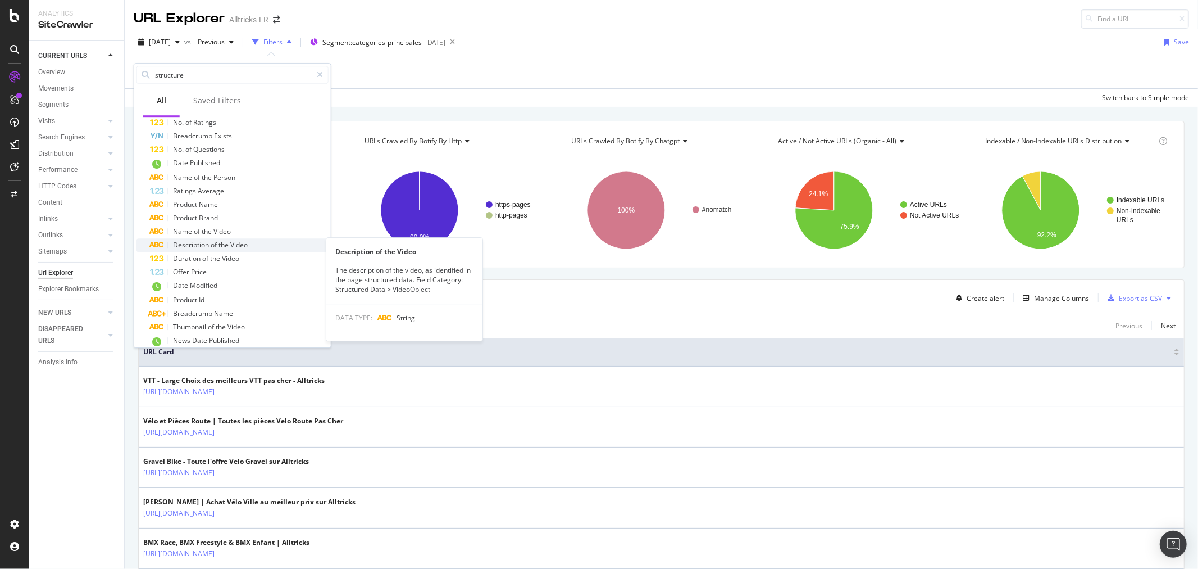
scroll to position [226, 0]
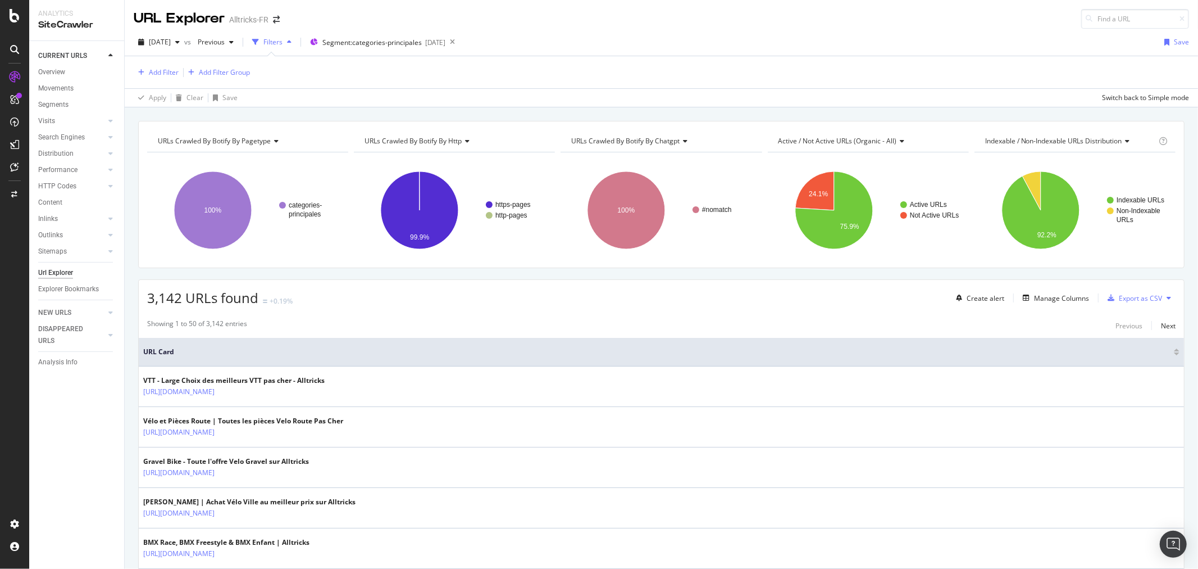
click at [424, 107] on div "2025 Sep. 15th vs Previous Filters Segment: categories-principales 2025-04-15 S…" at bounding box center [662, 68] width 1074 height 79
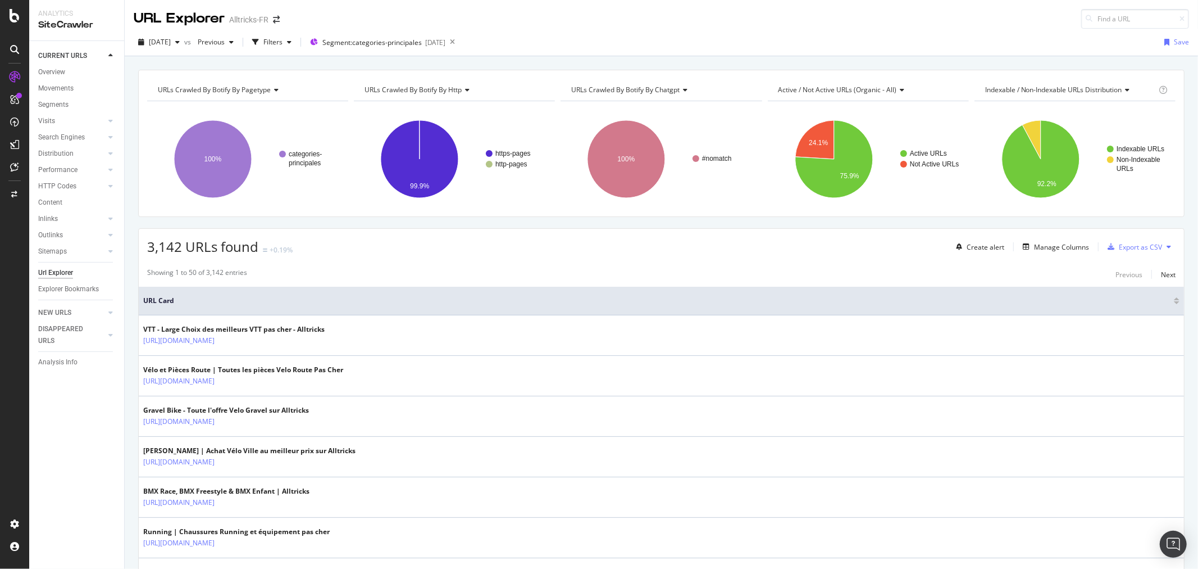
drag, startPoint x: 423, startPoint y: 107, endPoint x: 389, endPoint y: 94, distance: 35.9
click at [389, 94] on div "URLs Crawled By Botify By http" at bounding box center [453, 90] width 183 height 18
click at [316, 81] on div "URLs Crawled By Botify By pagetype" at bounding box center [247, 90] width 183 height 18
click at [330, 71] on div "URLs Crawled By Botify By pagetype Chart (by Value) Table Expand Export as CSV …" at bounding box center [661, 143] width 1047 height 147
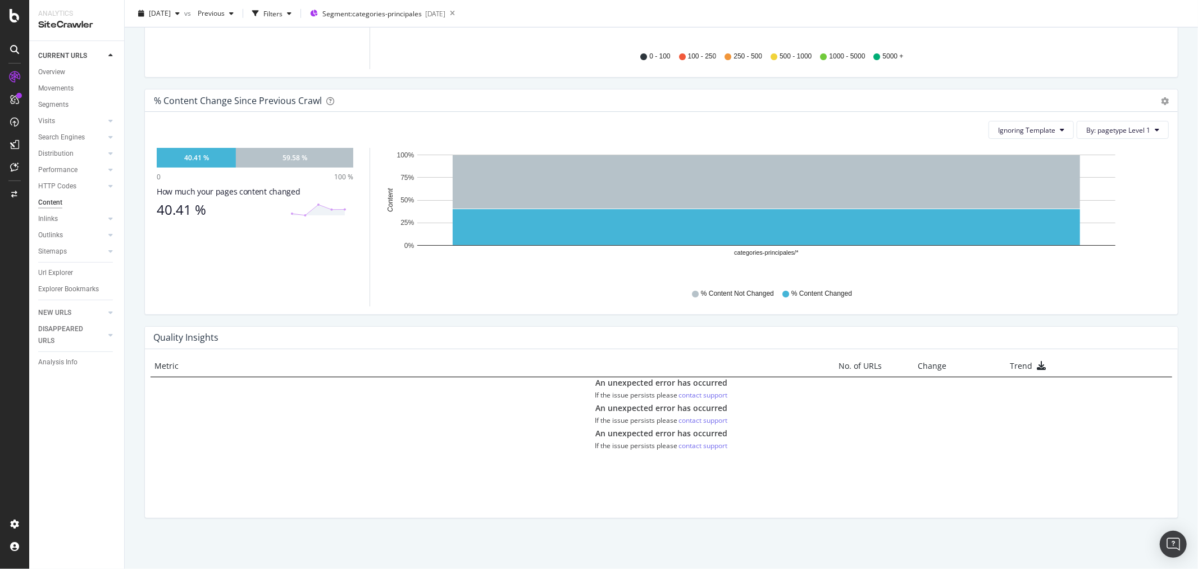
scroll to position [261, 0]
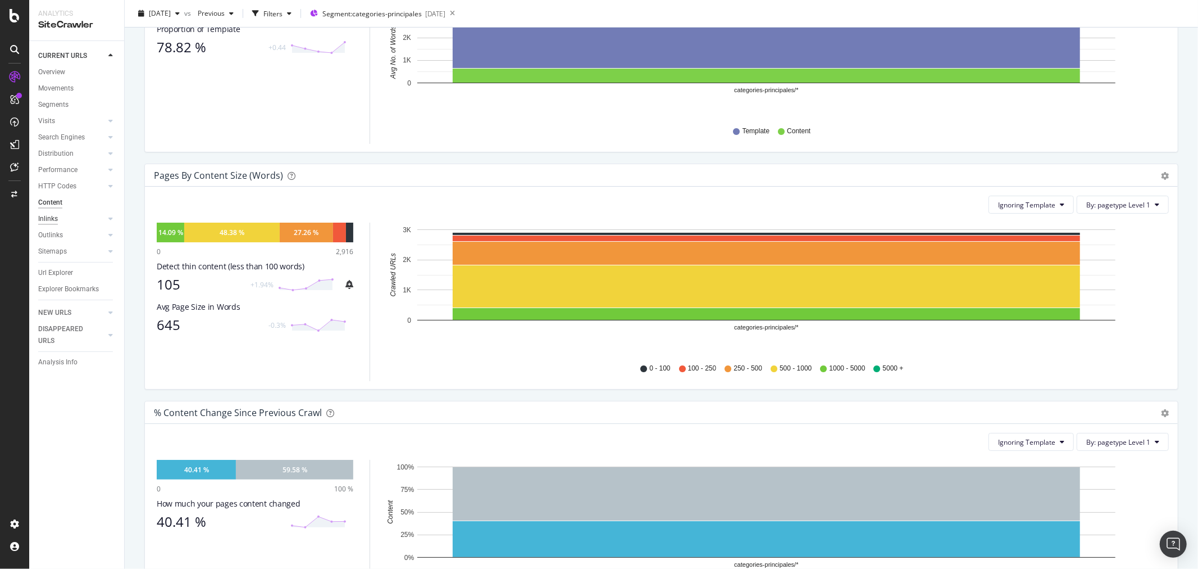
click at [58, 217] on link "Inlinks" at bounding box center [71, 219] width 67 height 12
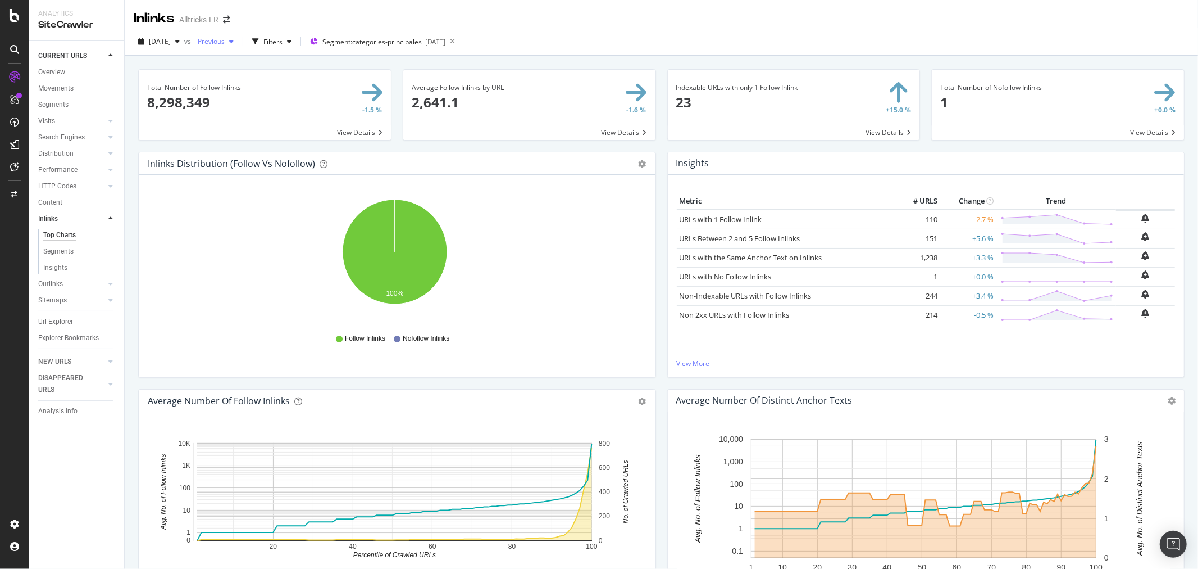
click at [225, 40] on span "Previous" at bounding box center [208, 42] width 31 height 10
click at [266, 119] on div "[DATE]" at bounding box center [249, 124] width 60 height 10
